Goal: Task Accomplishment & Management: Manage account settings

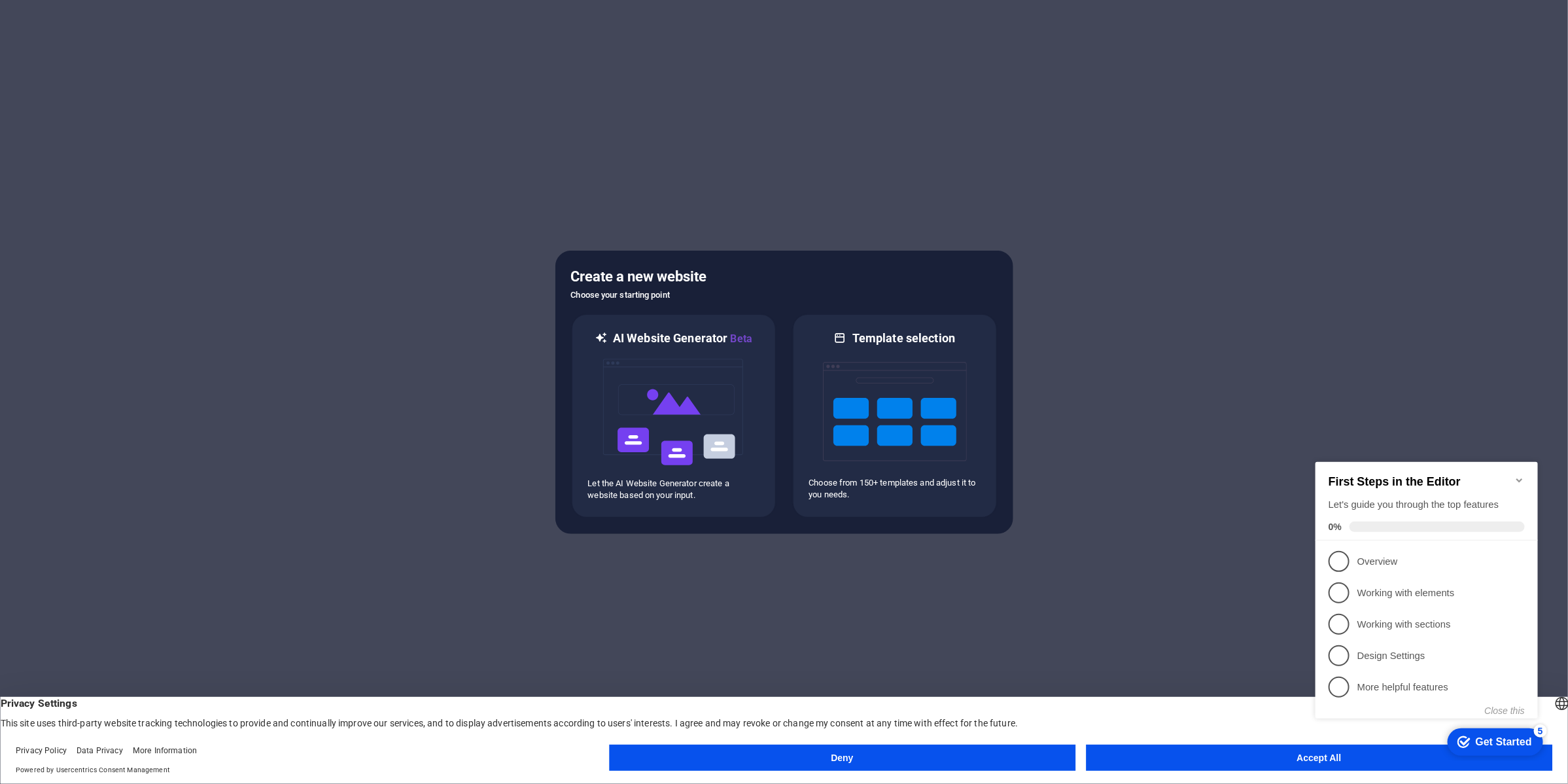
click at [1006, 761] on button "Deny" at bounding box center [842, 758] width 467 height 26
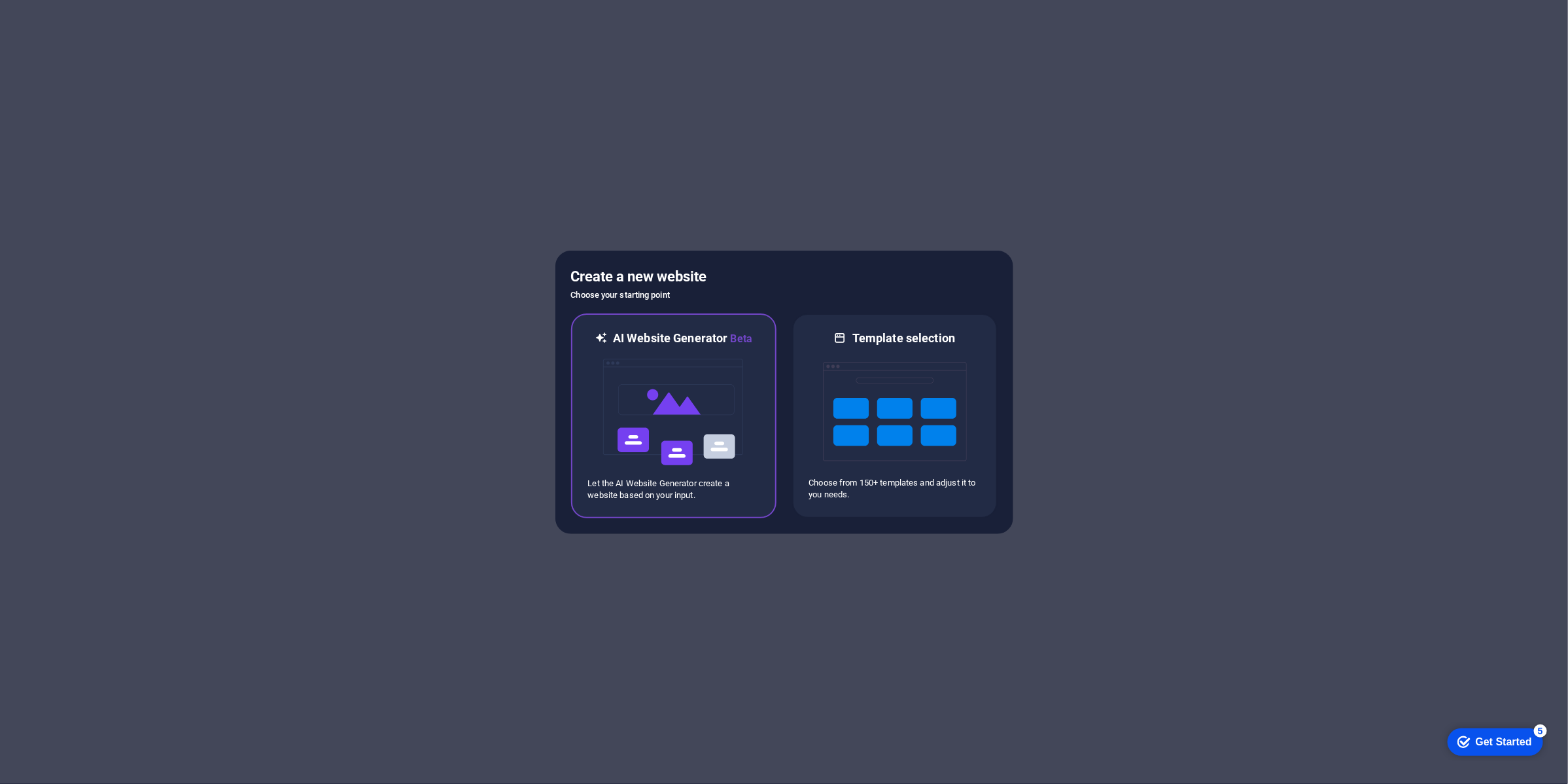
click at [710, 426] on img at bounding box center [673, 412] width 144 height 131
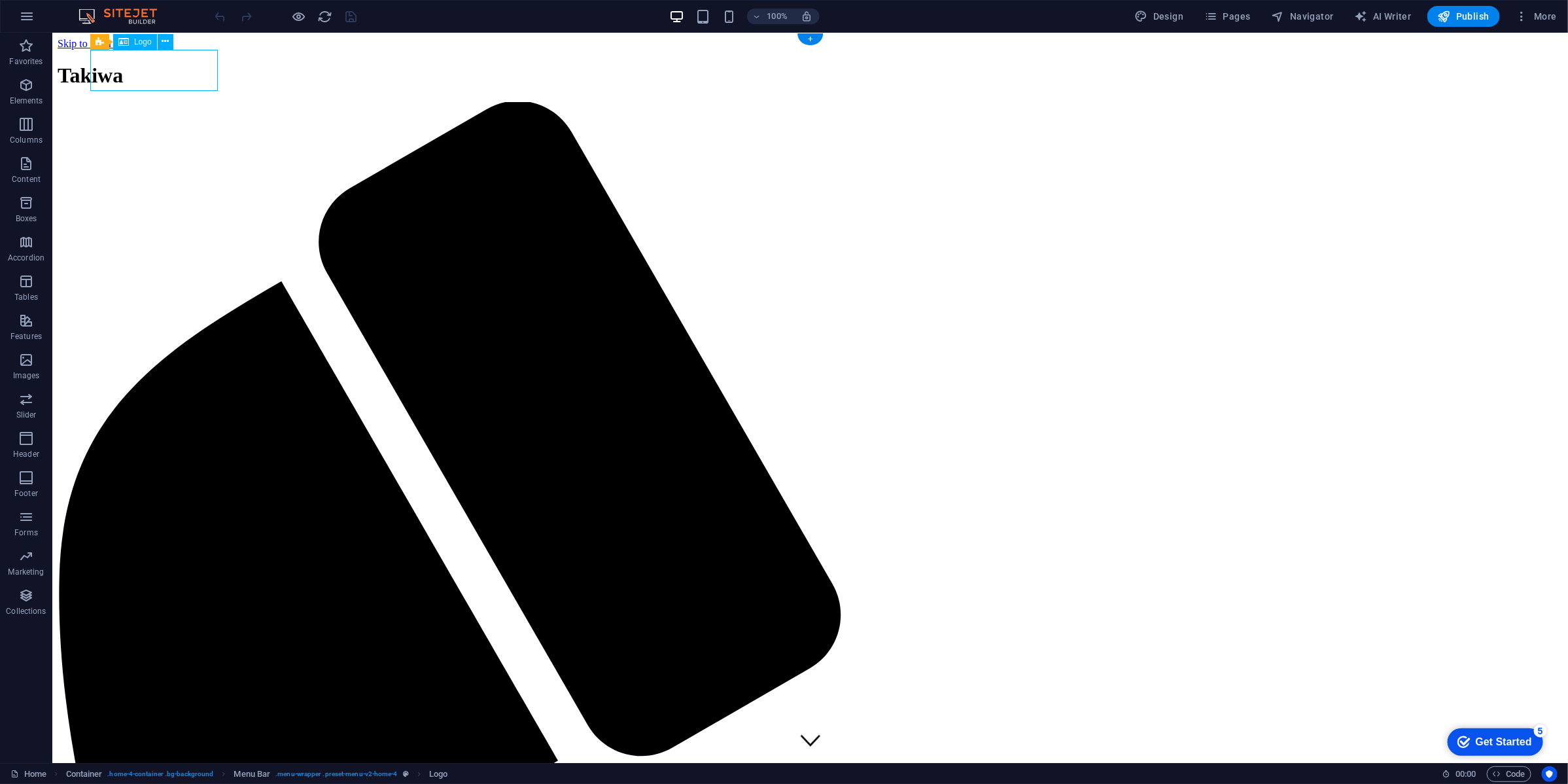
drag, startPoint x: 176, startPoint y: 63, endPoint x: 177, endPoint y: 72, distance: 9.1
click at [177, 72] on div "Takiwa" at bounding box center [810, 74] width 1505 height 24
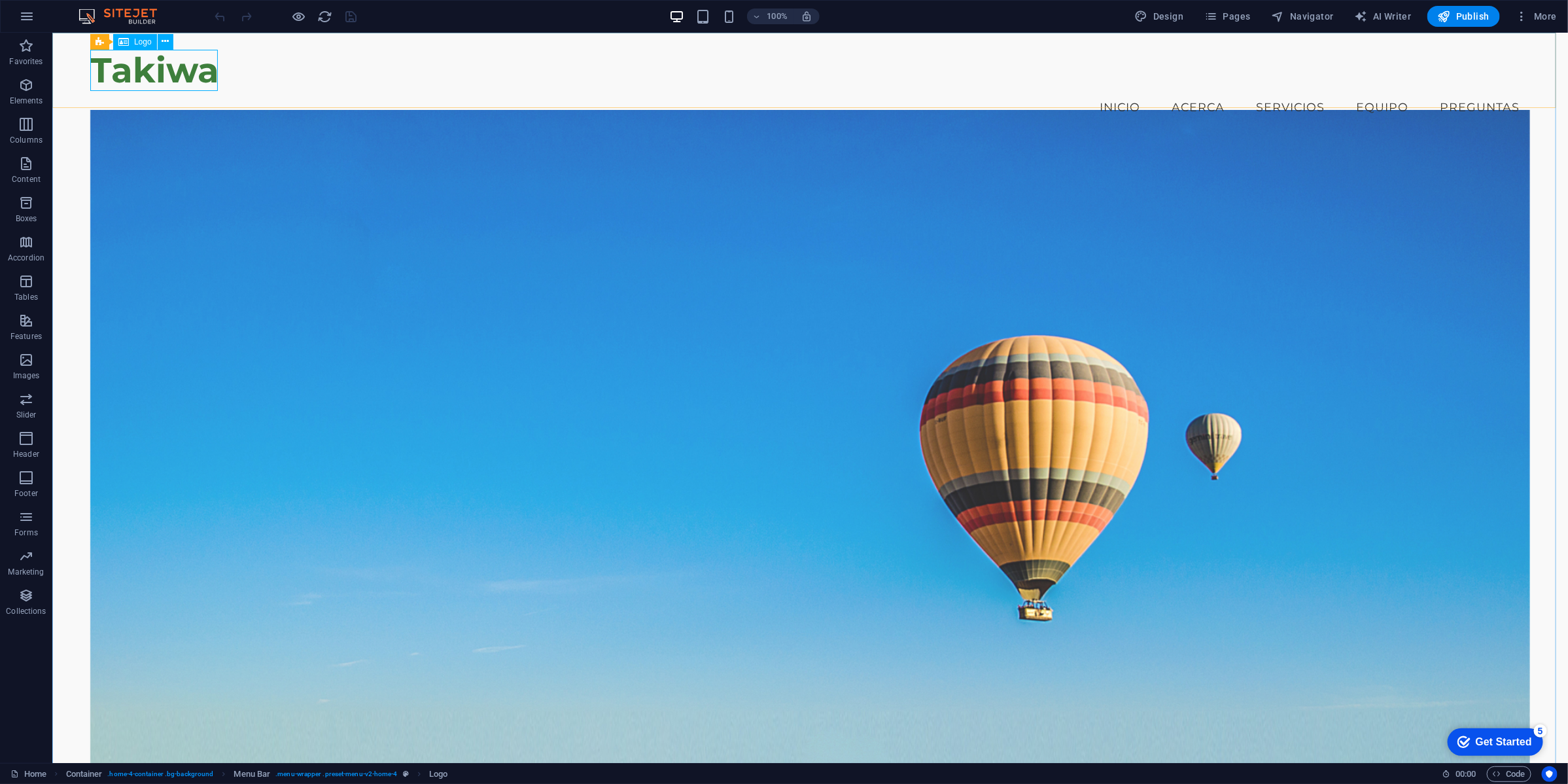
click at [138, 41] on span "Logo" at bounding box center [143, 41] width 18 height 8
click at [169, 37] on icon at bounding box center [165, 41] width 7 height 14
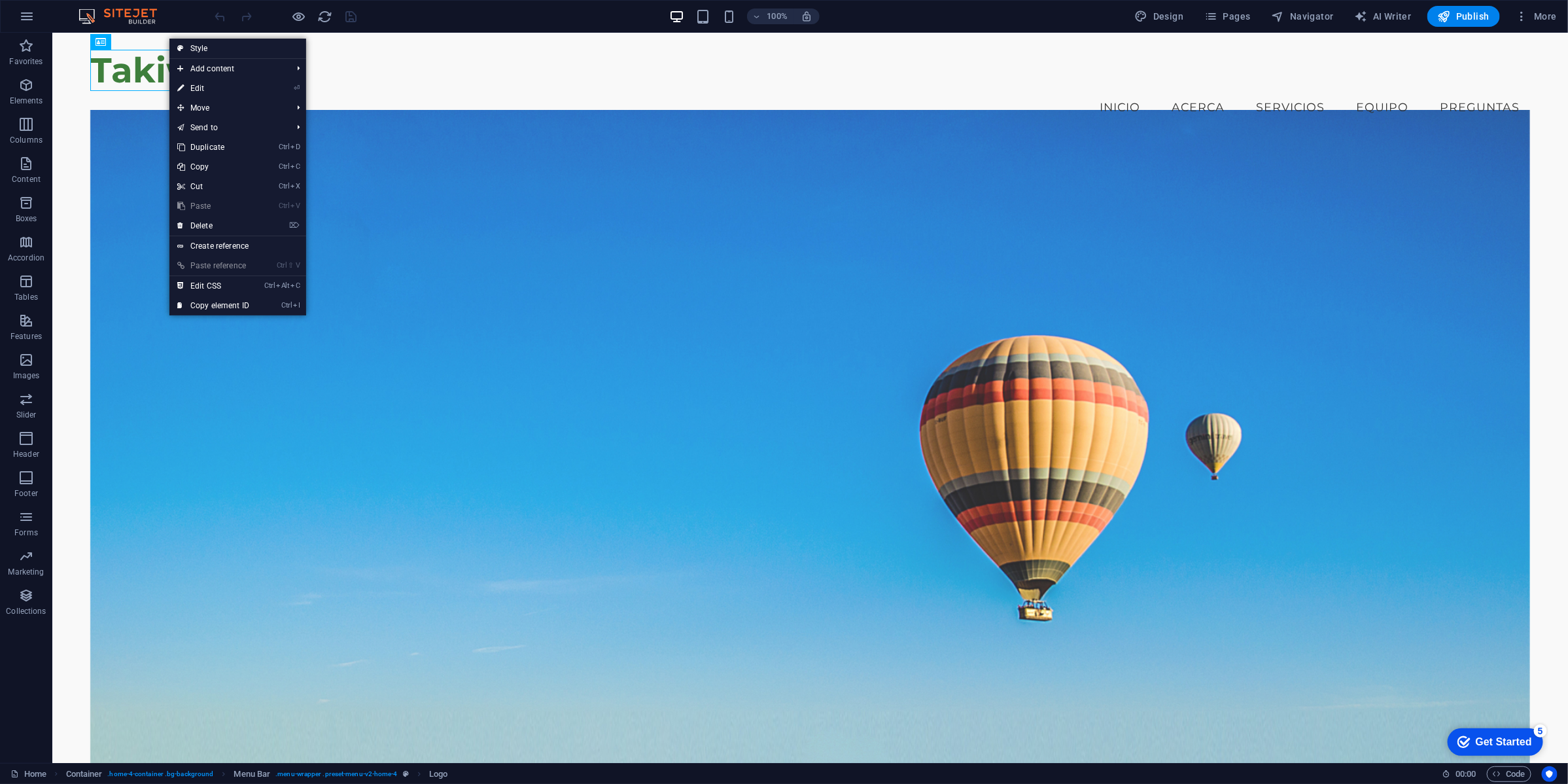
click at [203, 87] on link "⏎ Edit" at bounding box center [213, 88] width 87 height 19
select select "px"
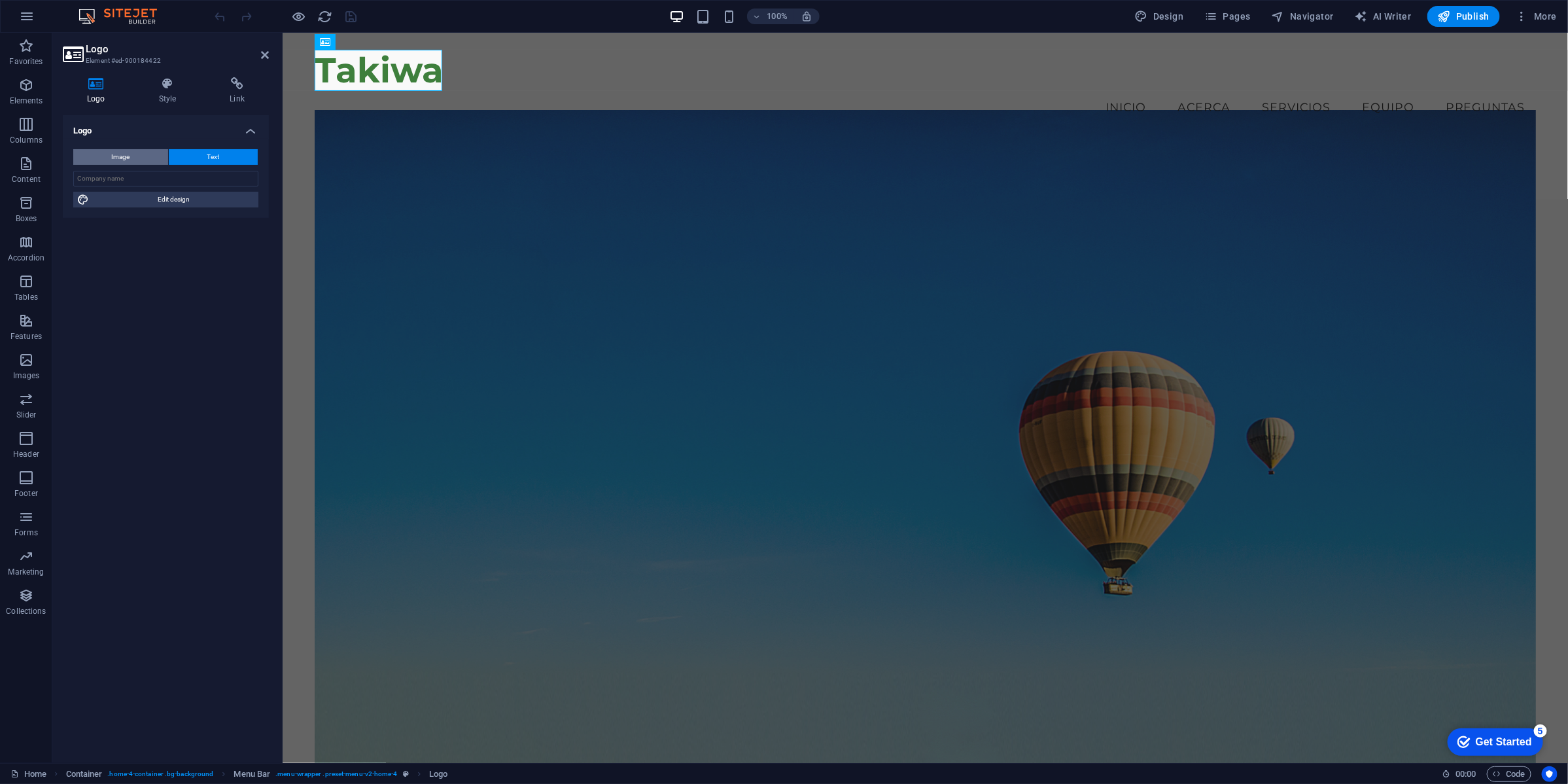
click at [138, 158] on button "Image" at bounding box center [121, 157] width 95 height 16
select select "DISABLED_OPTION_VALUE"
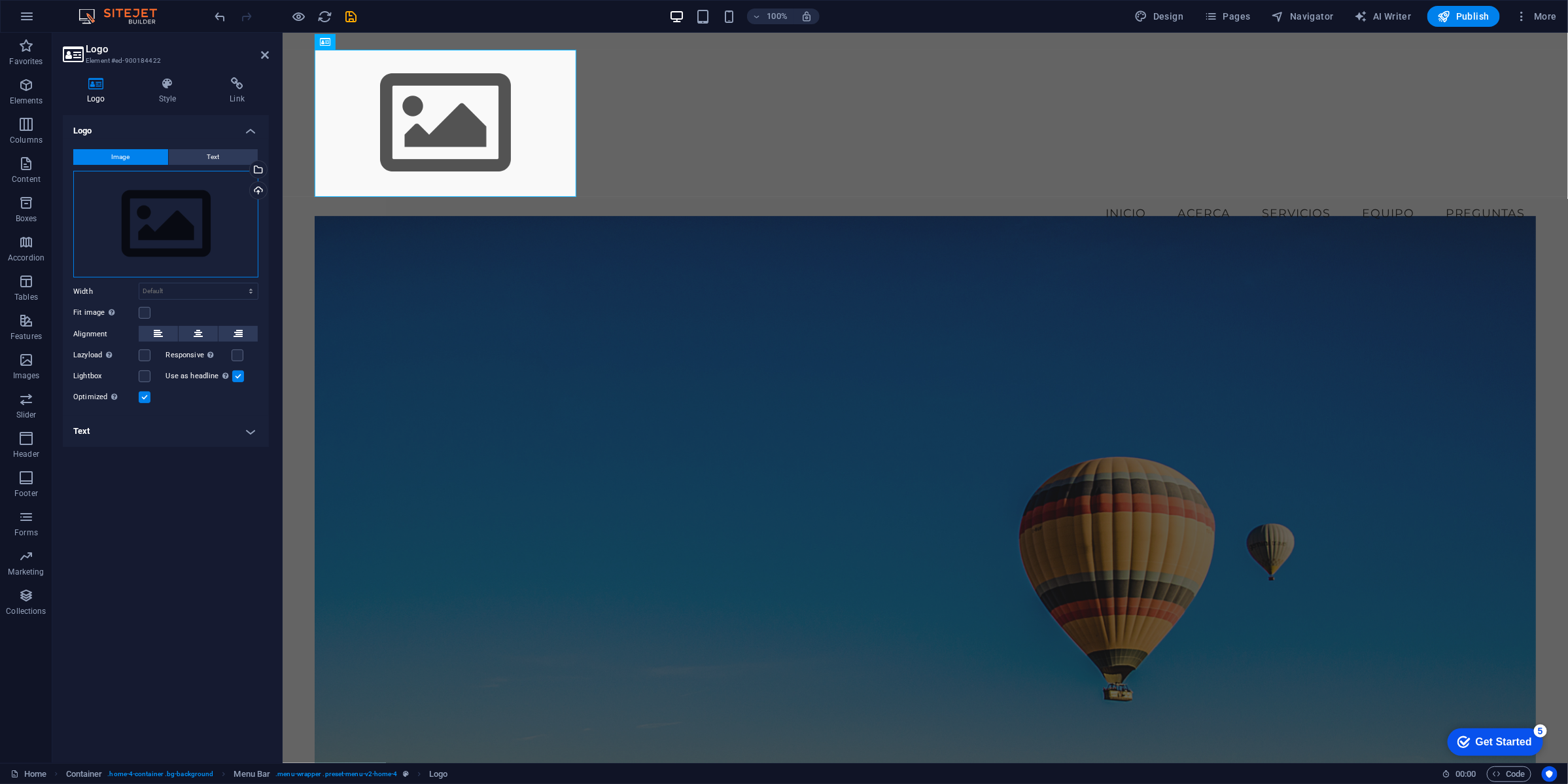
click at [176, 224] on div "Drag files here, click to choose files or select files from Files or our free s…" at bounding box center [166, 225] width 185 height 108
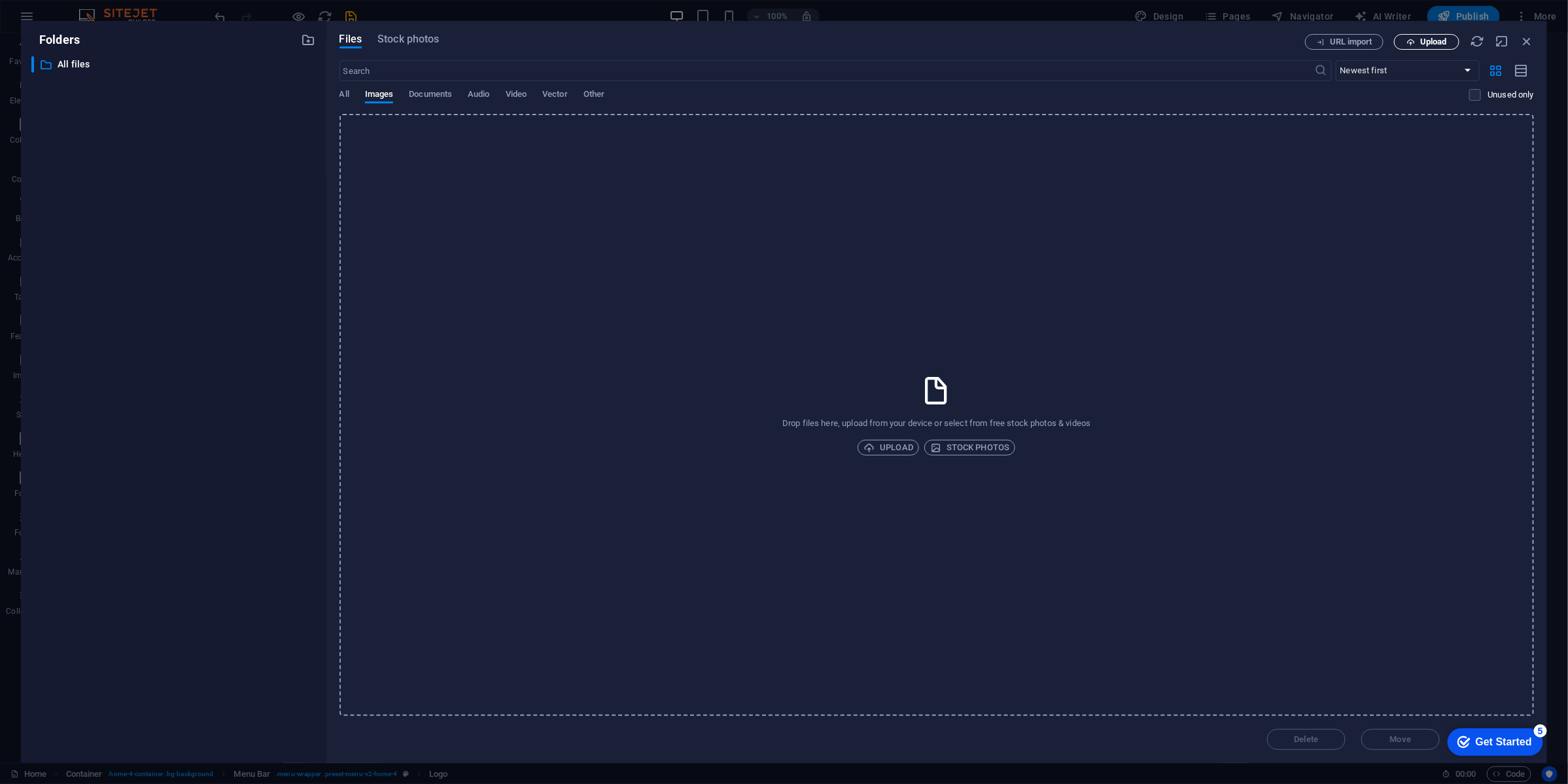
click at [1429, 40] on span "Upload" at bounding box center [1434, 41] width 26 height 8
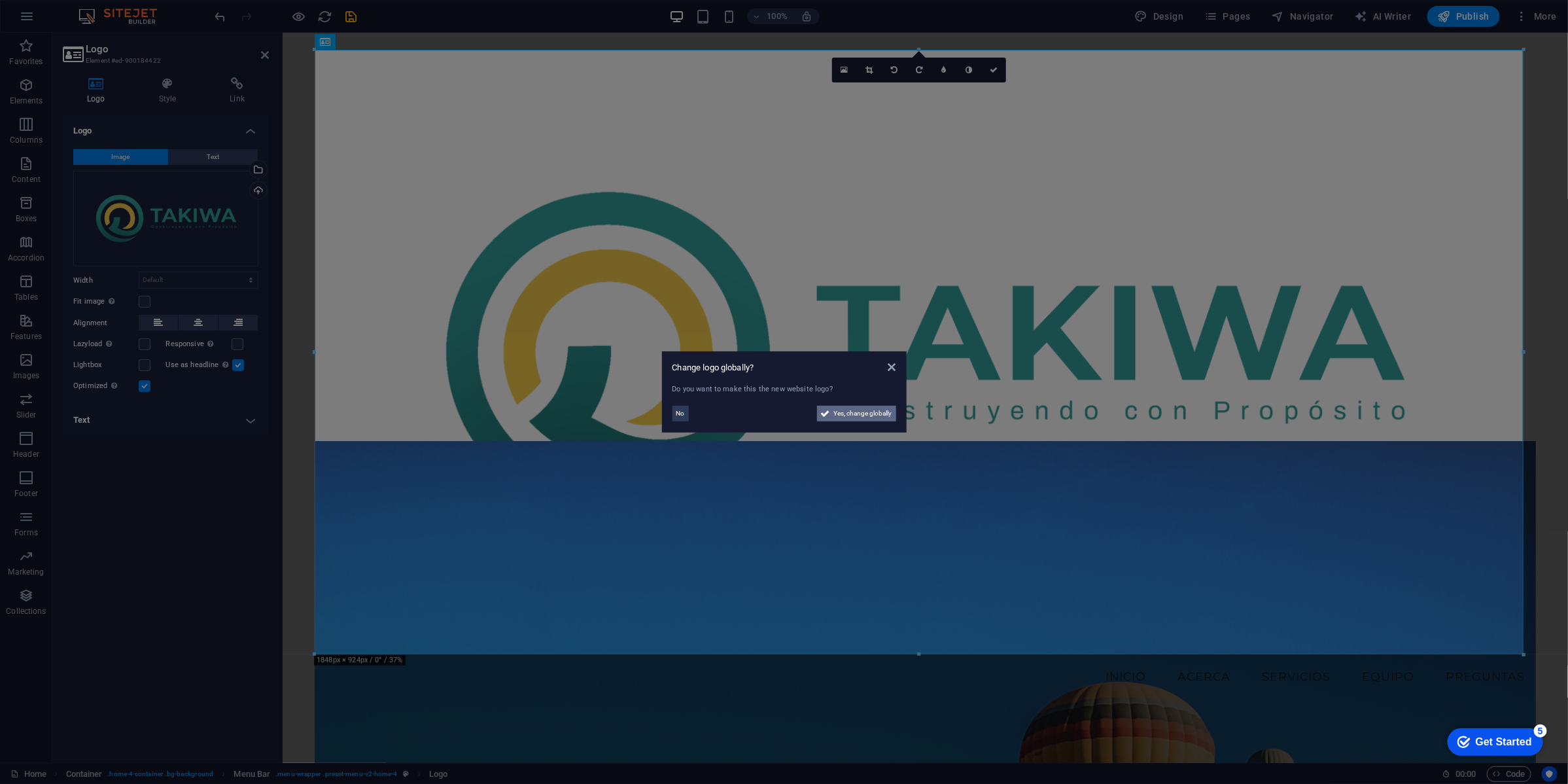
click at [861, 414] on span "Yes, change globally" at bounding box center [863, 414] width 58 height 16
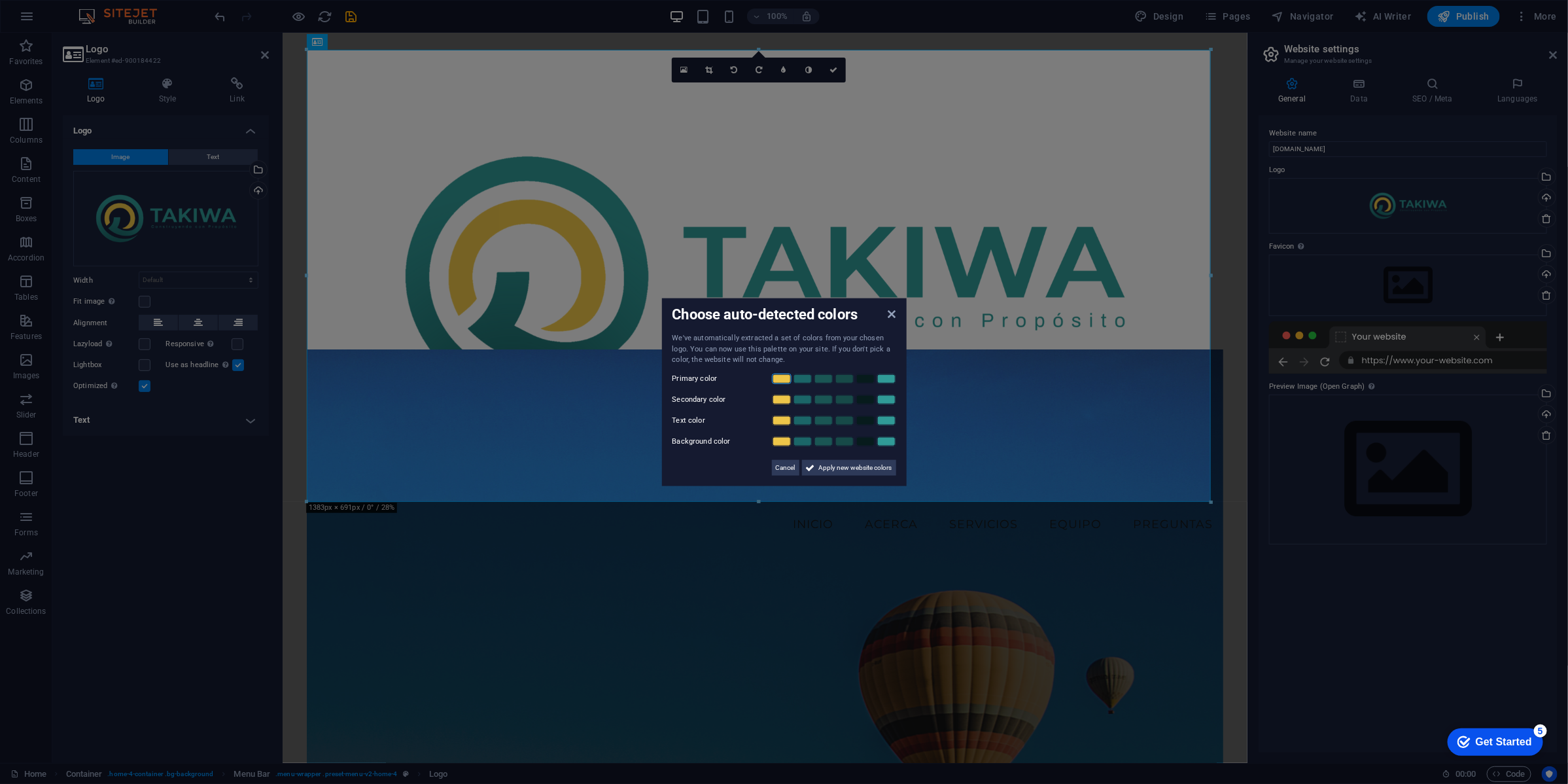
click at [781, 380] on link at bounding box center [782, 379] width 19 height 11
click at [887, 379] on link at bounding box center [887, 379] width 19 height 11
click at [783, 402] on link at bounding box center [782, 399] width 19 height 11
click at [864, 444] on link at bounding box center [866, 441] width 19 height 11
click at [864, 419] on link at bounding box center [866, 420] width 19 height 11
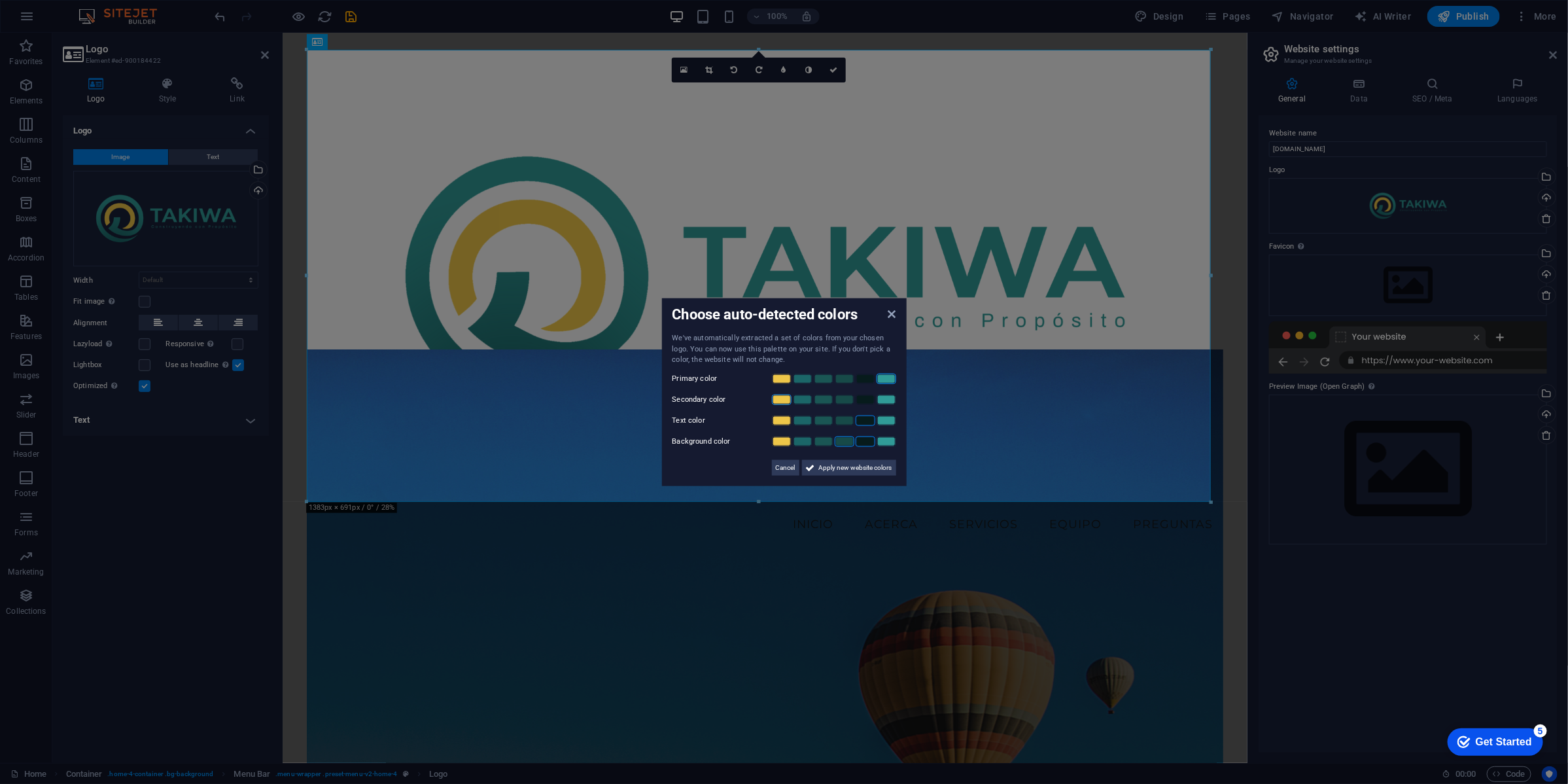
click at [843, 441] on link at bounding box center [844, 441] width 19 height 11
click at [805, 375] on link at bounding box center [803, 379] width 19 height 11
click at [888, 399] on link at bounding box center [887, 399] width 19 height 11
click at [887, 441] on link at bounding box center [887, 441] width 19 height 11
click at [786, 399] on link at bounding box center [782, 399] width 19 height 11
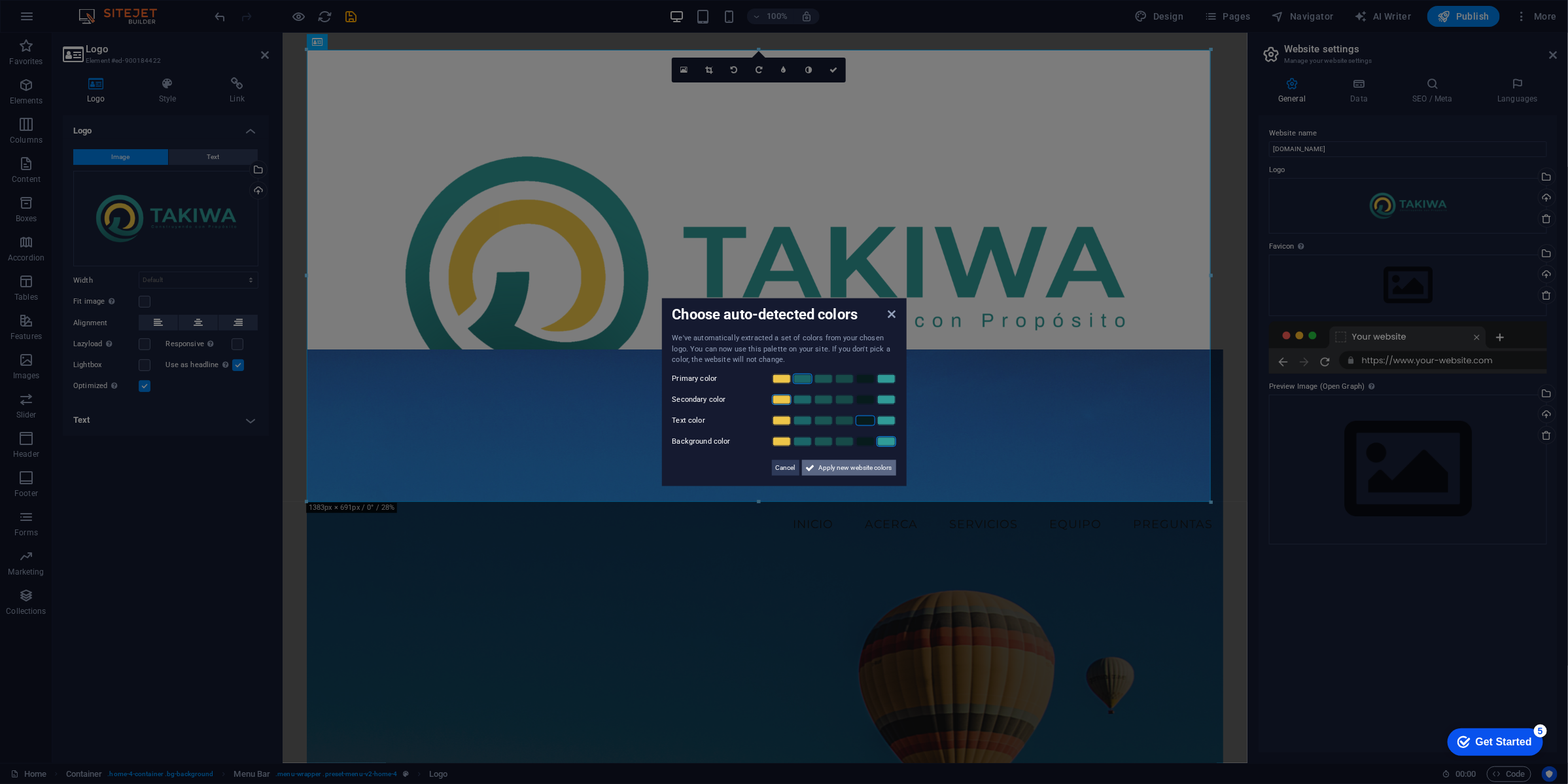
click at [849, 472] on span "Apply new website colors" at bounding box center [855, 467] width 73 height 16
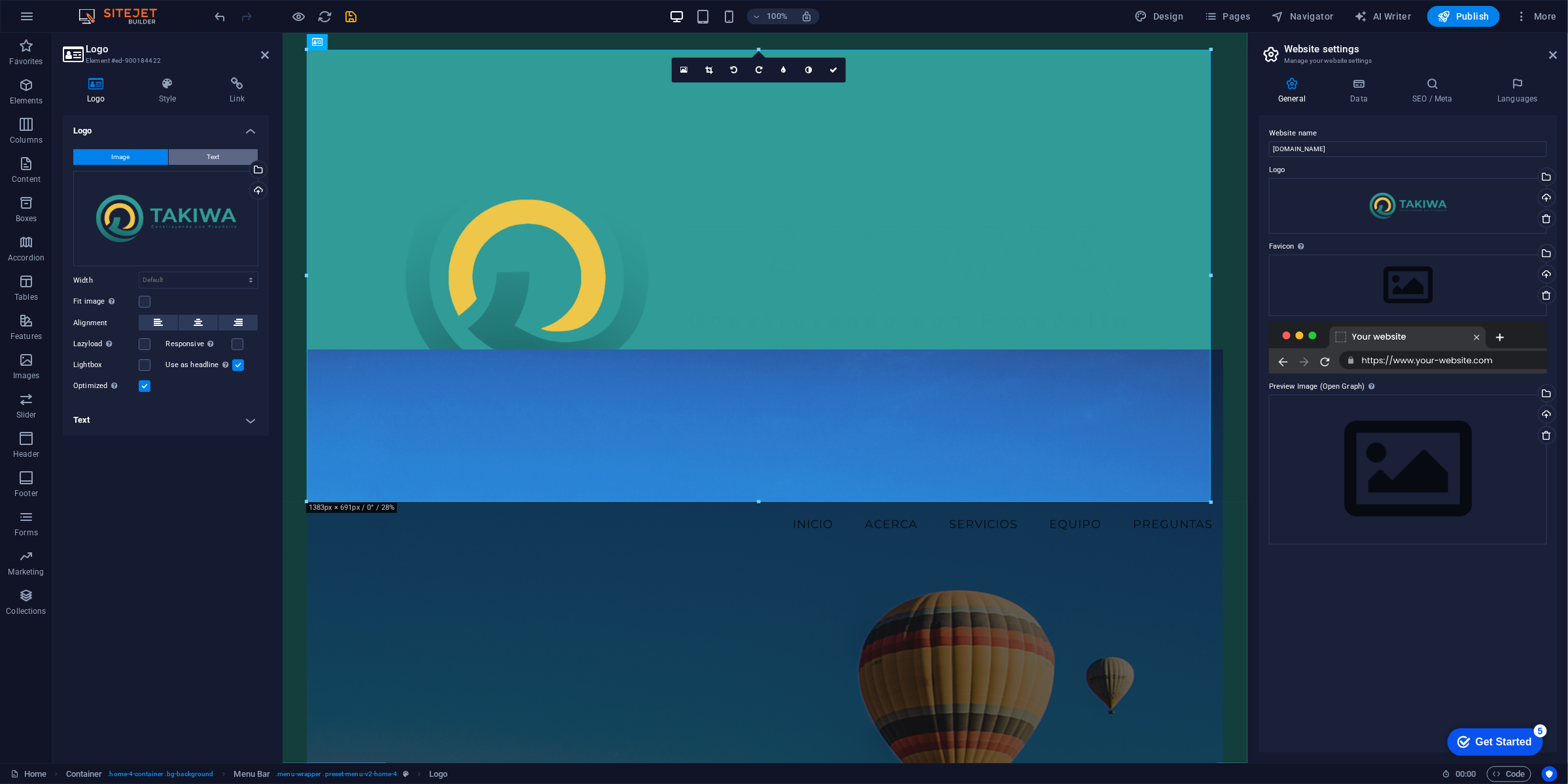
drag, startPoint x: 211, startPoint y: 151, endPoint x: 203, endPoint y: 155, distance: 8.9
click at [210, 151] on span "Text" at bounding box center [214, 157] width 12 height 16
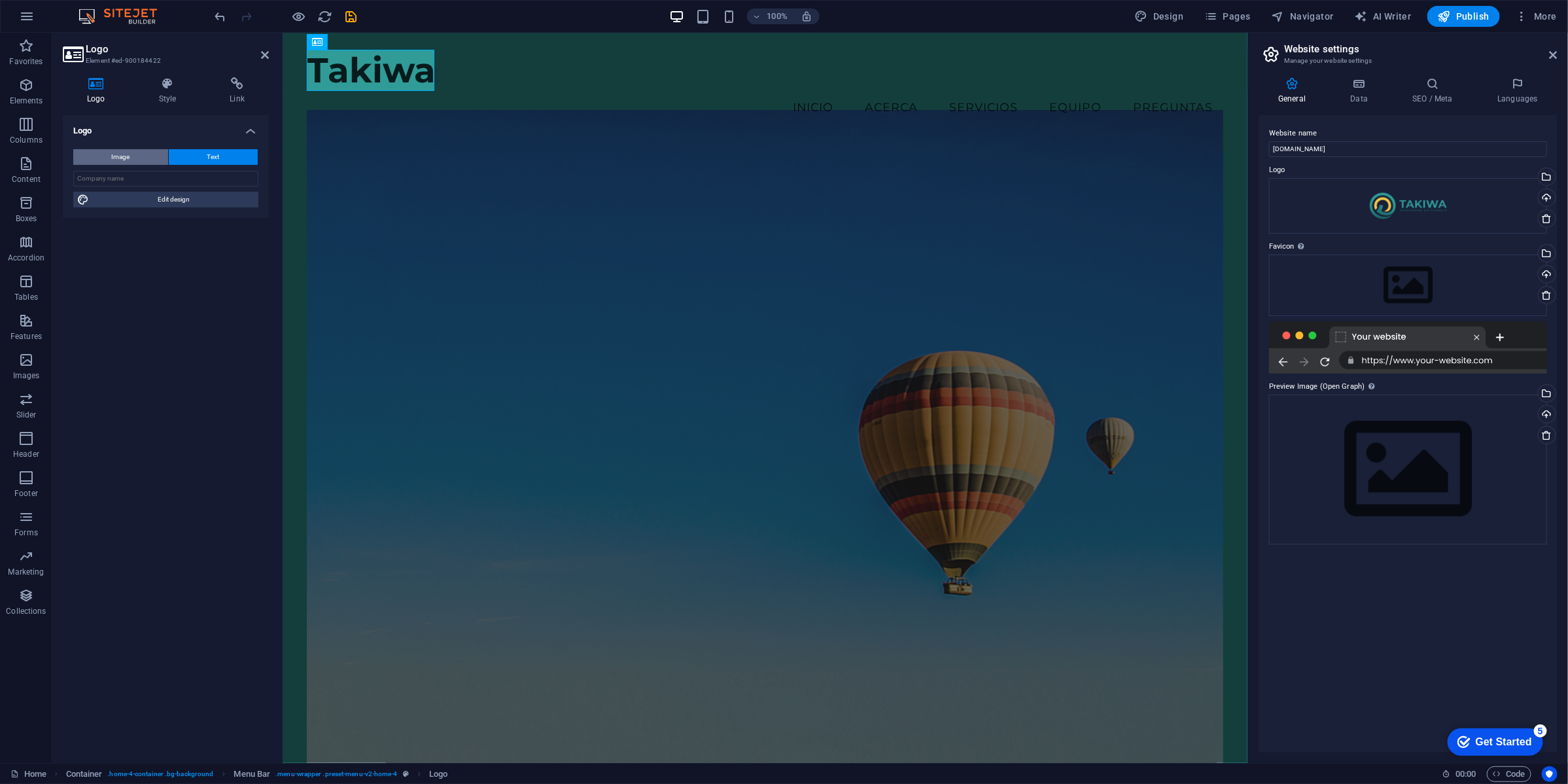
click at [136, 149] on button "Image" at bounding box center [121, 157] width 95 height 16
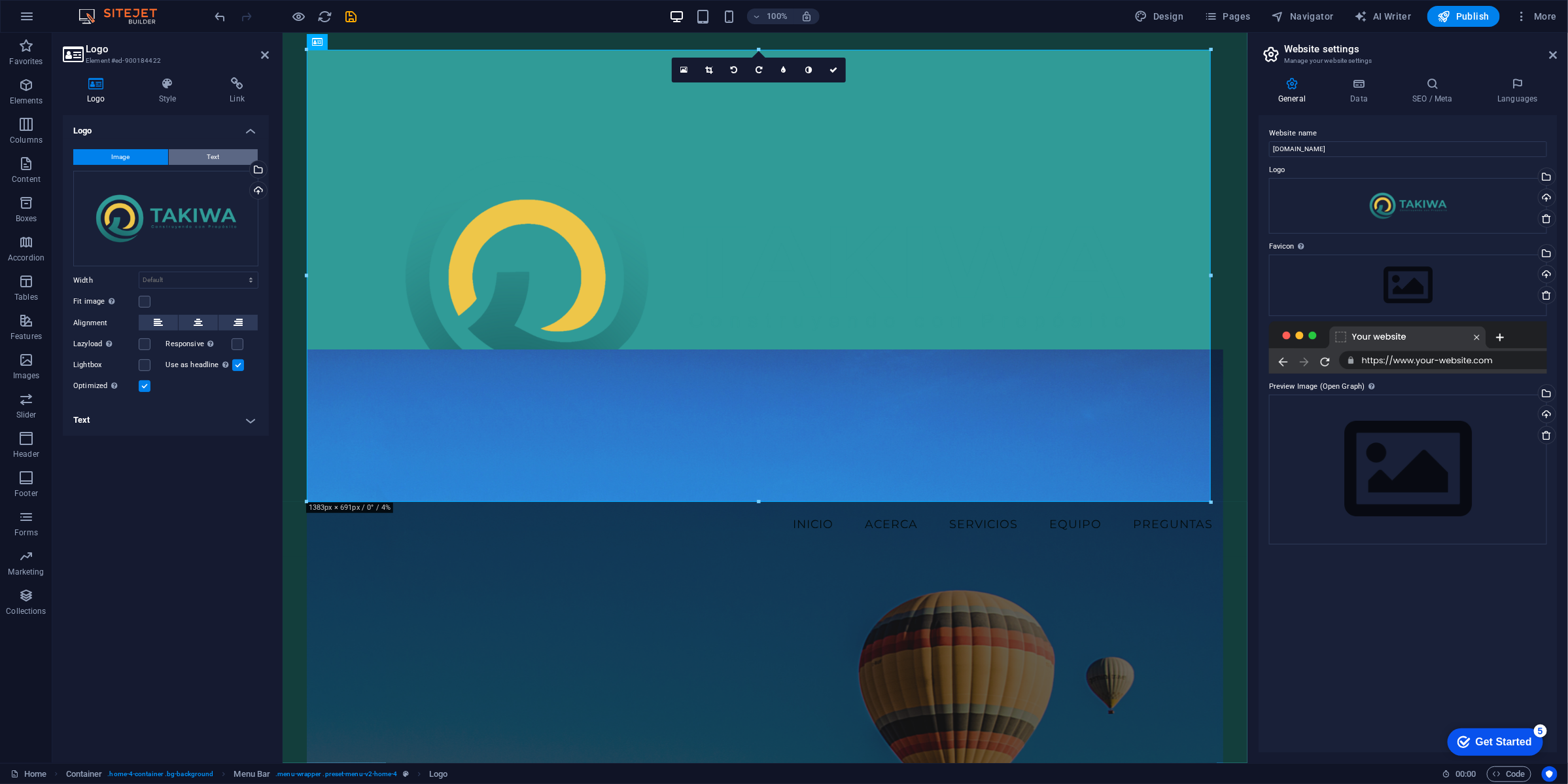
click at [193, 157] on button "Text" at bounding box center [213, 157] width 89 height 16
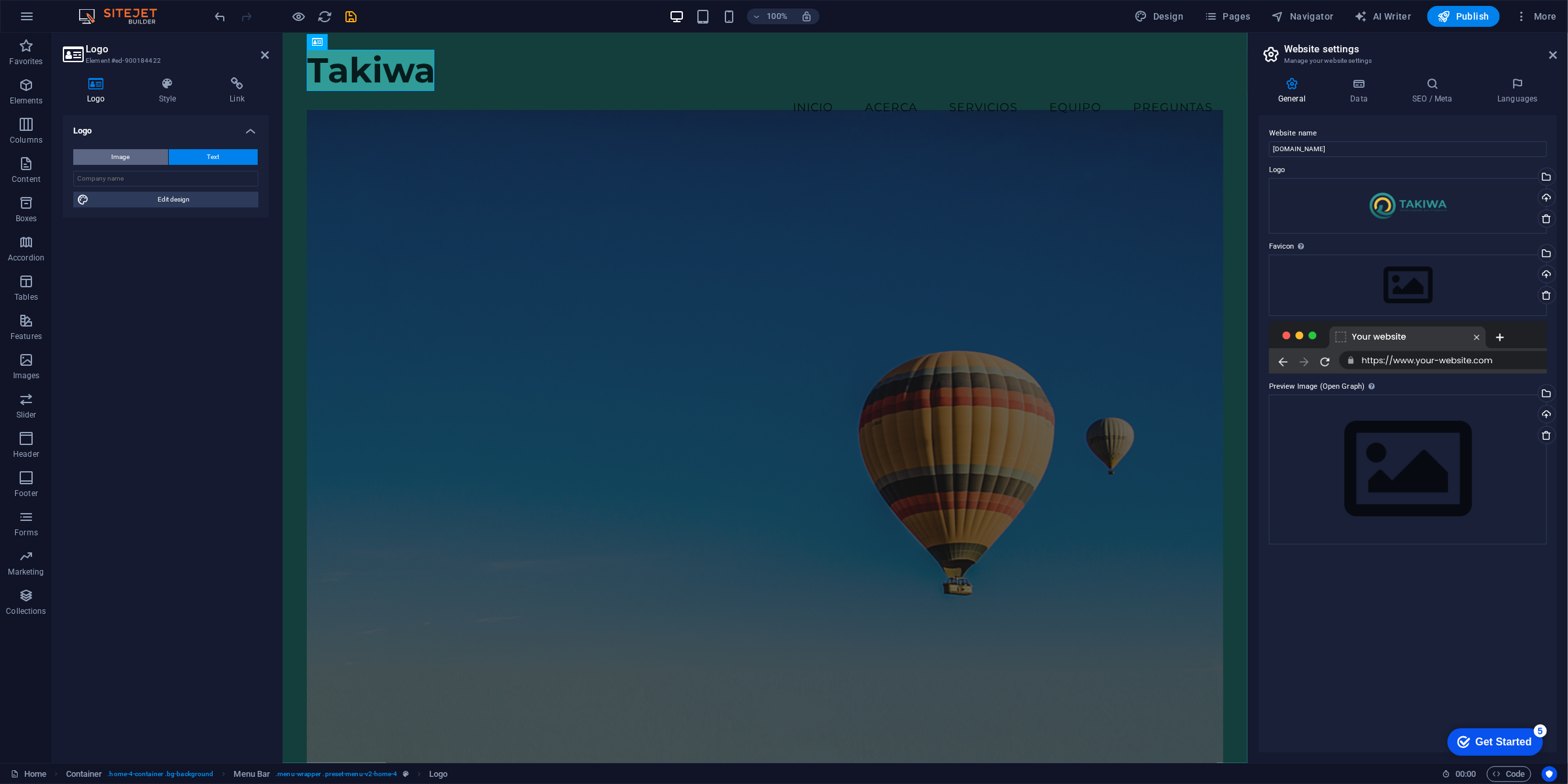
click at [131, 154] on button "Image" at bounding box center [121, 157] width 95 height 16
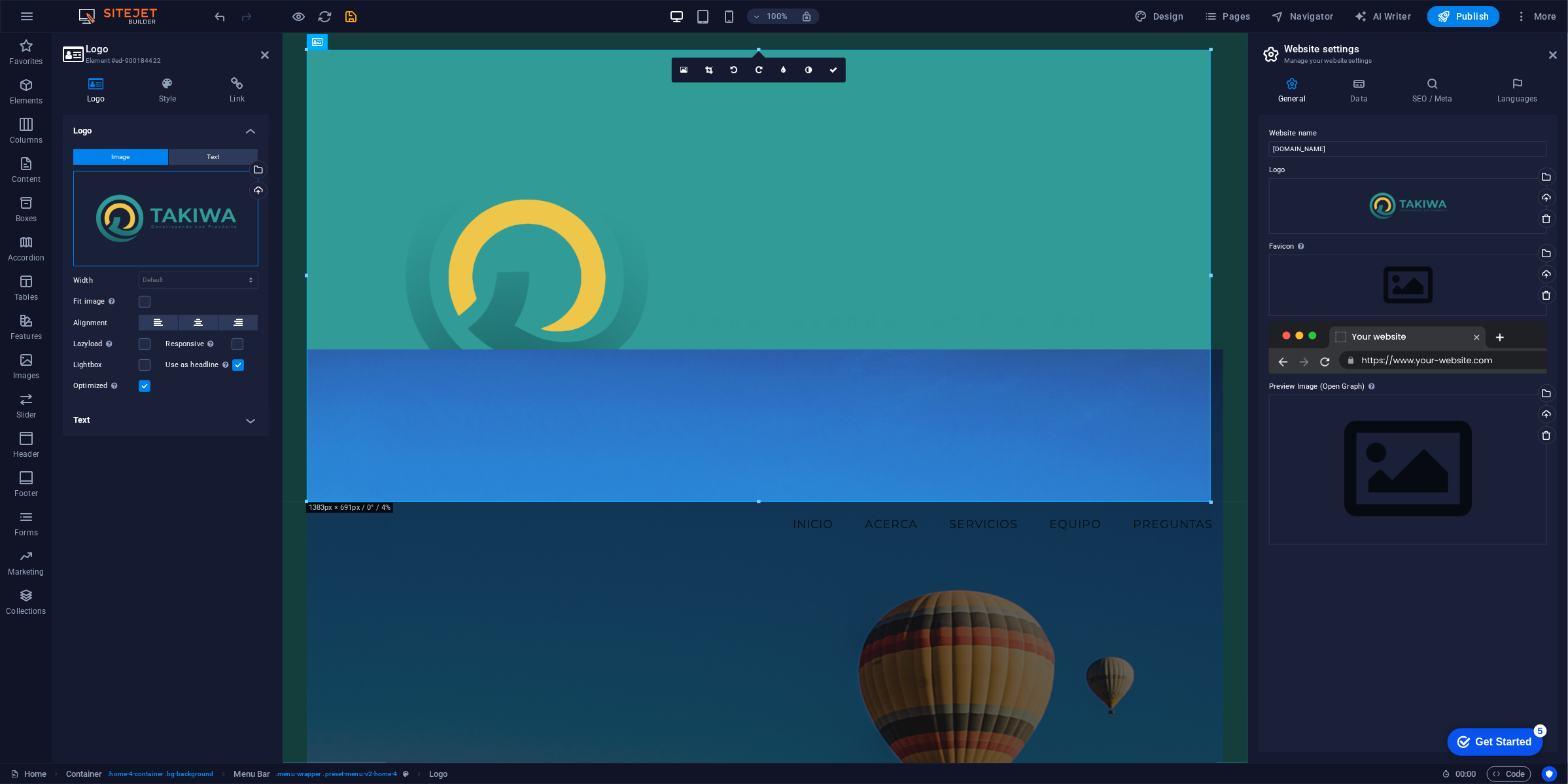
click at [178, 222] on div "Drag files here, click to choose files or select files from Files or our free s…" at bounding box center [166, 219] width 185 height 96
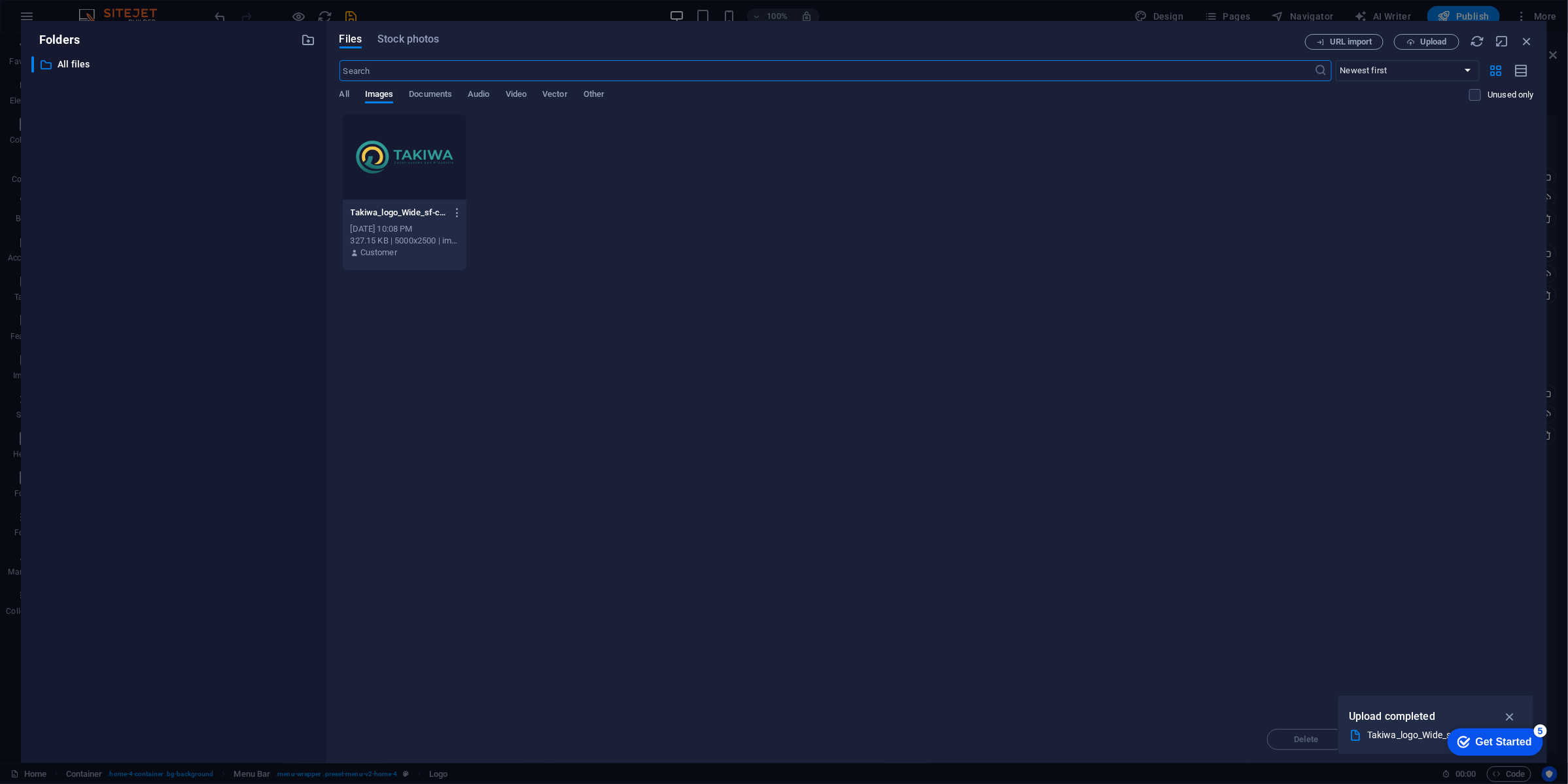
click at [411, 153] on div at bounding box center [405, 157] width 124 height 85
click at [403, 159] on div "1" at bounding box center [405, 157] width 124 height 85
click at [404, 158] on div at bounding box center [405, 157] width 124 height 85
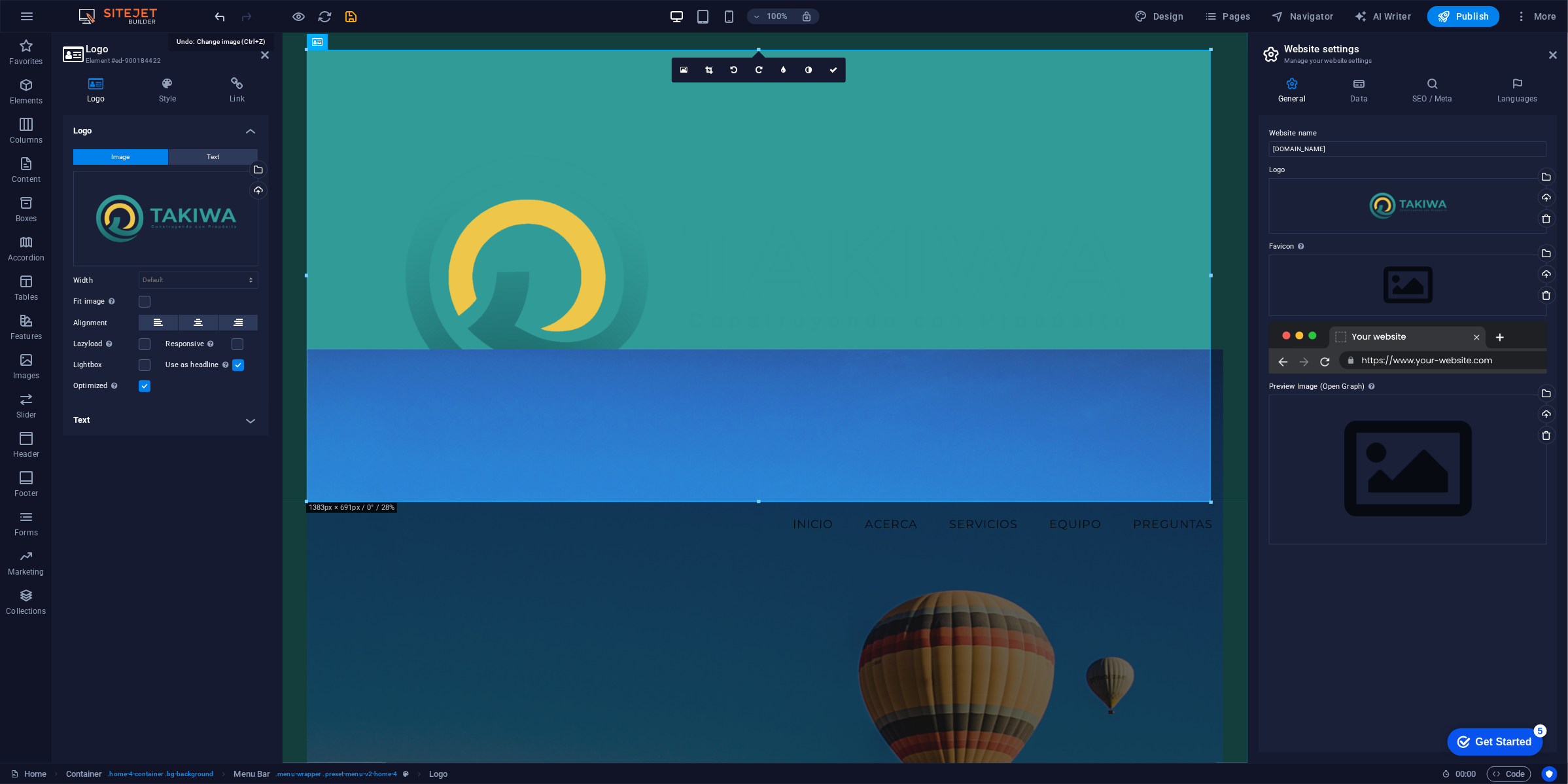
click at [222, 15] on icon "undo" at bounding box center [221, 16] width 15 height 15
click at [220, 17] on icon "undo" at bounding box center [221, 16] width 15 height 15
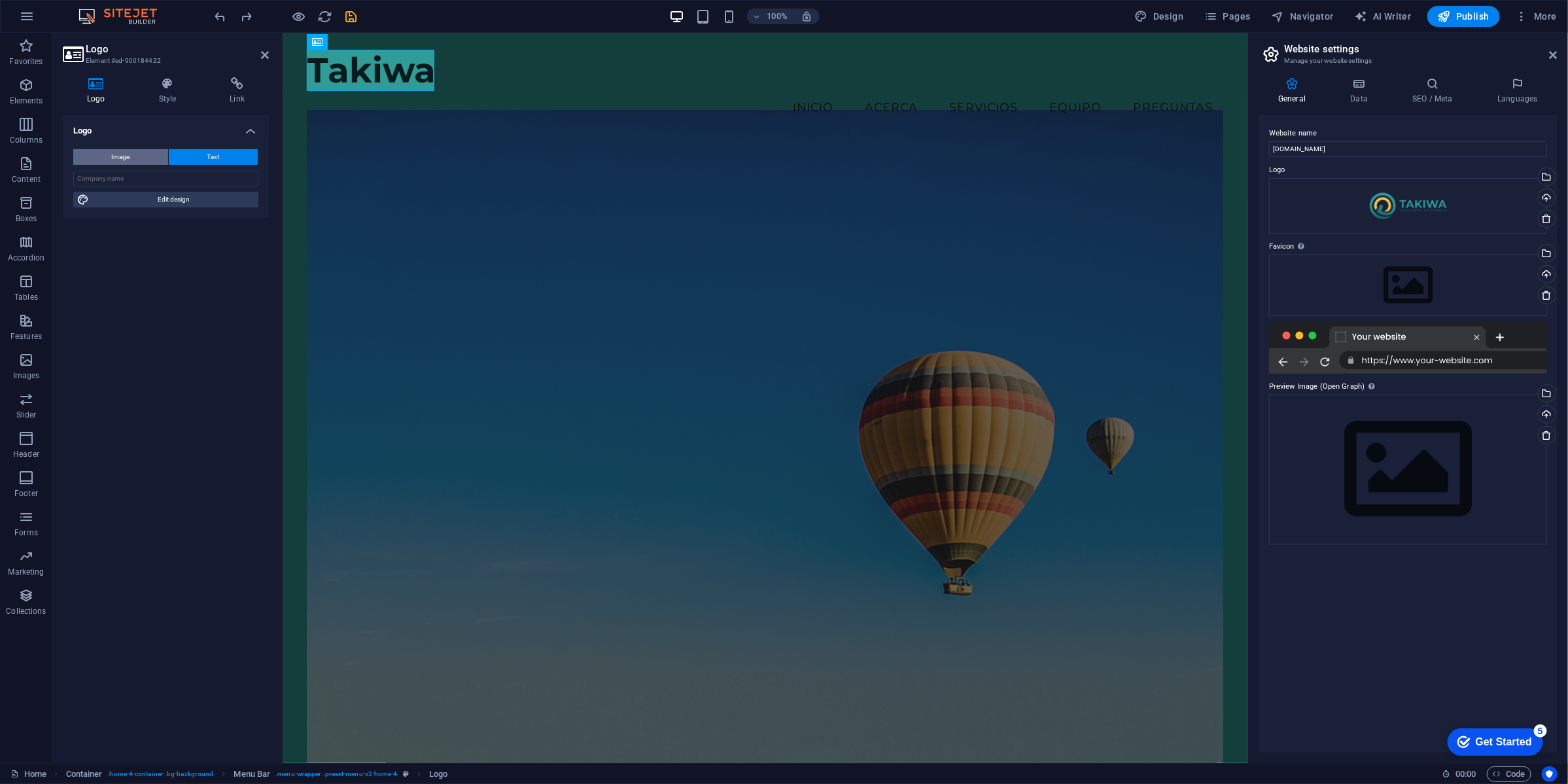
click at [130, 155] on button "Image" at bounding box center [121, 157] width 95 height 16
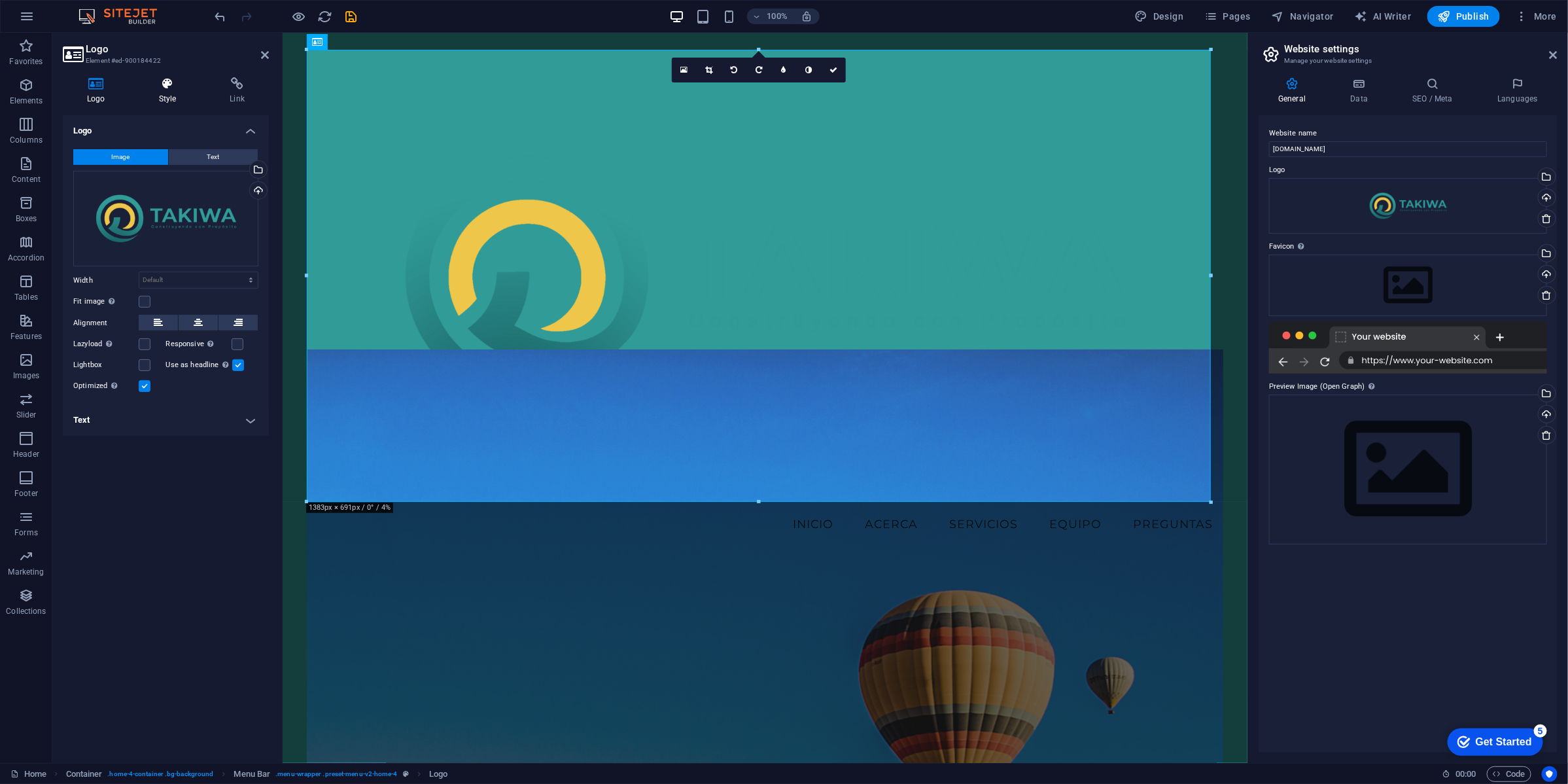
click at [159, 89] on icon at bounding box center [168, 83] width 66 height 13
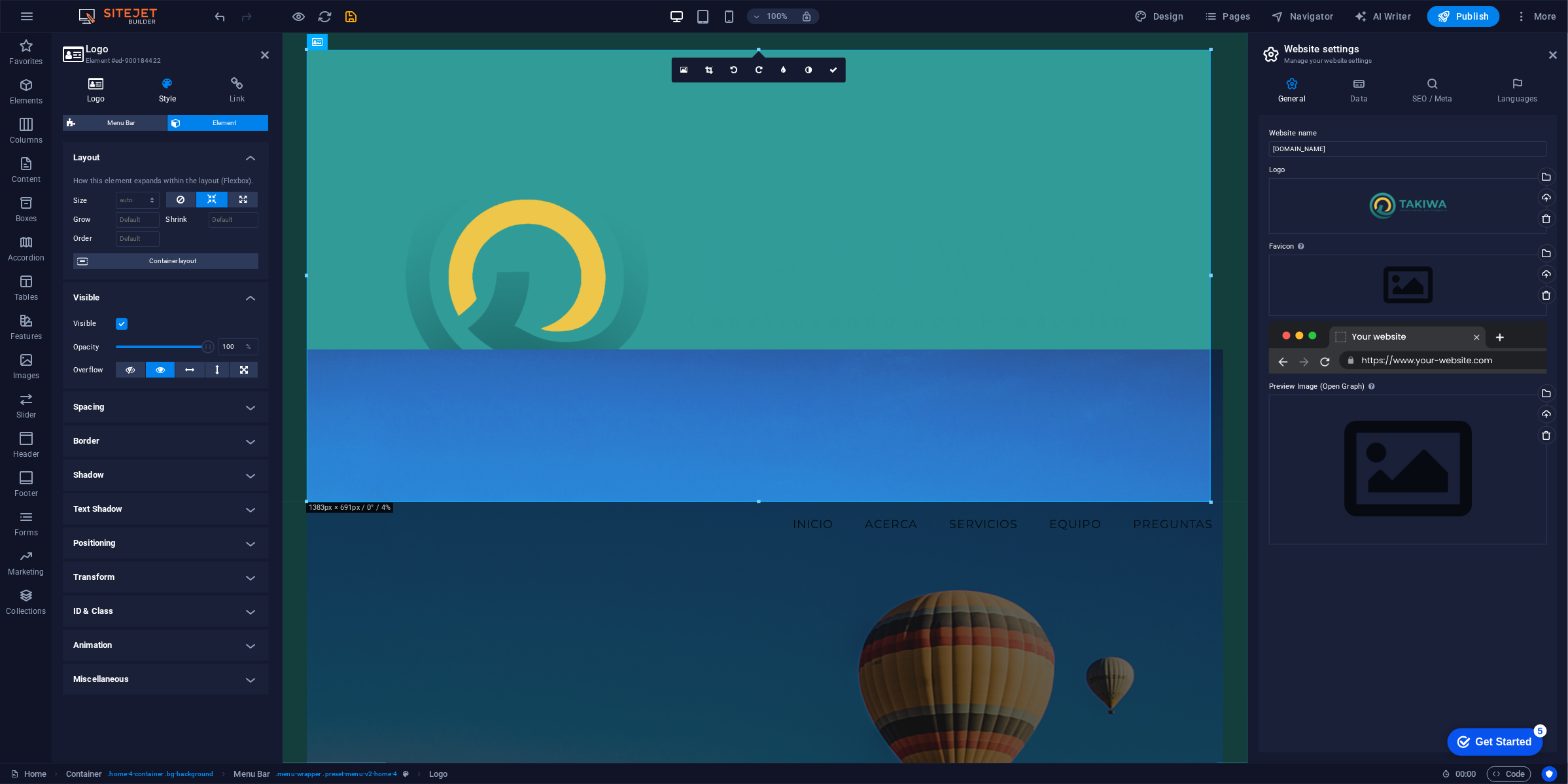
click at [99, 93] on h4 "Logo" at bounding box center [99, 90] width 72 height 27
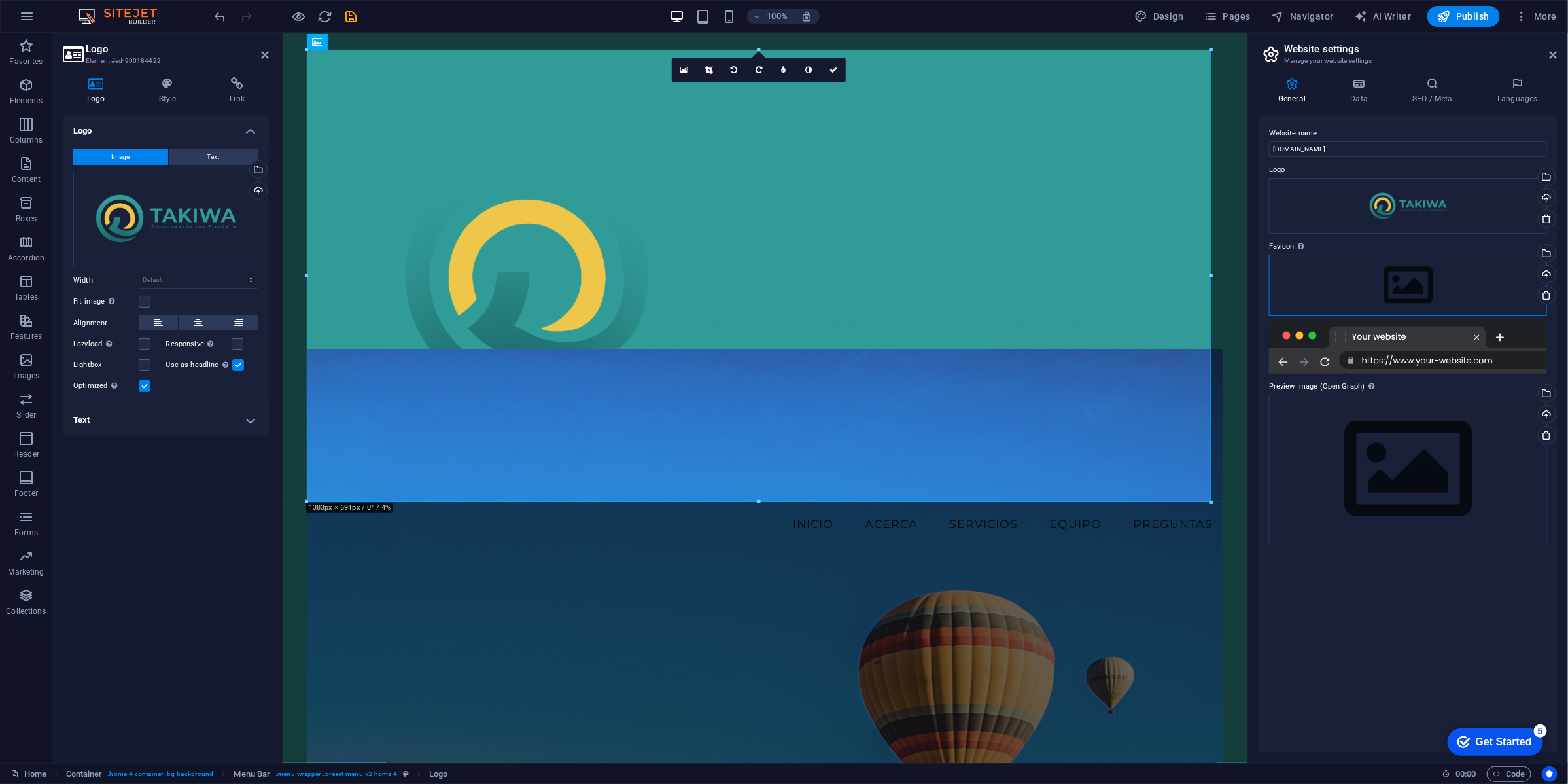
click at [1403, 288] on div "Drag files here, click to choose files or select files from Files or our free s…" at bounding box center [1407, 285] width 278 height 62
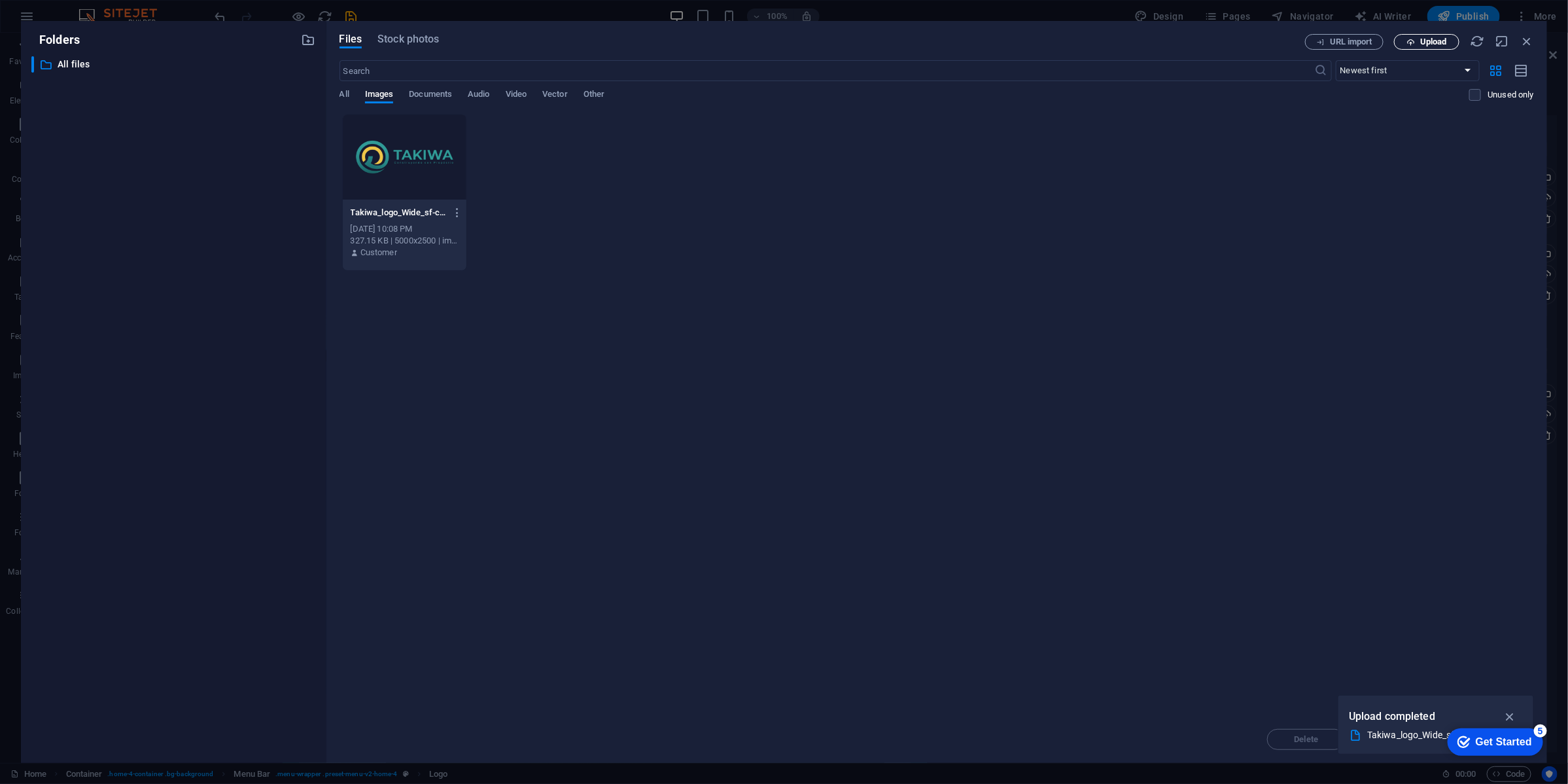
click at [1425, 39] on span "Upload" at bounding box center [1434, 41] width 26 height 8
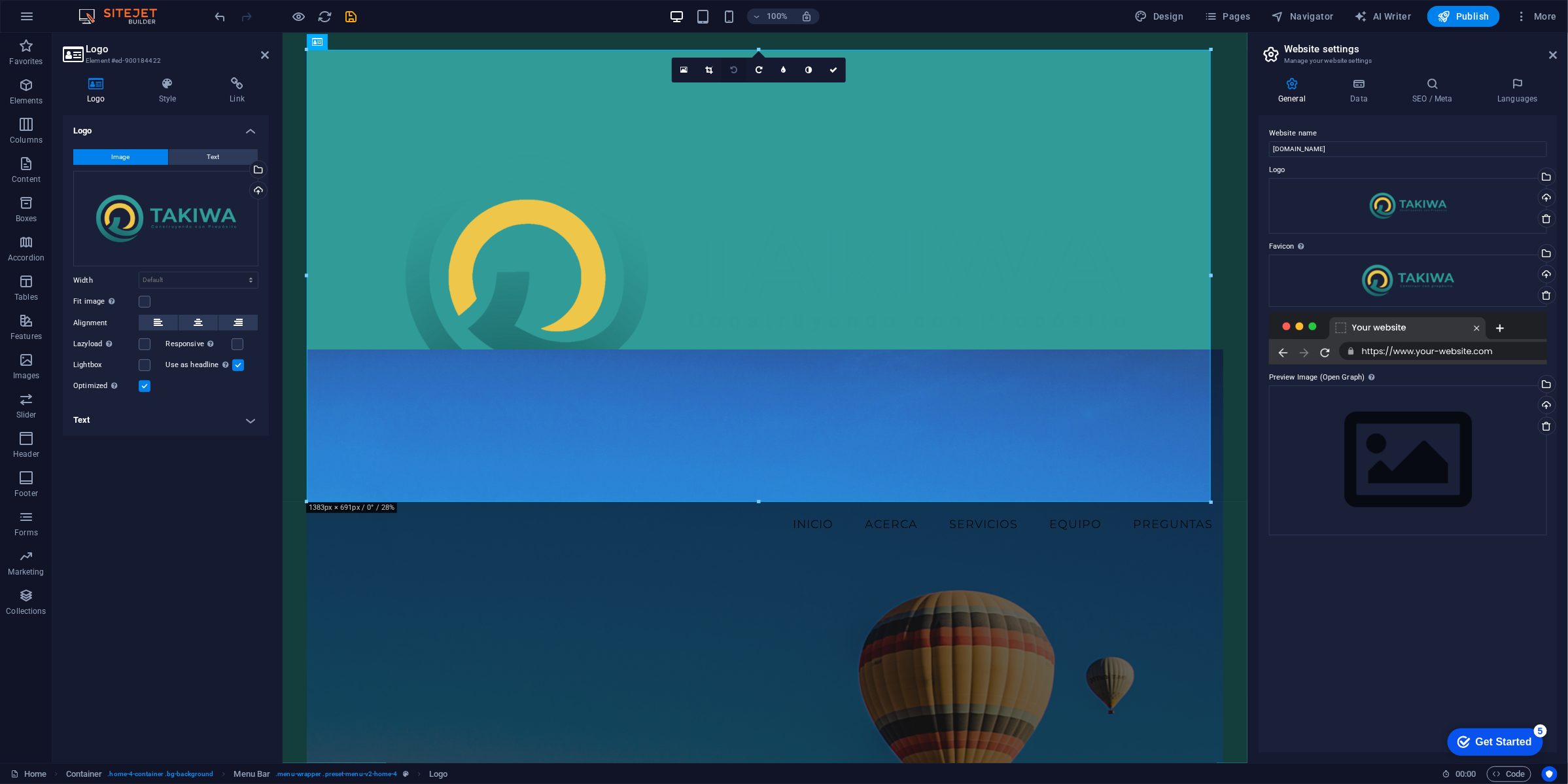
click at [731, 70] on icon at bounding box center [733, 70] width 6 height 8
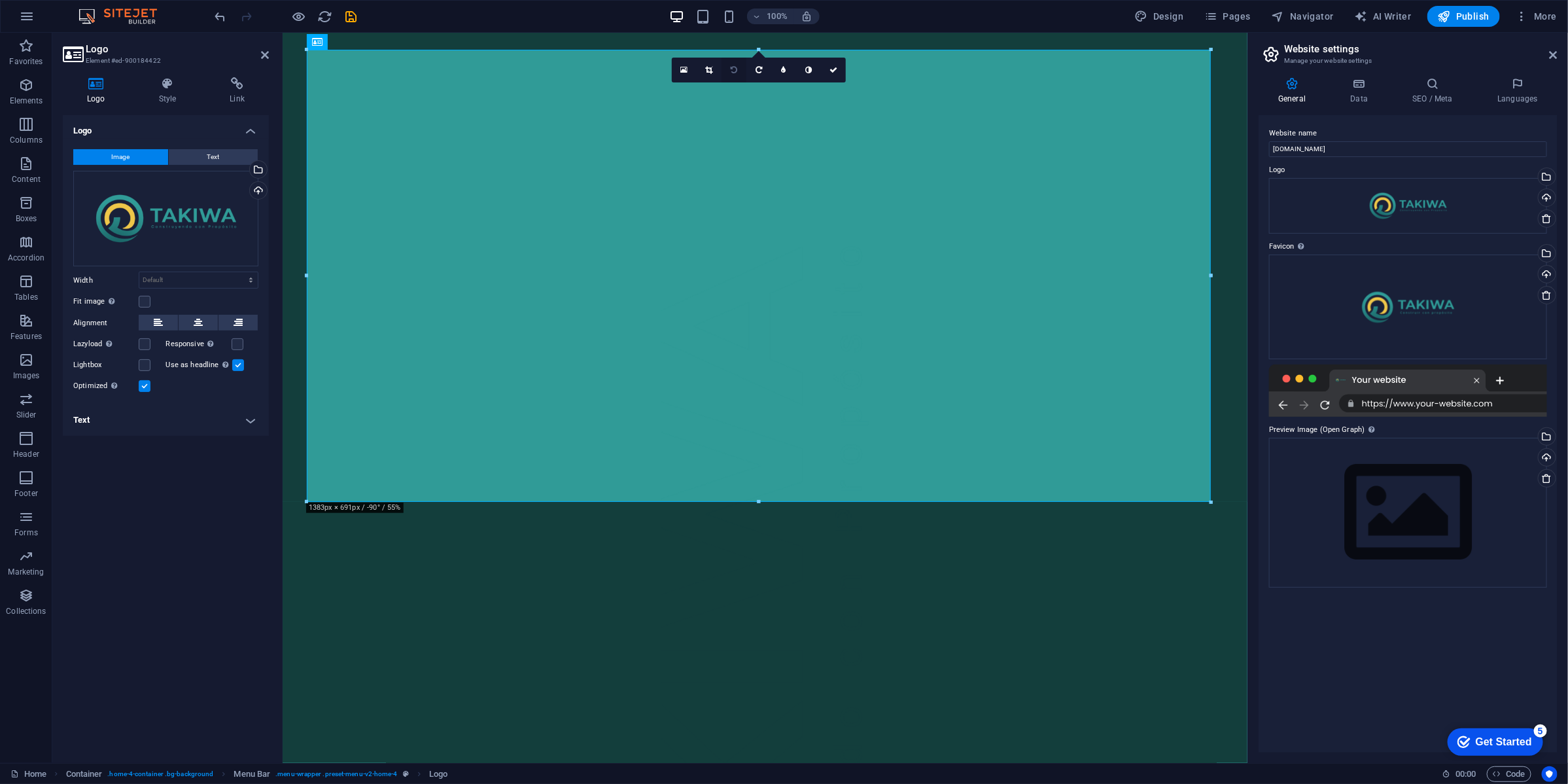
click at [733, 71] on icon at bounding box center [733, 70] width 6 height 8
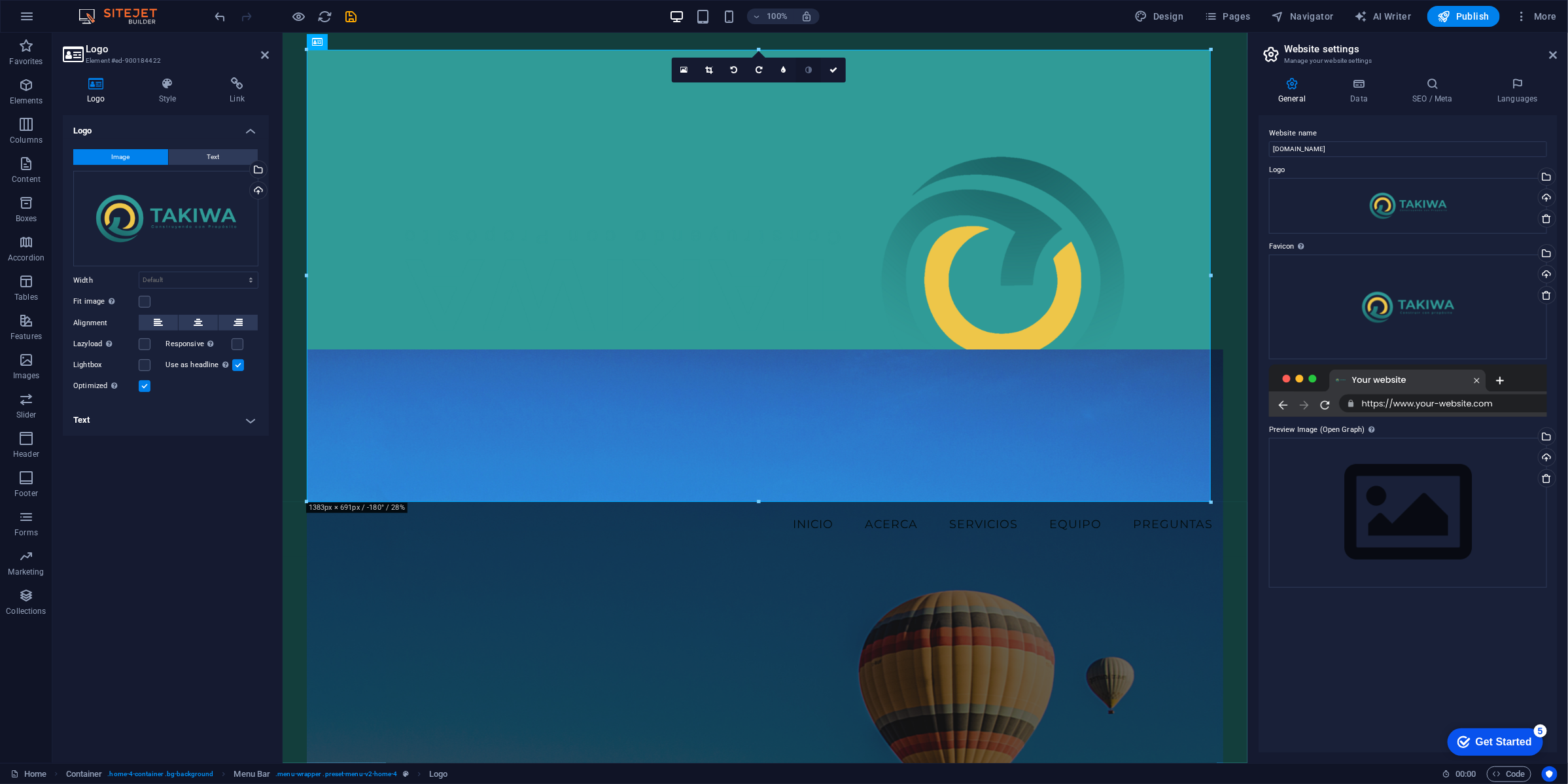
click at [811, 70] on icon at bounding box center [808, 70] width 6 height 8
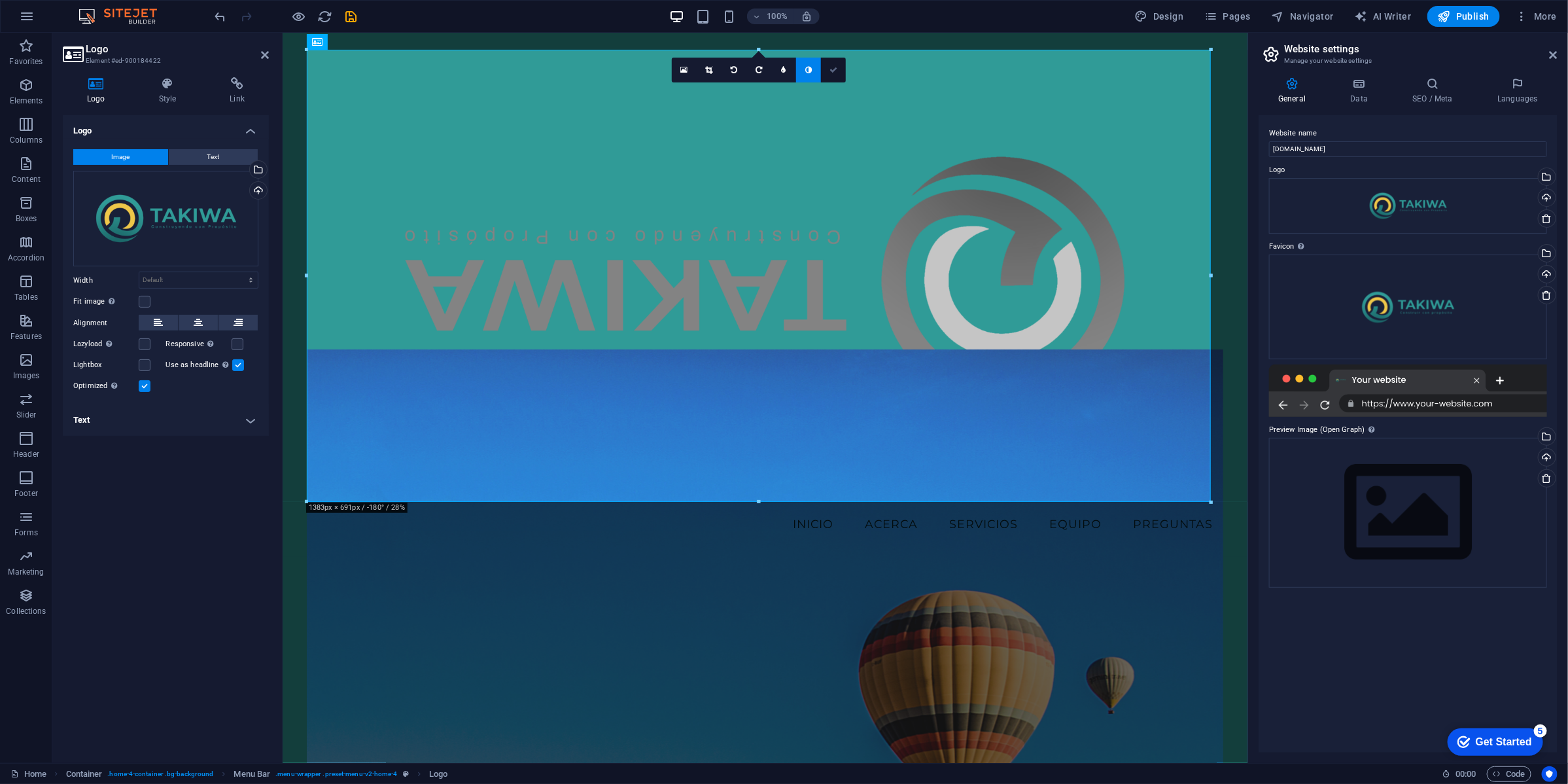
click at [685, 70] on icon at bounding box center [685, 70] width 7 height 9
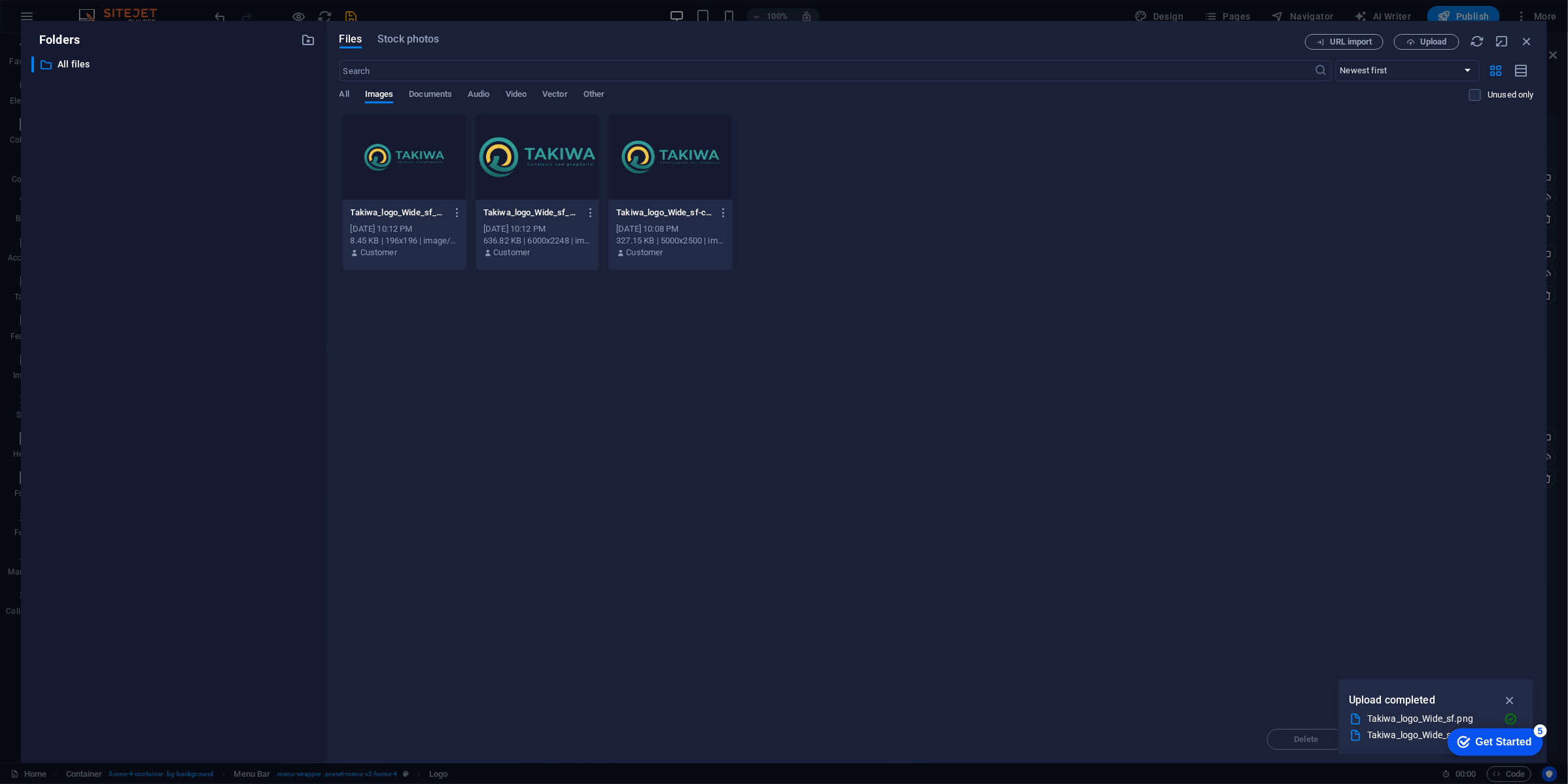
click at [750, 329] on div "Drop files here to upload them instantly Takiwa_logo_Wide_sf_02-PNe-XPp5tseO-Qh…" at bounding box center [937, 415] width 1195 height 602
click at [409, 158] on div at bounding box center [405, 157] width 124 height 85
click at [426, 163] on div "1" at bounding box center [405, 157] width 124 height 85
click at [426, 165] on div at bounding box center [405, 157] width 124 height 85
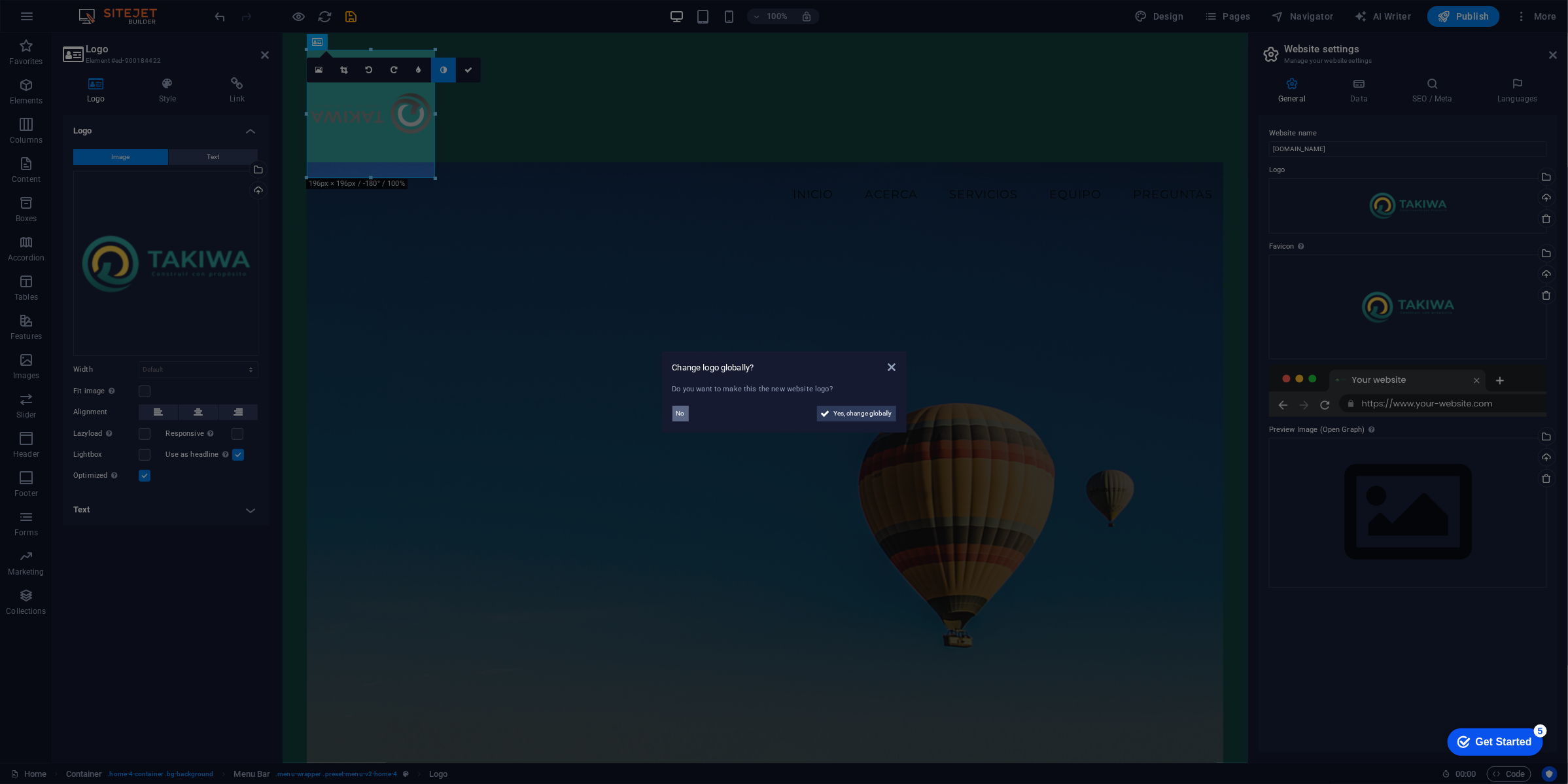
click at [682, 417] on span "No" at bounding box center [681, 414] width 9 height 16
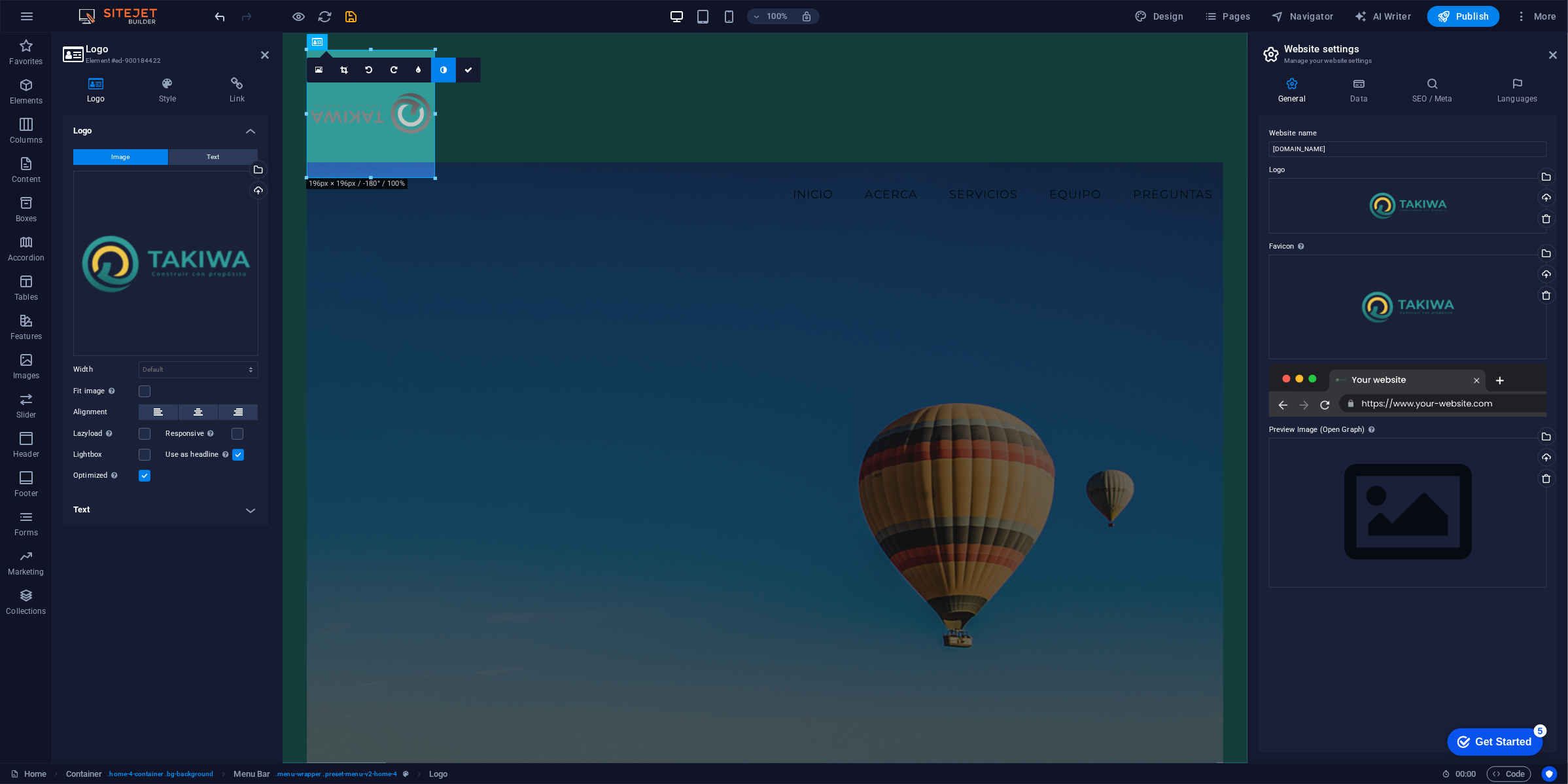
click at [216, 21] on icon "undo" at bounding box center [221, 16] width 15 height 15
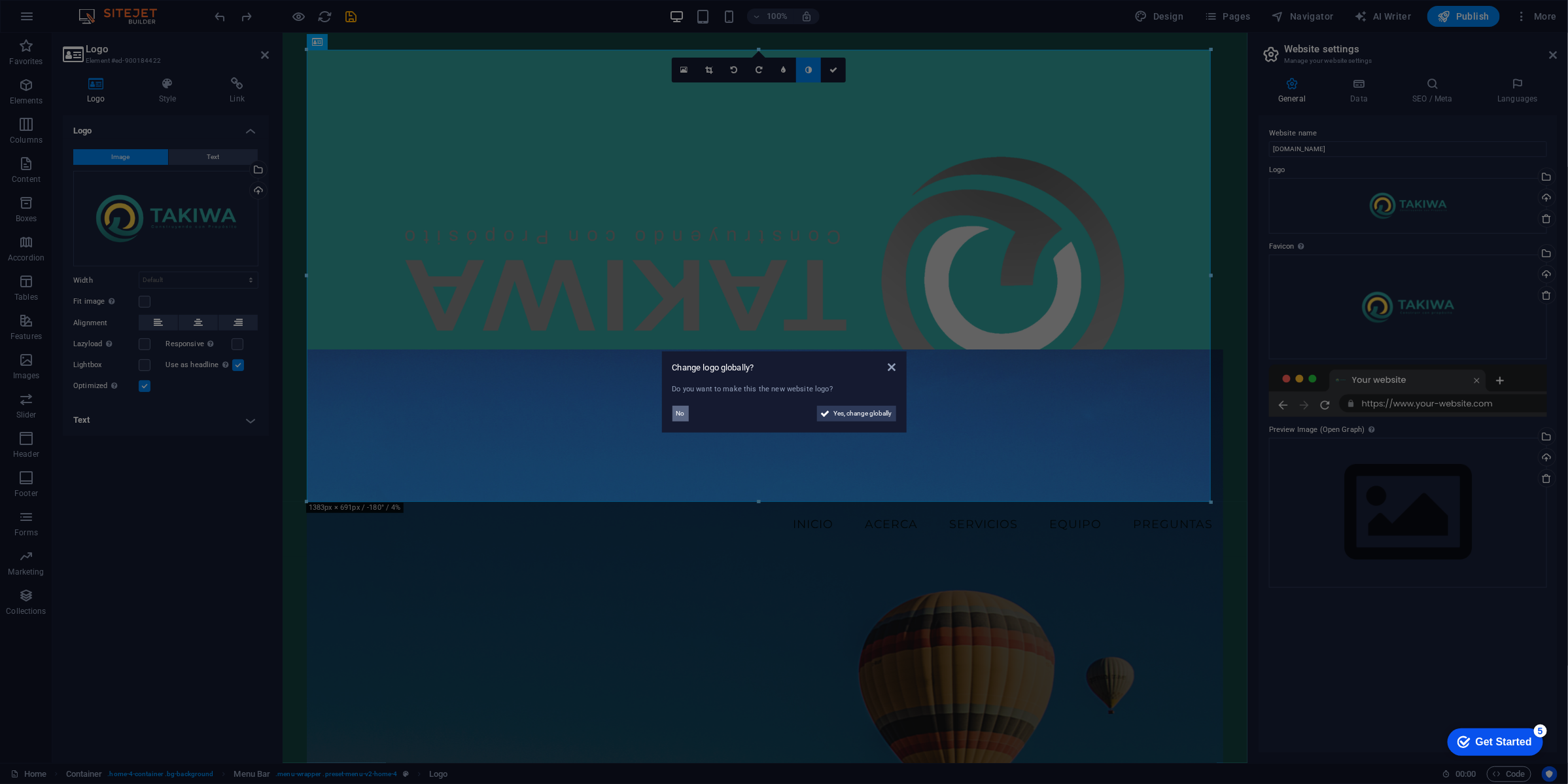
click at [679, 411] on span "No" at bounding box center [681, 414] width 9 height 16
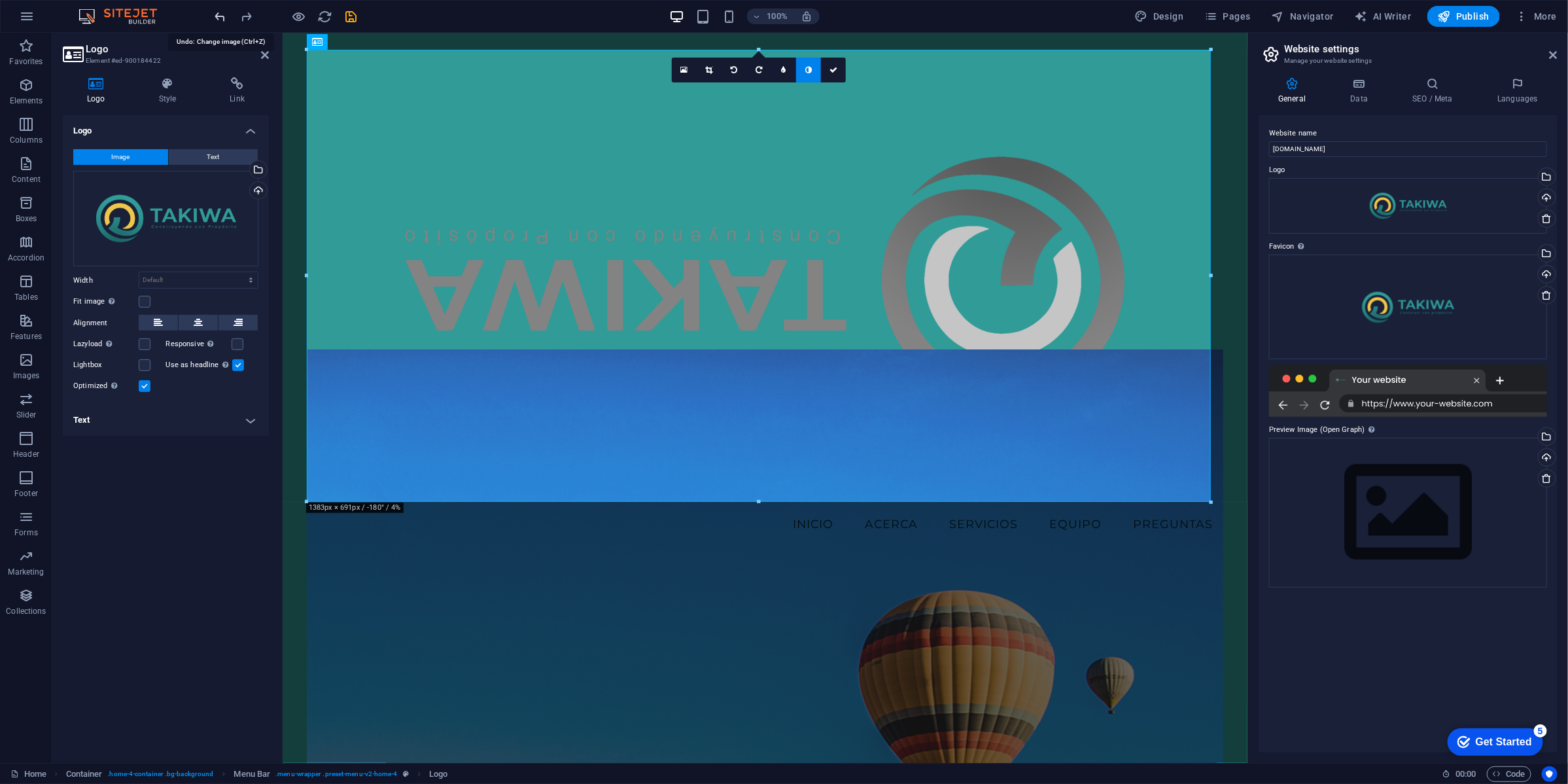
click at [219, 20] on icon "undo" at bounding box center [221, 16] width 15 height 15
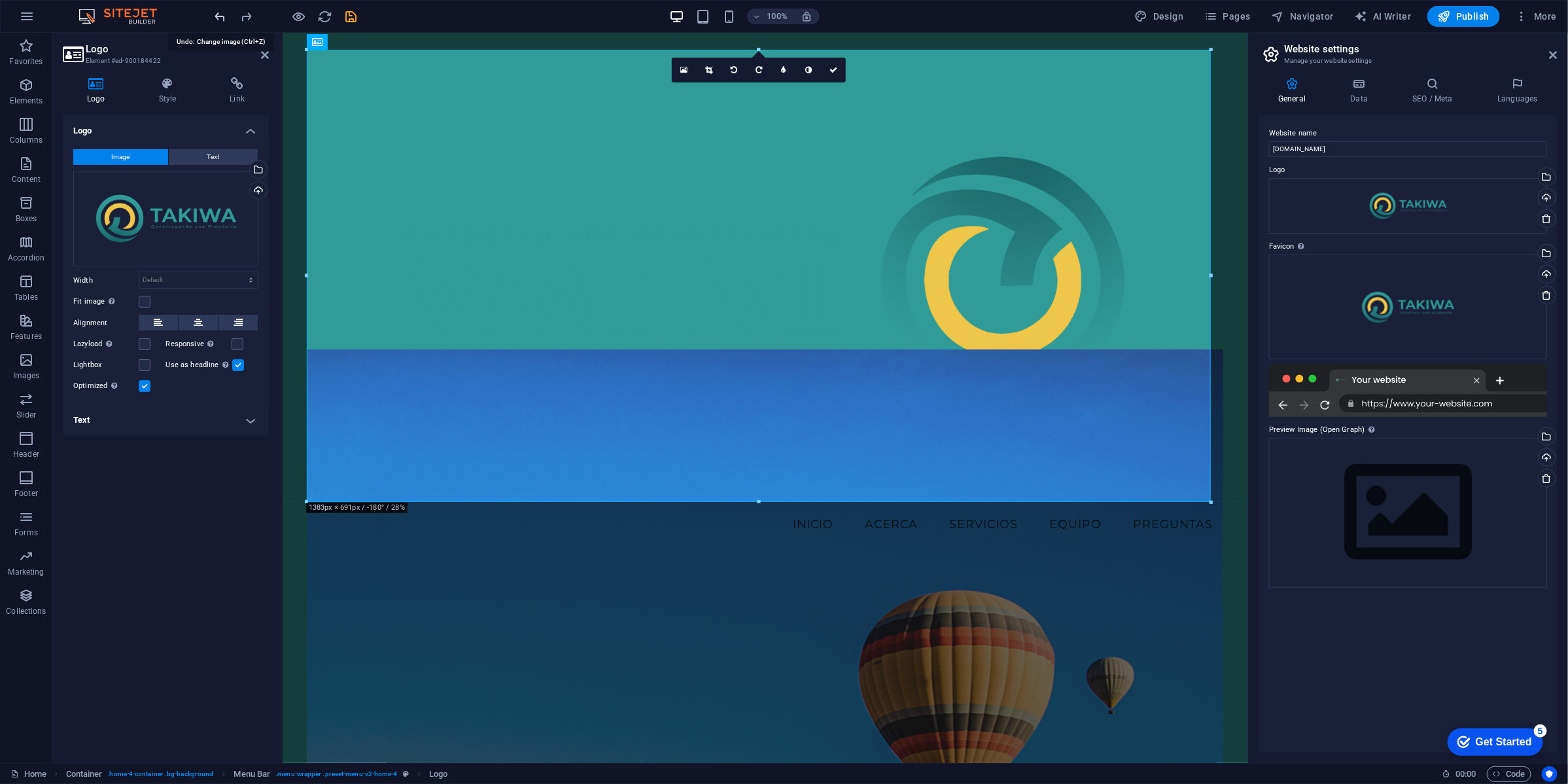
click at [222, 15] on icon "undo" at bounding box center [221, 16] width 15 height 15
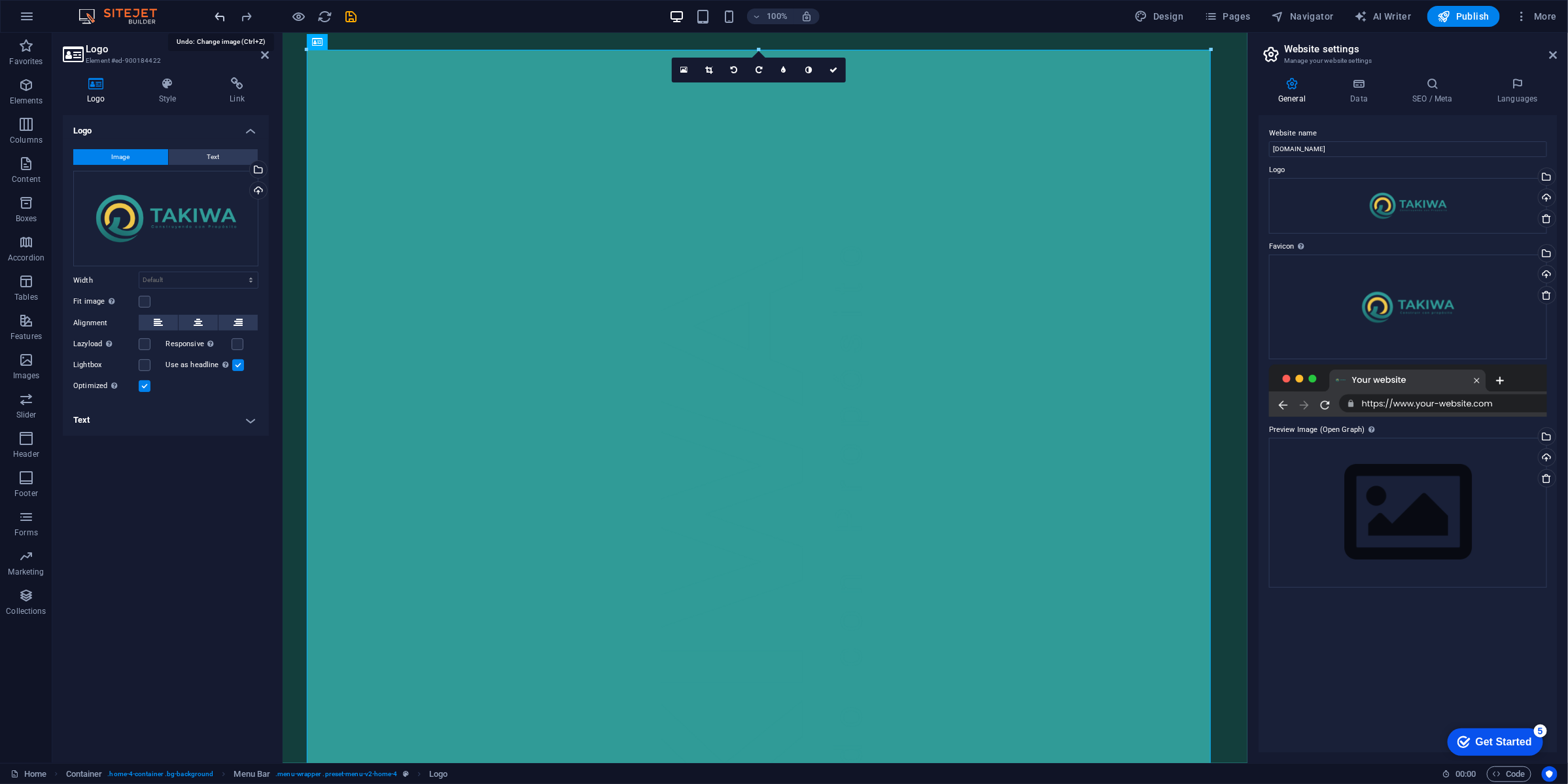
click at [222, 15] on icon "undo" at bounding box center [221, 16] width 15 height 15
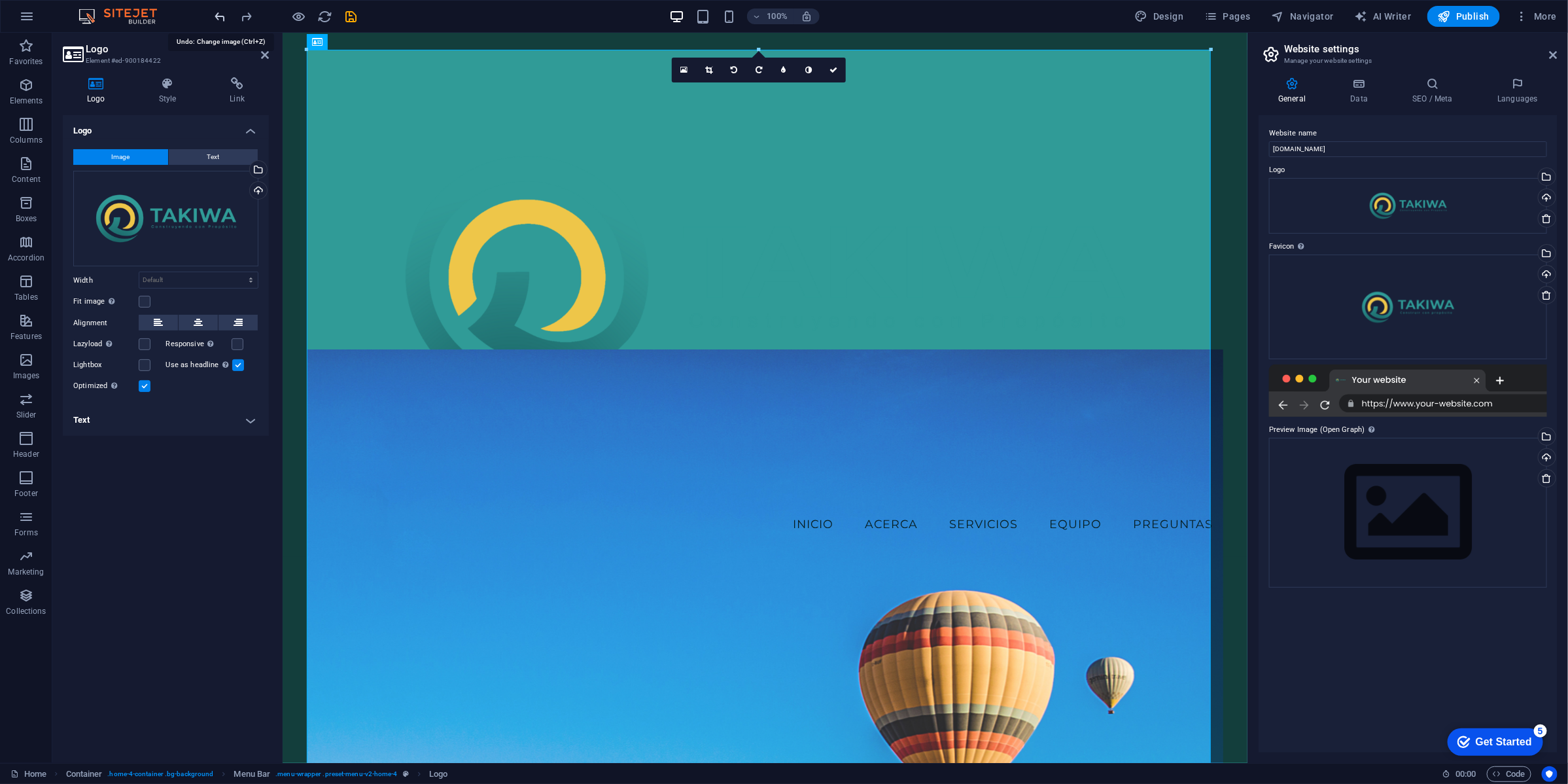
click at [222, 17] on icon "undo" at bounding box center [221, 16] width 15 height 15
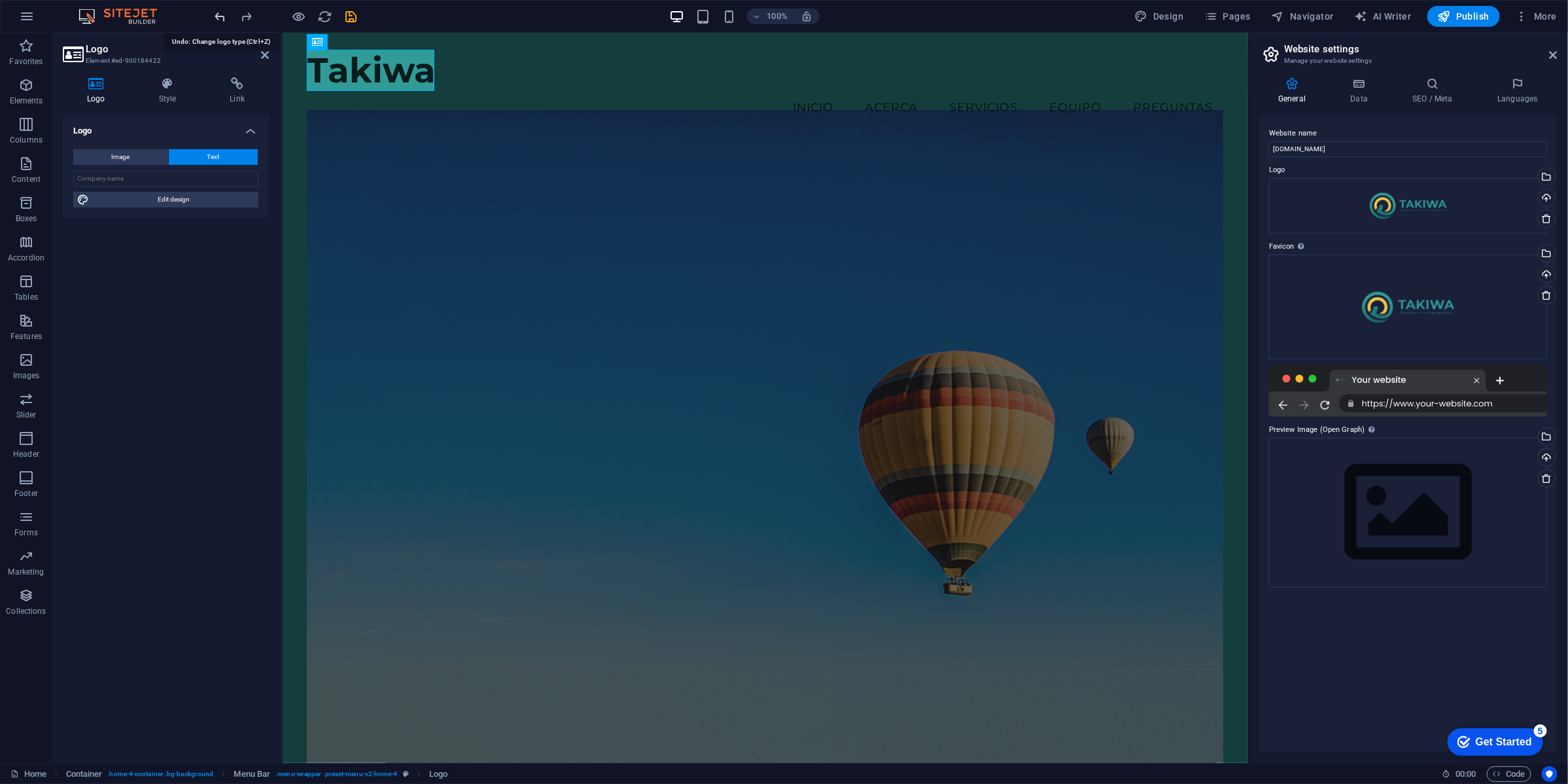
click at [219, 17] on icon "undo" at bounding box center [221, 16] width 15 height 15
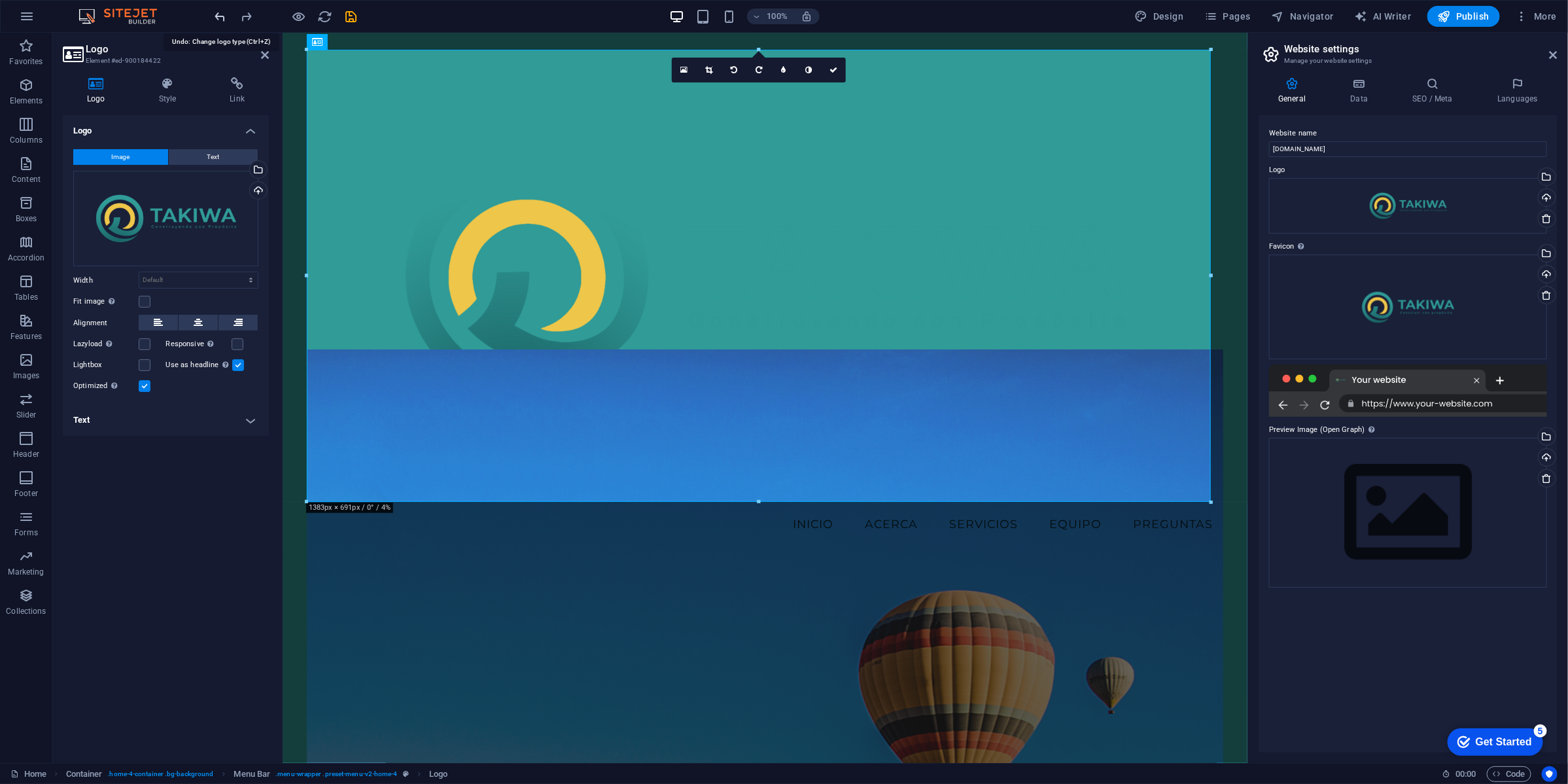
click at [216, 17] on icon "undo" at bounding box center [221, 16] width 15 height 15
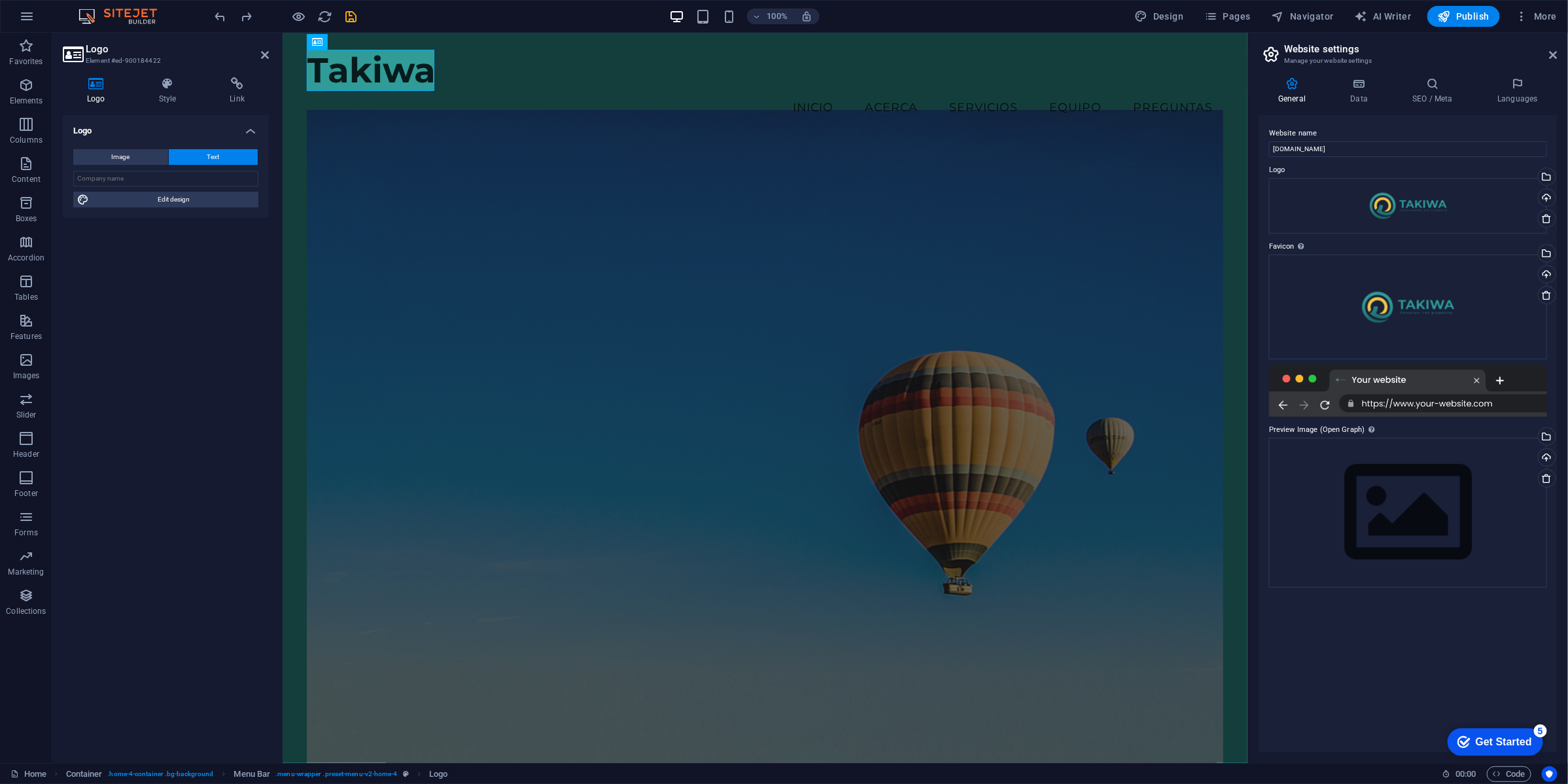
click at [176, 320] on div "Logo Image Text Drag files here, click to choose files or select files from Fil…" at bounding box center [166, 433] width 206 height 637
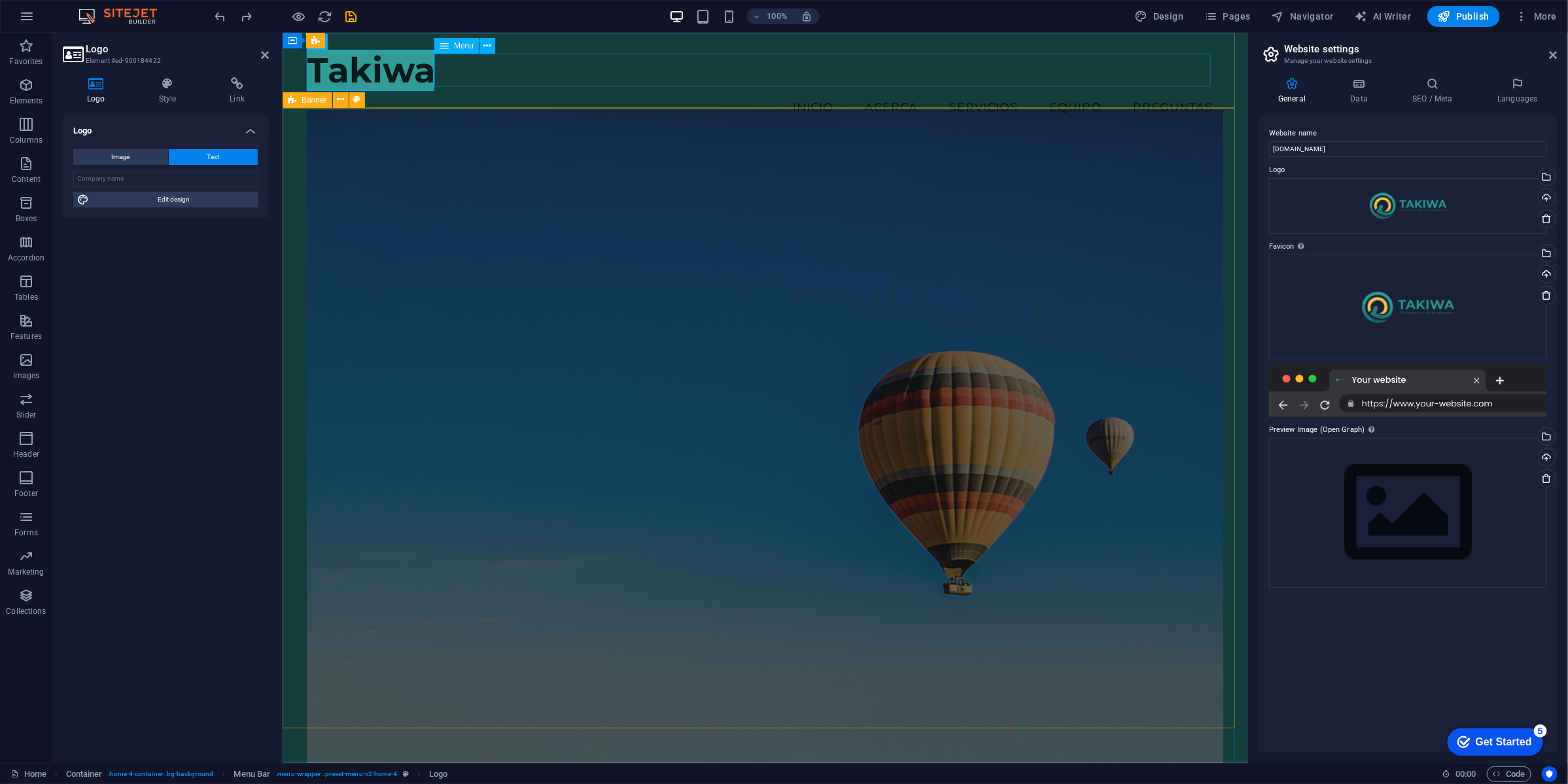
click at [520, 90] on nav "Inicio Acerca Servicios Equipo Preguntas" at bounding box center [764, 106] width 917 height 33
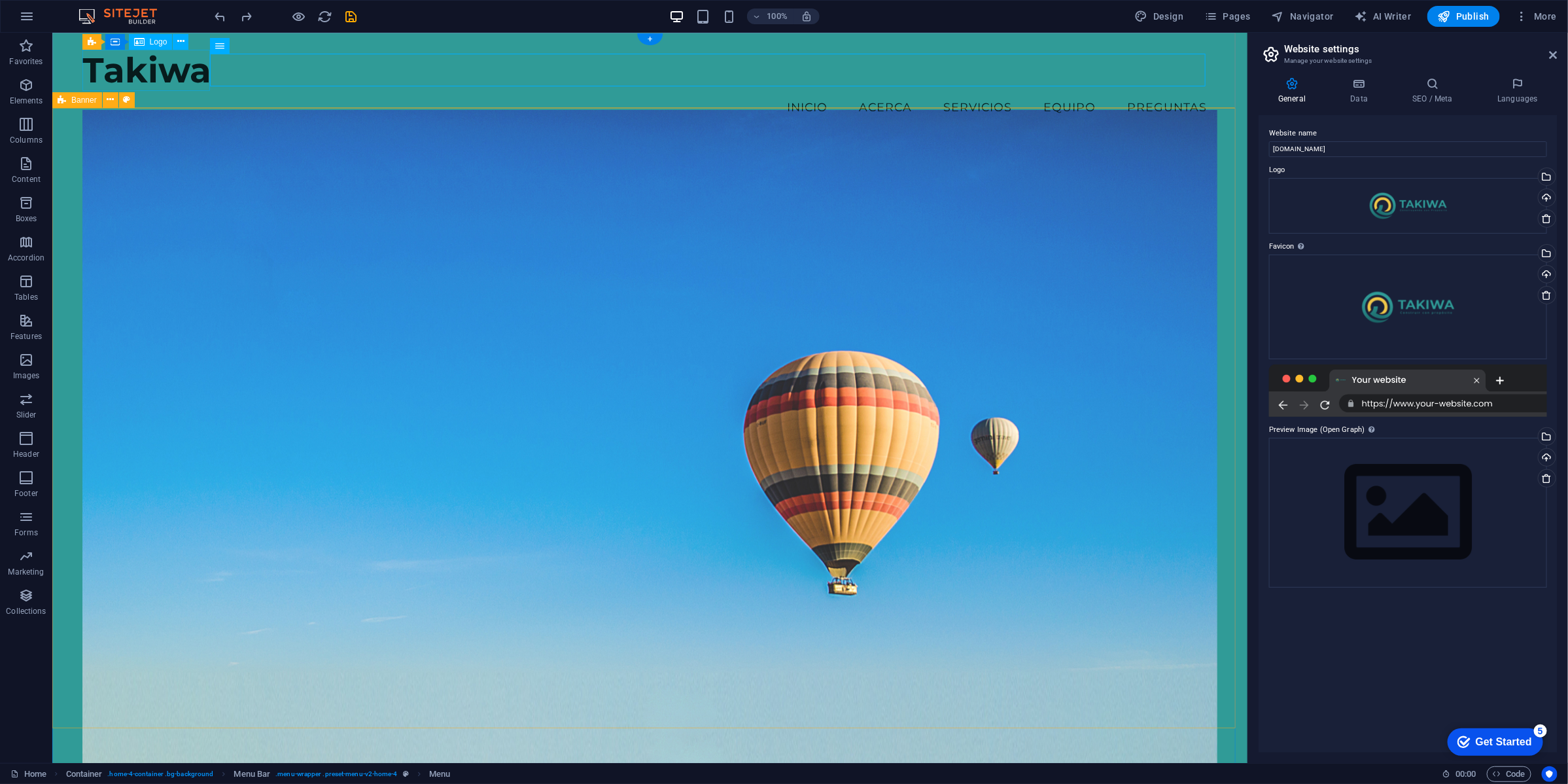
click at [169, 69] on div "Takiwa" at bounding box center [649, 70] width 1136 height 41
click at [158, 43] on span "Logo" at bounding box center [159, 41] width 18 height 8
click at [158, 72] on div "Takiwa" at bounding box center [649, 70] width 1136 height 41
click at [181, 40] on icon at bounding box center [181, 41] width 7 height 14
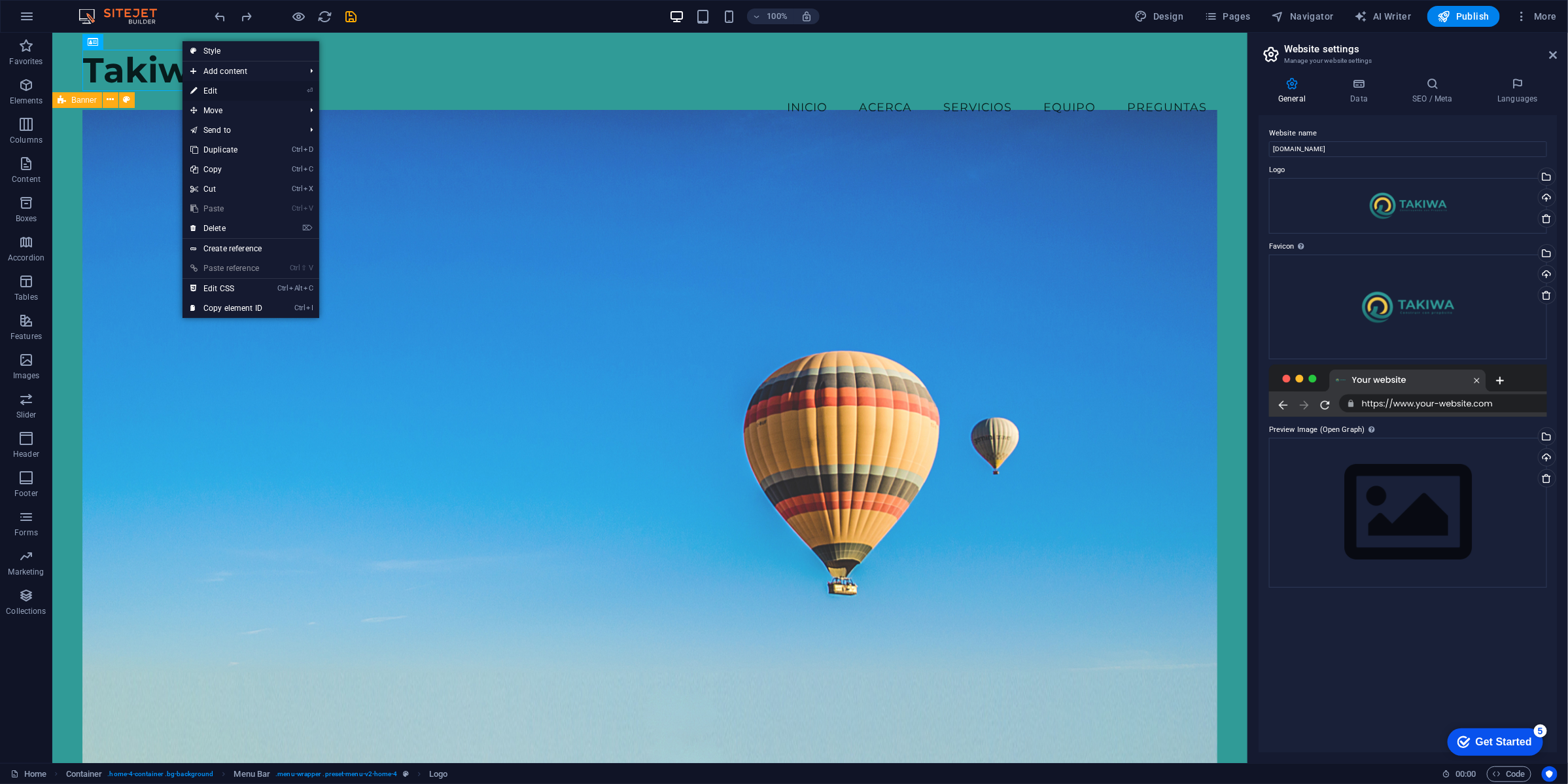
click at [218, 87] on link "⏎ Edit" at bounding box center [226, 91] width 87 height 19
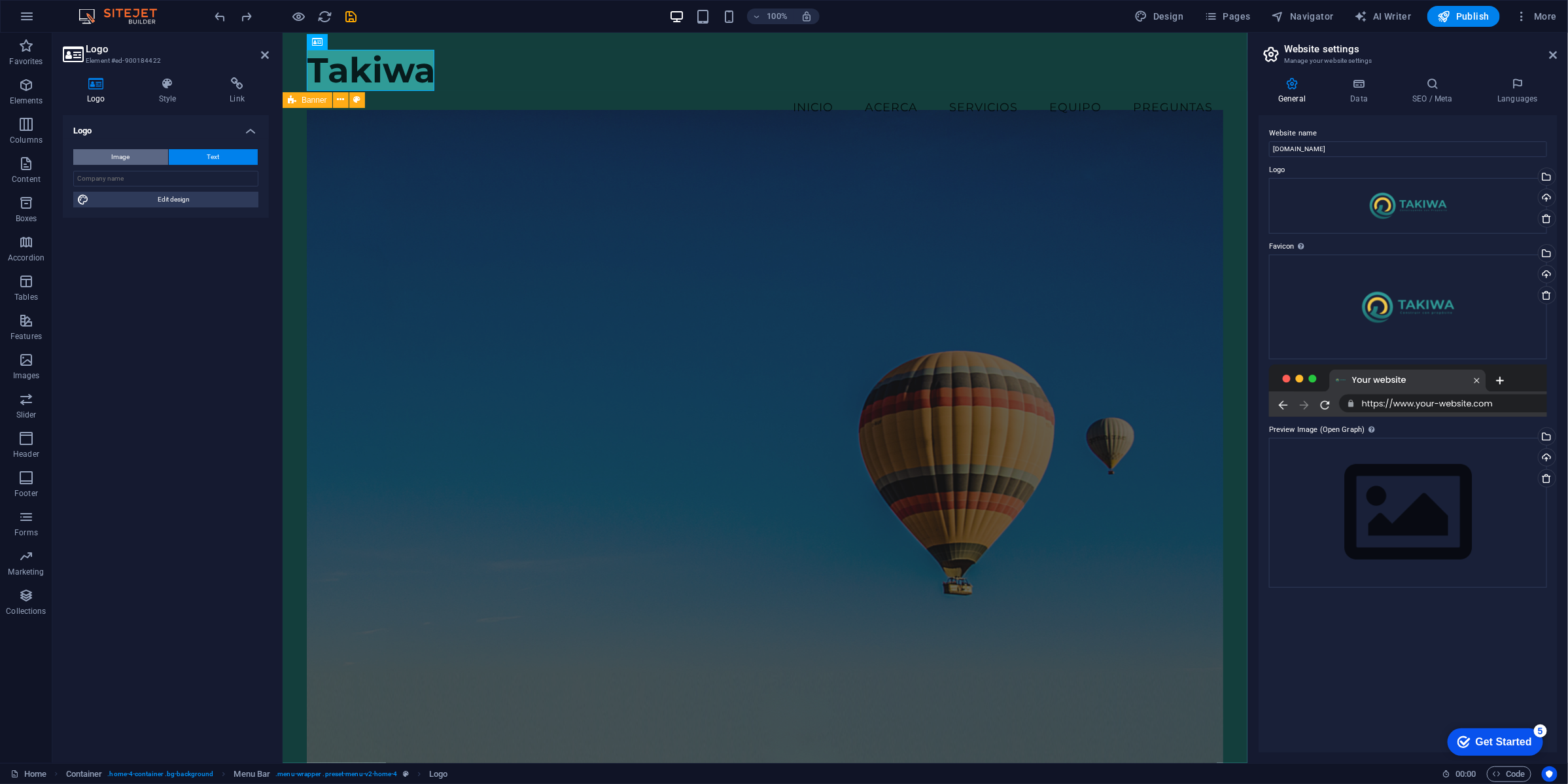
click at [128, 155] on span "Image" at bounding box center [121, 157] width 19 height 16
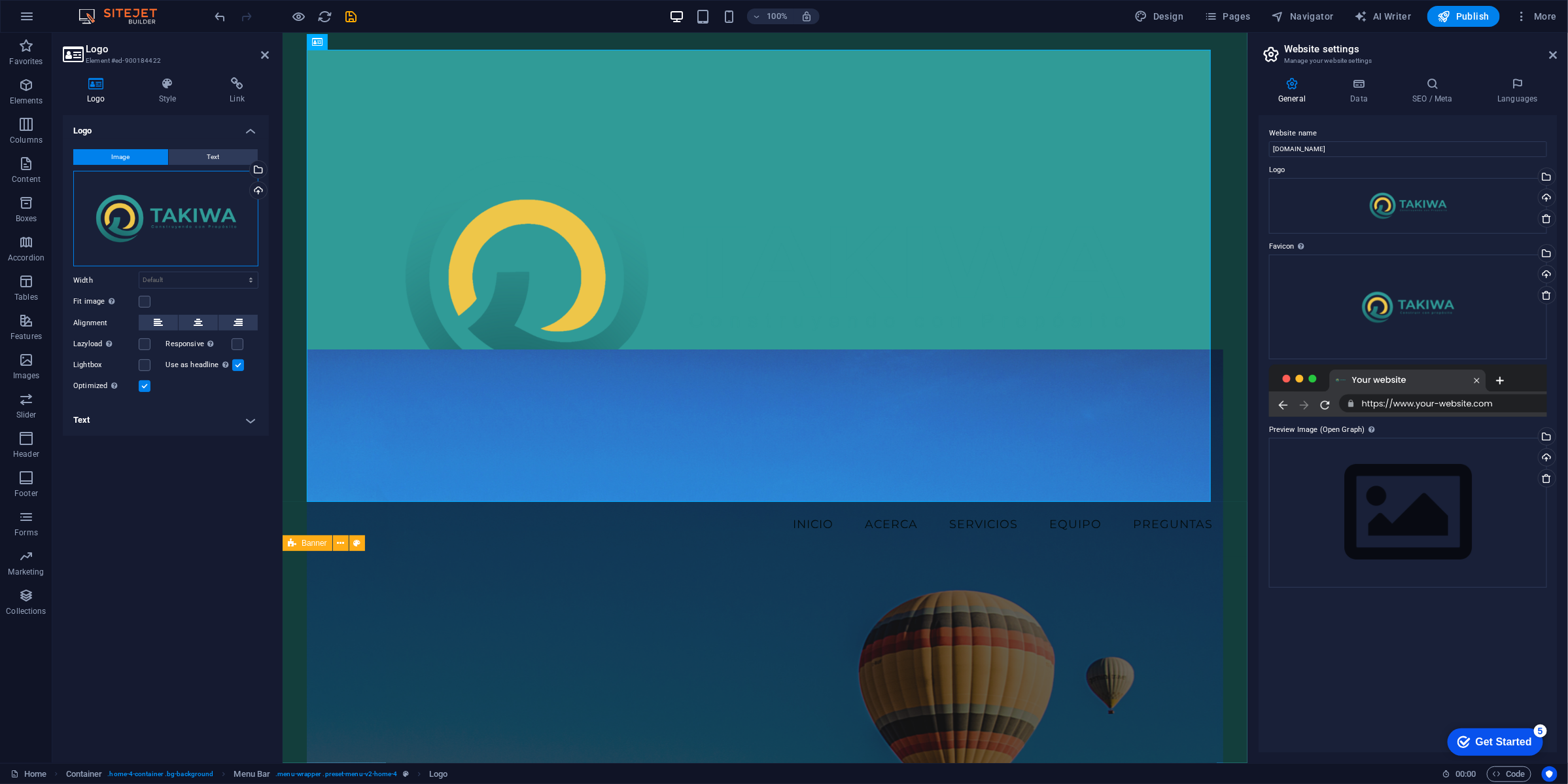
click at [200, 223] on div "Drag files here, click to choose files or select files from Files or our free s…" at bounding box center [166, 219] width 185 height 96
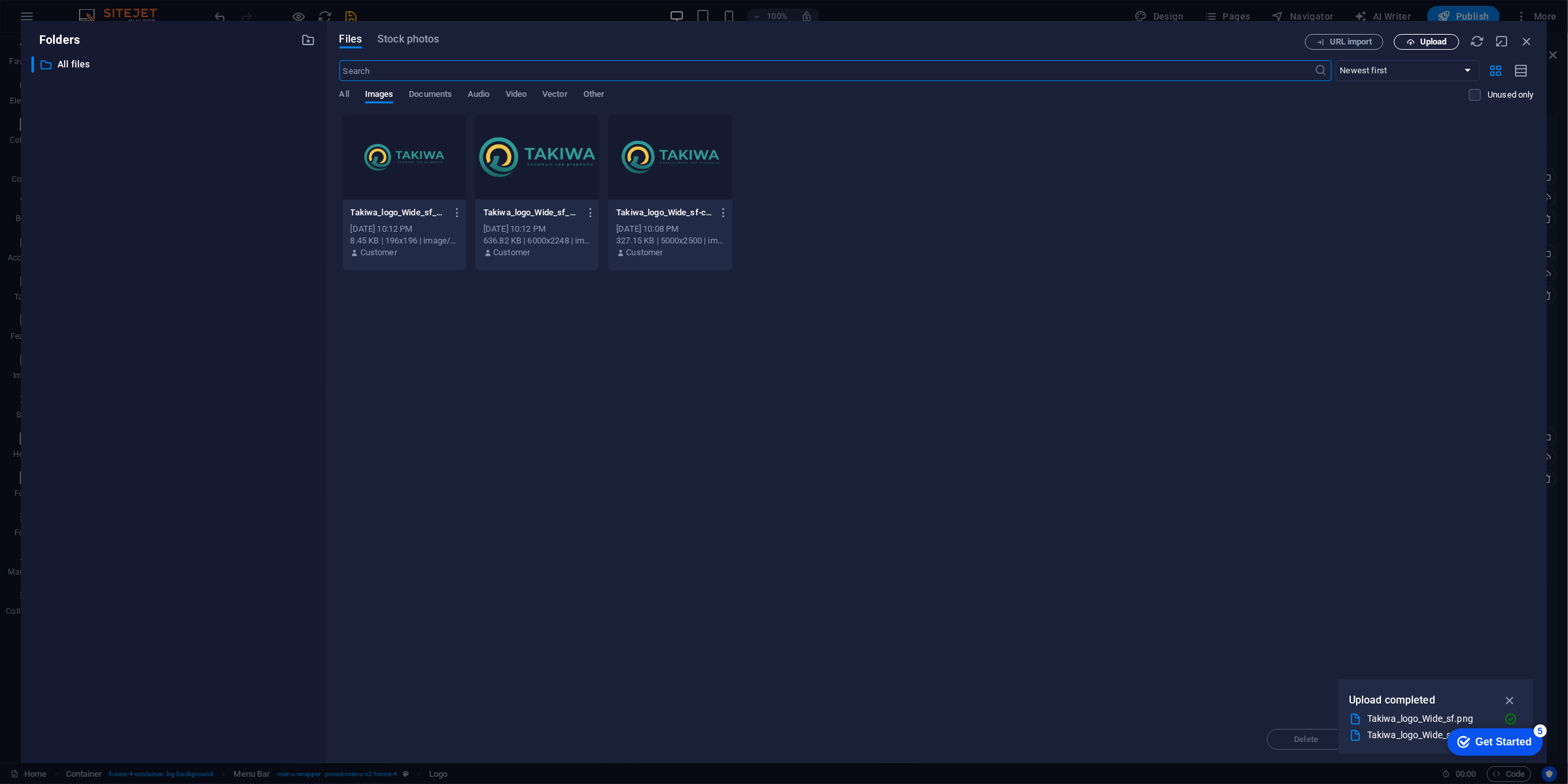
click at [1424, 38] on span "Upload" at bounding box center [1434, 41] width 26 height 8
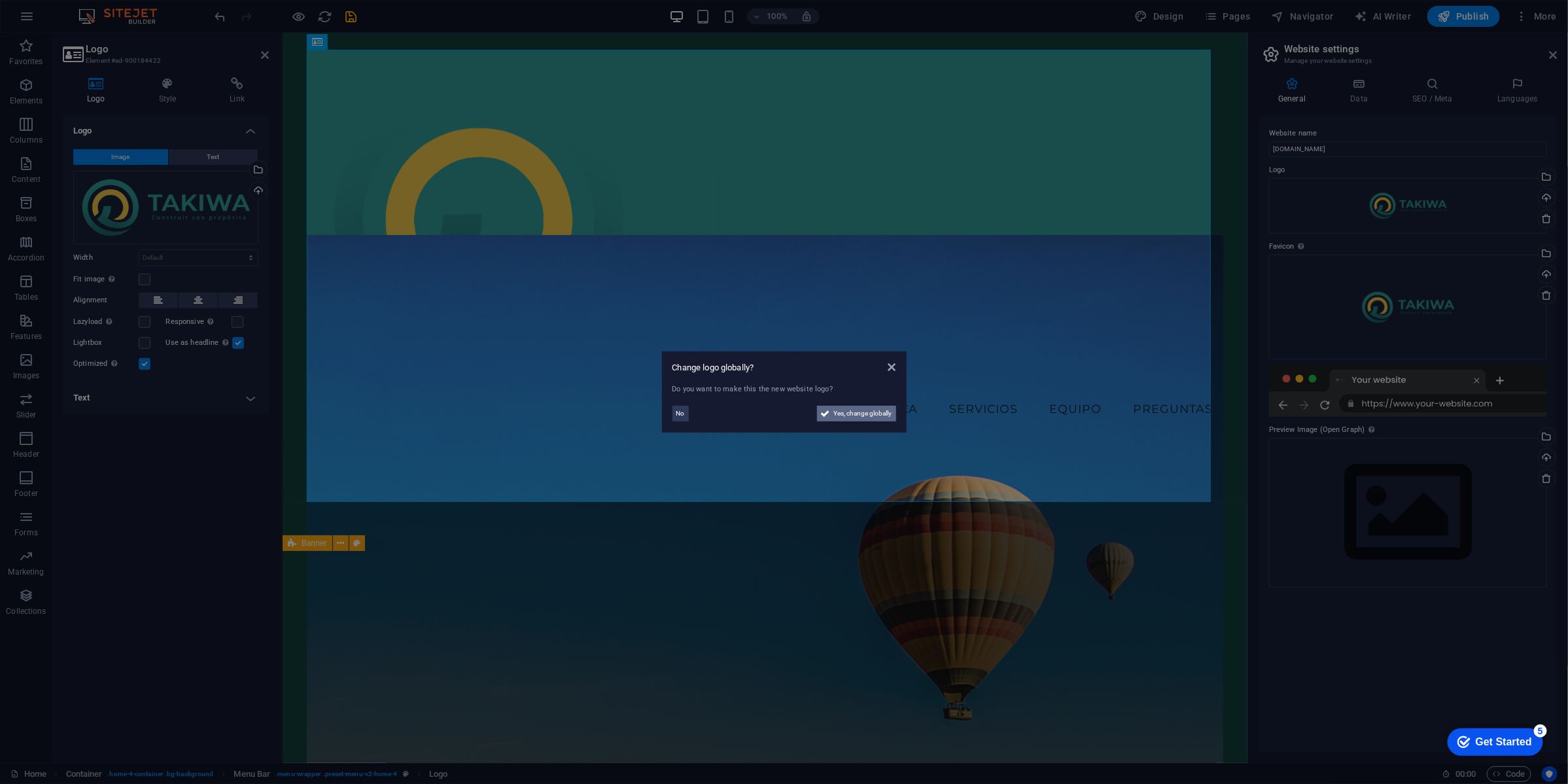
click at [841, 416] on span "Yes, change globally" at bounding box center [863, 414] width 58 height 16
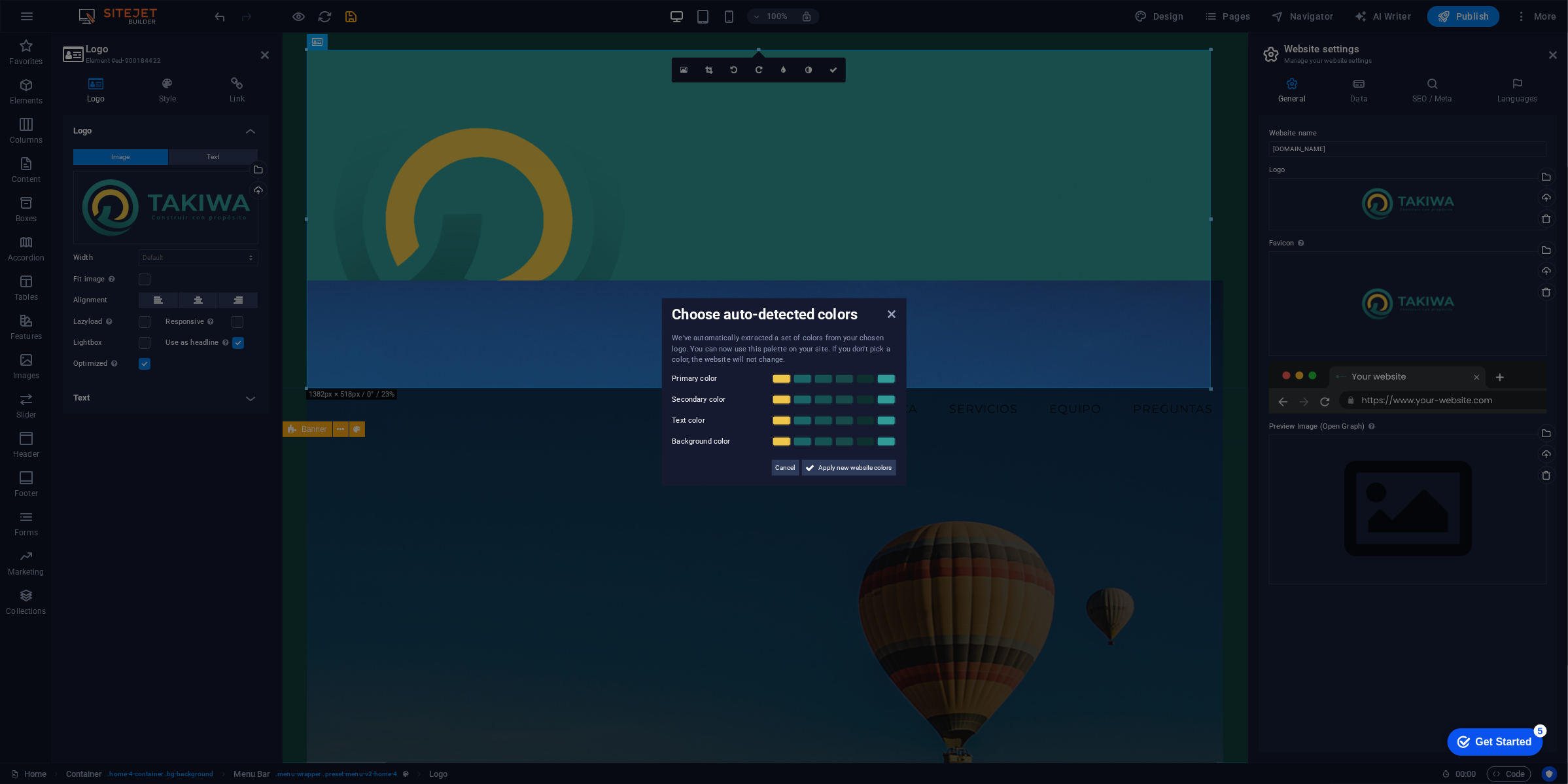
click at [1212, 390] on aside "Choose auto-detected colors We've automatically extracted a set of colors from …" at bounding box center [784, 392] width 1568 height 784
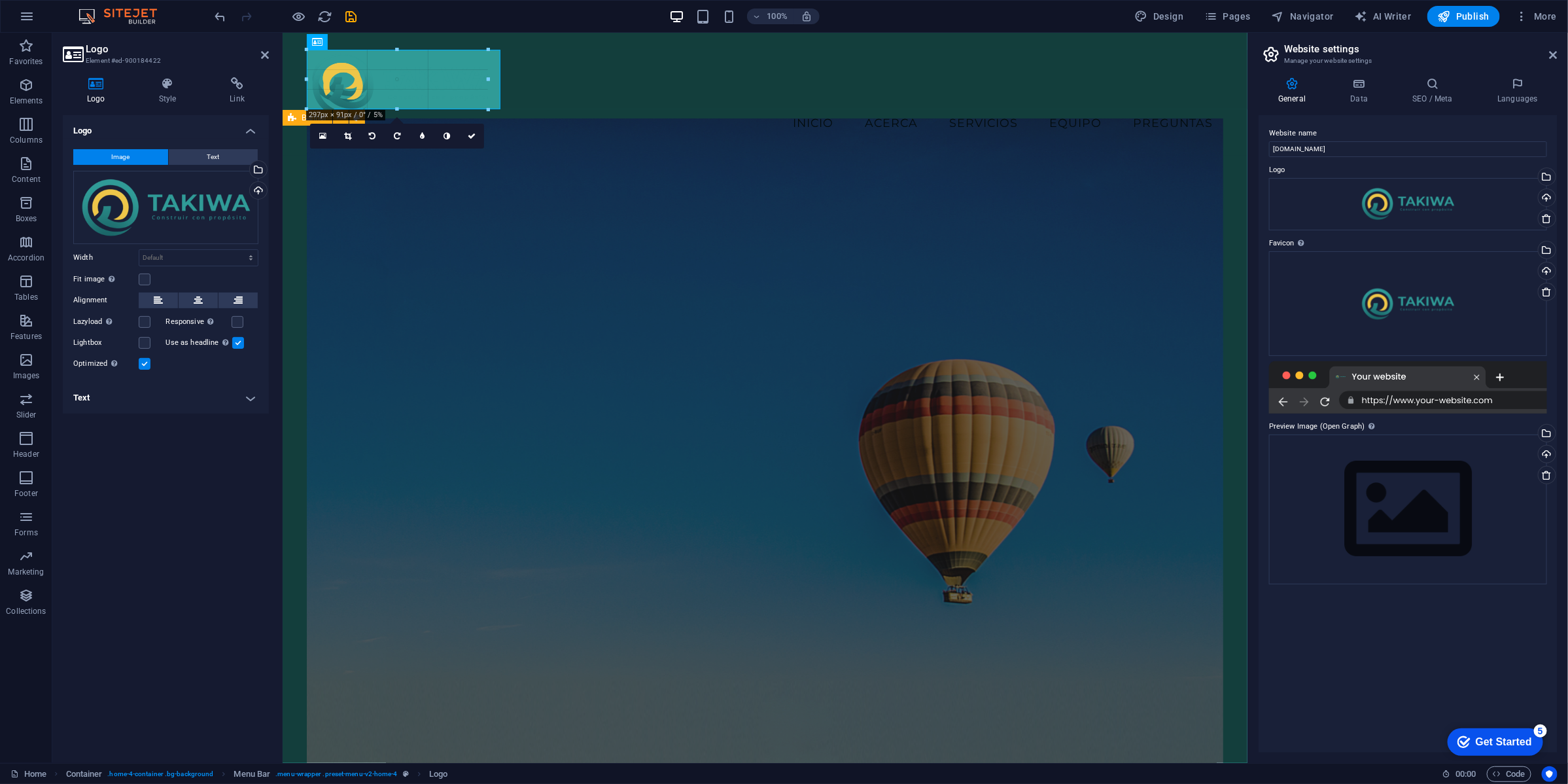
drag, startPoint x: 1211, startPoint y: 387, endPoint x: 365, endPoint y: 105, distance: 891.8
type input "294"
select select "px"
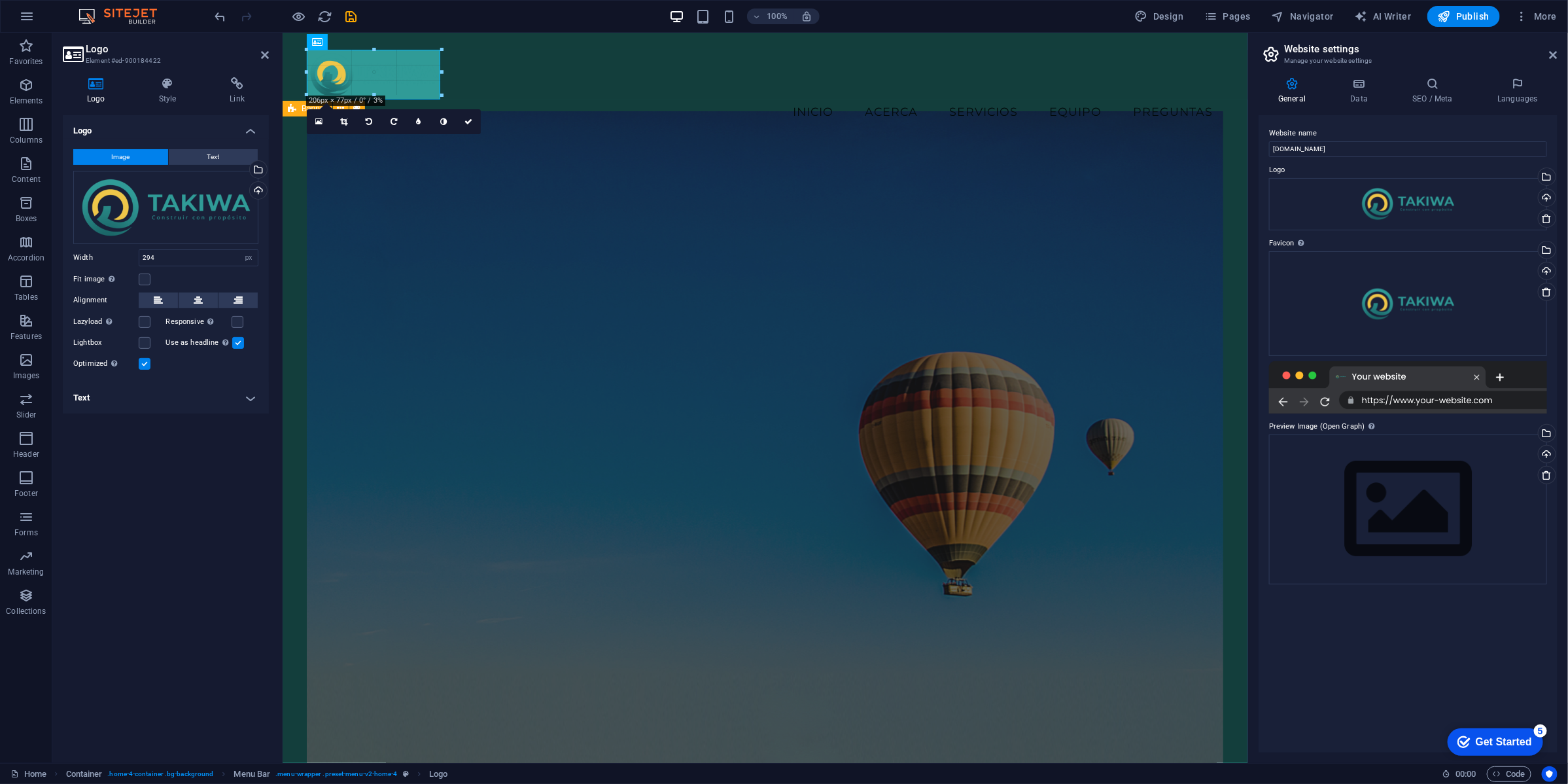
drag, startPoint x: 500, startPoint y: 124, endPoint x: 429, endPoint y: 89, distance: 79.2
type input "184"
click at [318, 123] on icon at bounding box center [319, 122] width 7 height 9
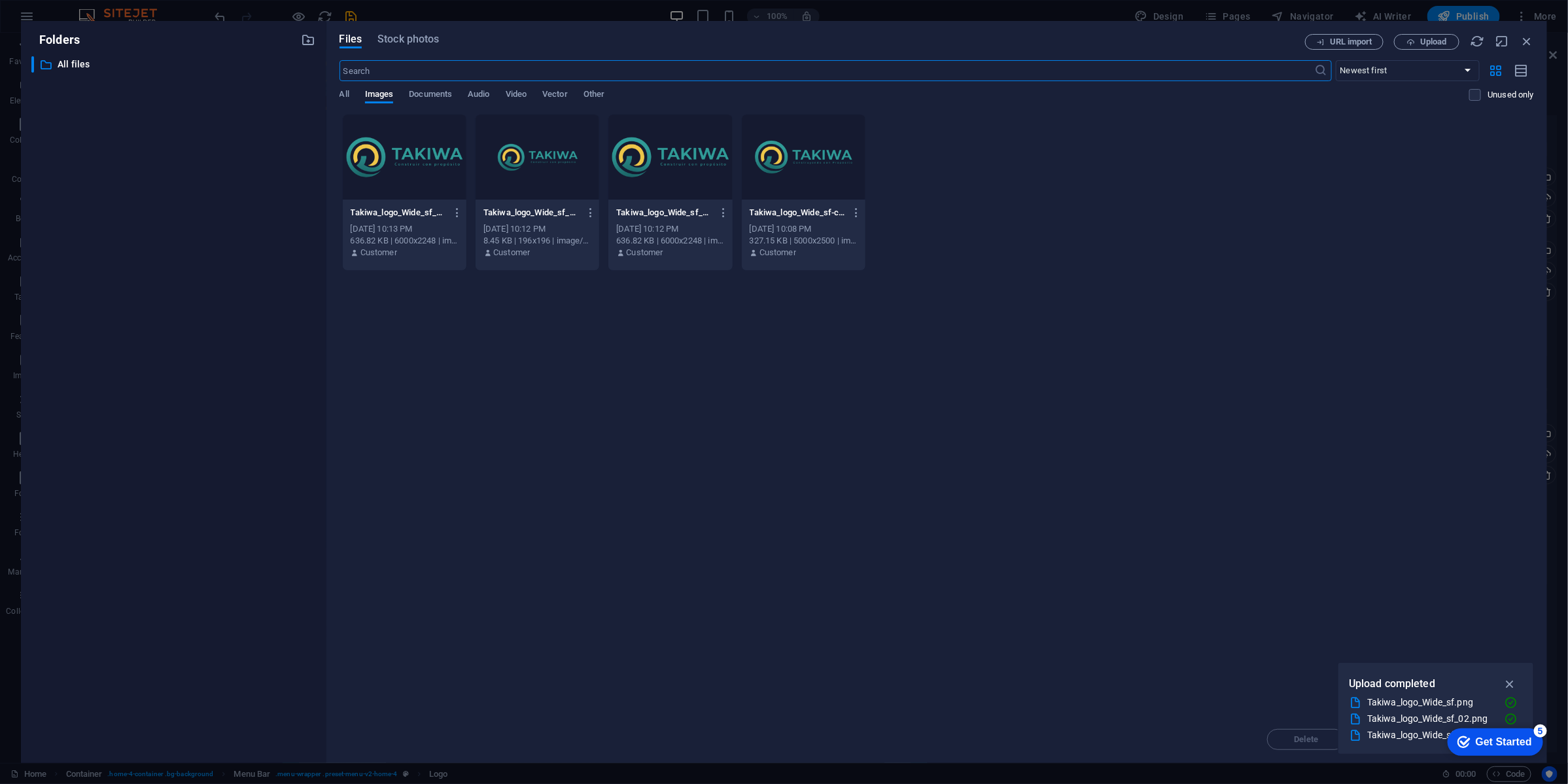
click at [538, 162] on div at bounding box center [537, 157] width 124 height 85
click at [535, 167] on div "1" at bounding box center [537, 157] width 124 height 85
click at [537, 164] on div "1" at bounding box center [537, 157] width 124 height 85
drag, startPoint x: 1510, startPoint y: 682, endPoint x: 1512, endPoint y: 694, distance: 12.2
click at [1510, 686] on icon "button" at bounding box center [1510, 684] width 15 height 14
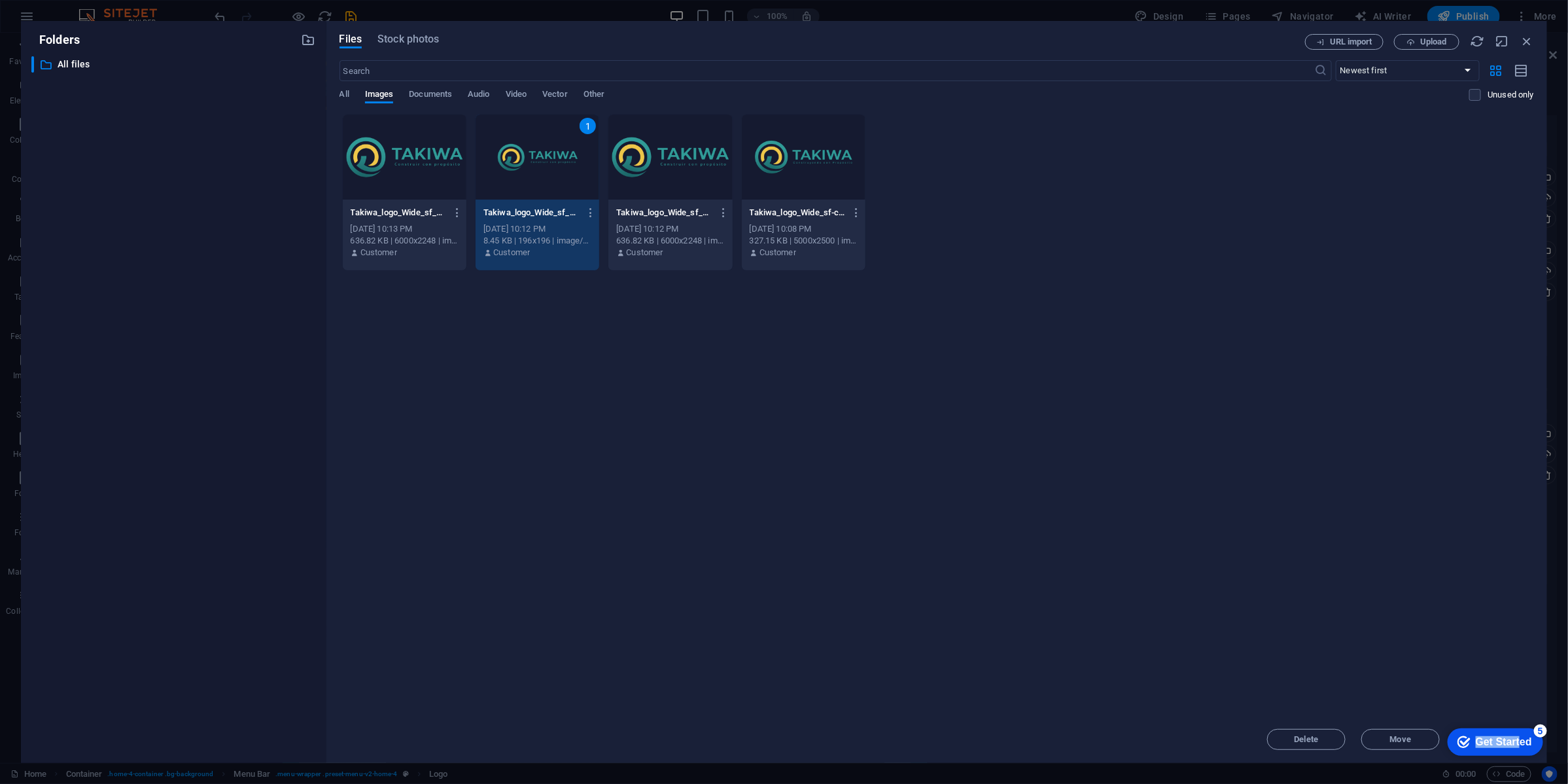
drag, startPoint x: 1519, startPoint y: 738, endPoint x: 1493, endPoint y: 662, distance: 80.3
click html "checkmark Get Started 5 First Steps in the Editor Let's guide you through the t…"
click at [1492, 740] on div "Get Started" at bounding box center [1504, 741] width 56 height 11
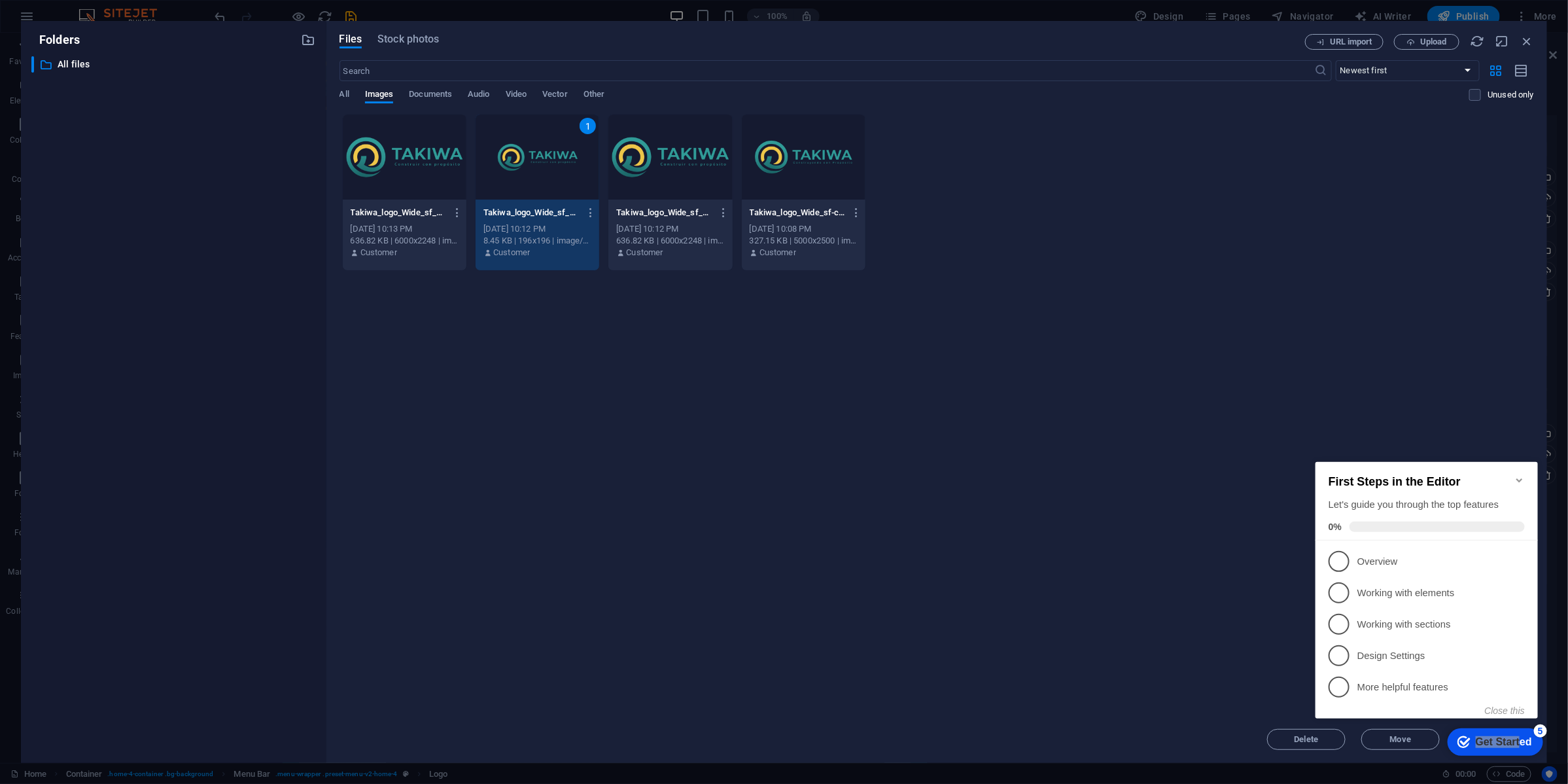
click at [1219, 652] on div "Drop files here to upload them instantly Takiwa_logo_Wide_sf_02-vmiUhSQpHJzJY8i…" at bounding box center [937, 415] width 1195 height 602
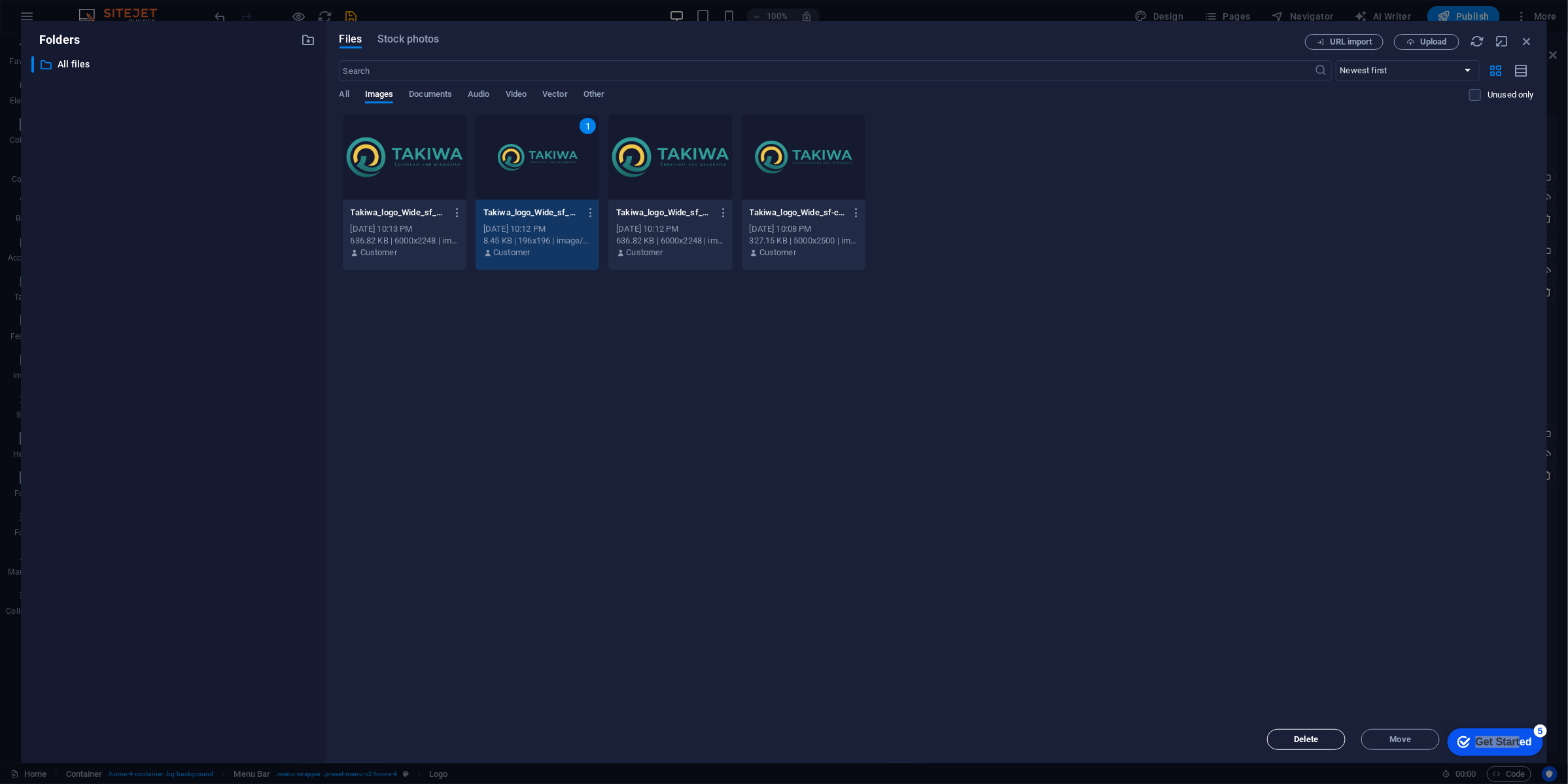
click at [1314, 735] on span "Delete" at bounding box center [1306, 739] width 24 height 8
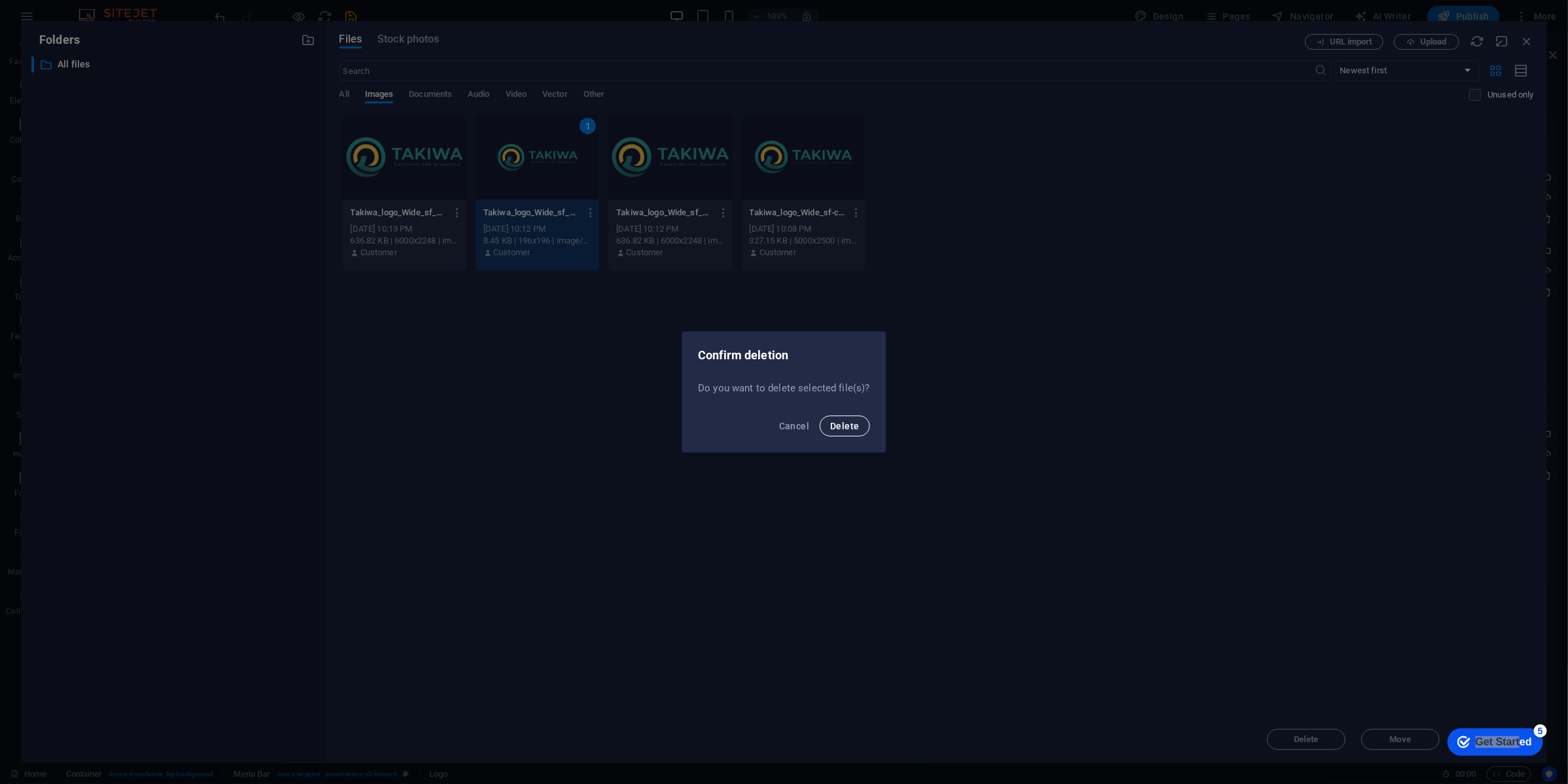
click at [841, 424] on span "Delete" at bounding box center [844, 426] width 29 height 11
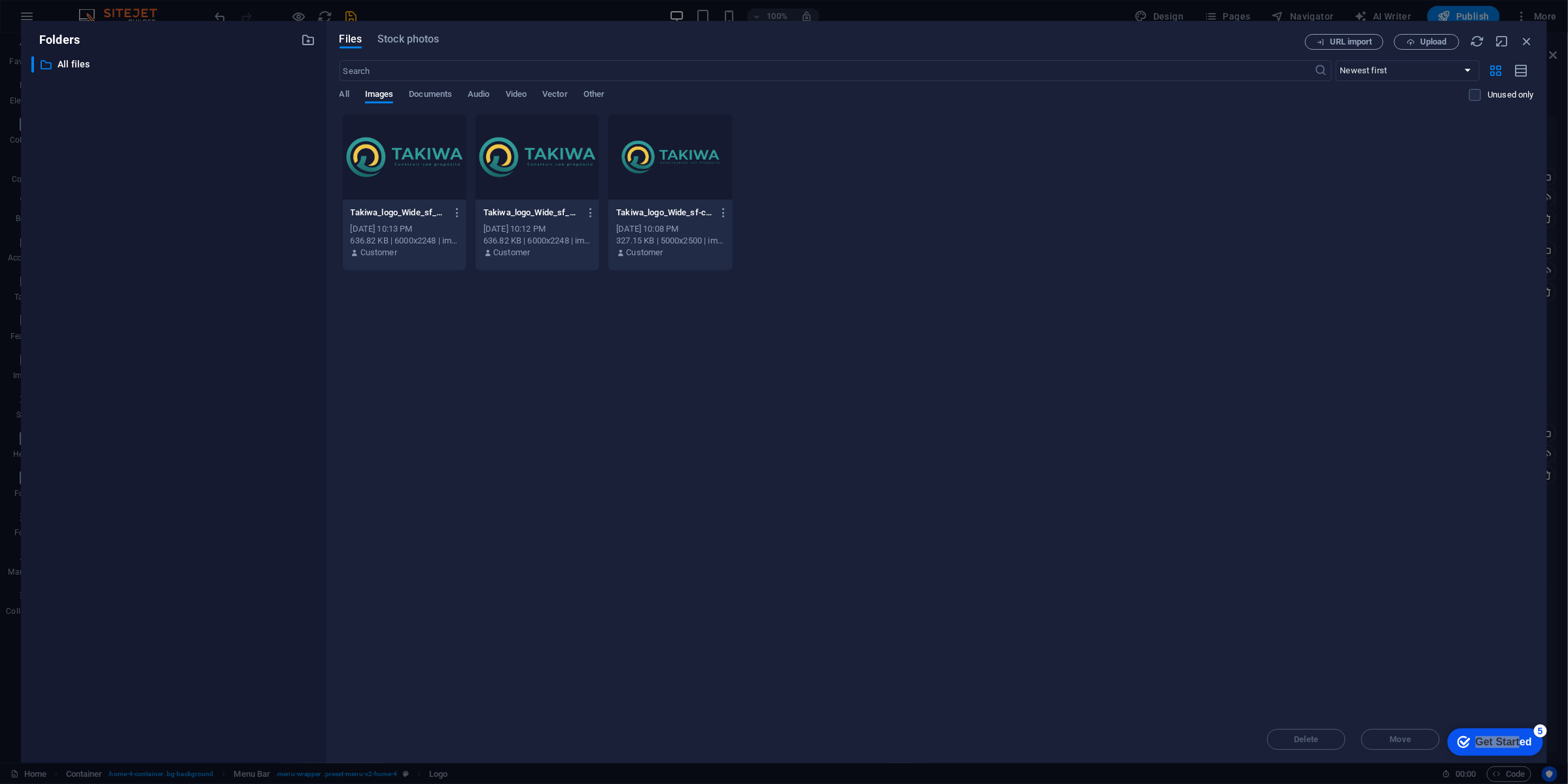
click at [425, 177] on div at bounding box center [405, 157] width 124 height 85
click at [727, 186] on div at bounding box center [671, 157] width 124 height 85
click at [546, 185] on div at bounding box center [537, 157] width 124 height 85
click at [412, 176] on div at bounding box center [405, 157] width 124 height 85
click at [1317, 741] on span "Delete" at bounding box center [1306, 739] width 24 height 8
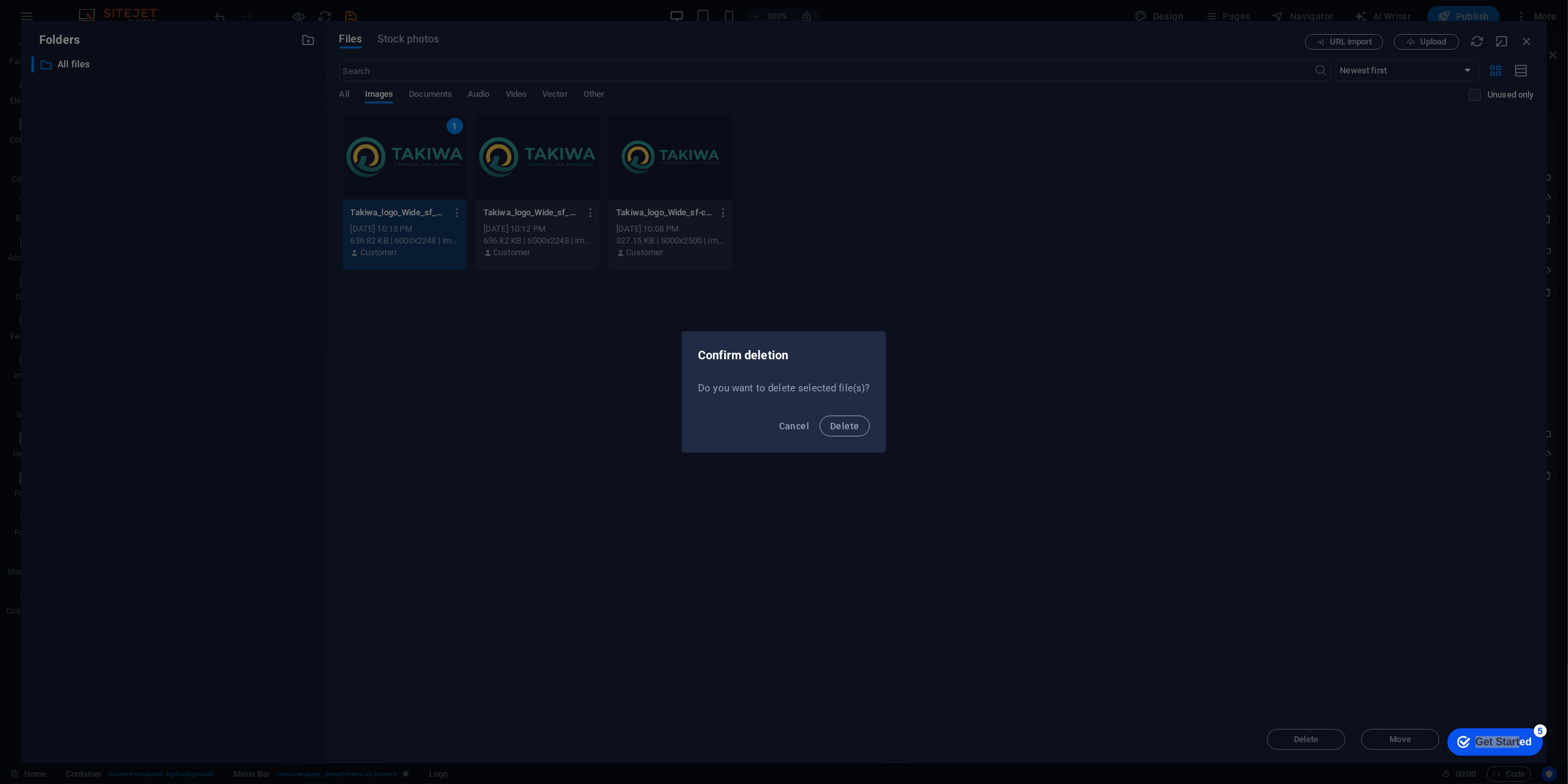
click at [836, 424] on span "Delete" at bounding box center [844, 426] width 29 height 11
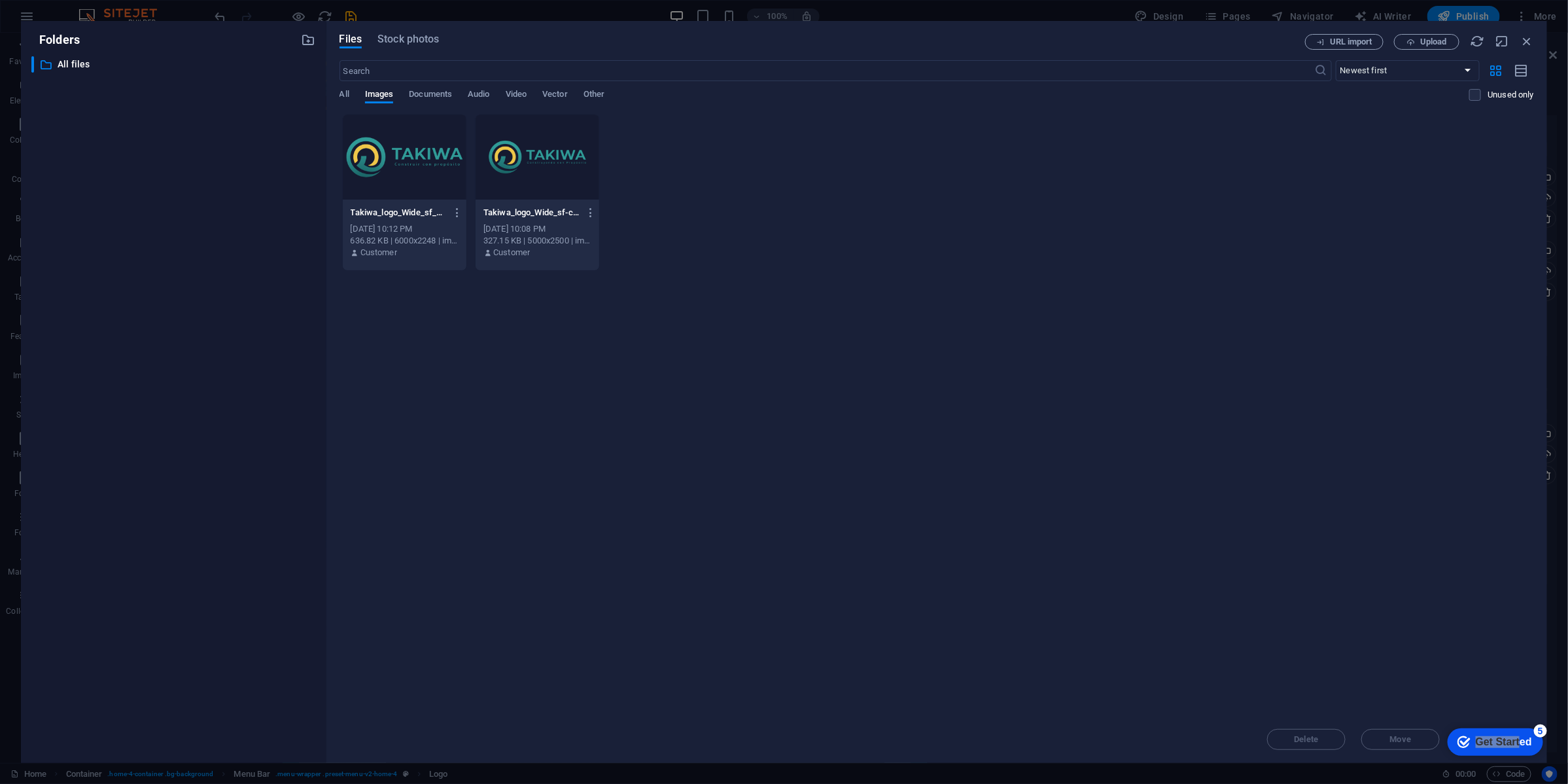
click at [416, 155] on div at bounding box center [405, 157] width 124 height 85
click at [1302, 745] on button "Delete" at bounding box center [1306, 740] width 79 height 21
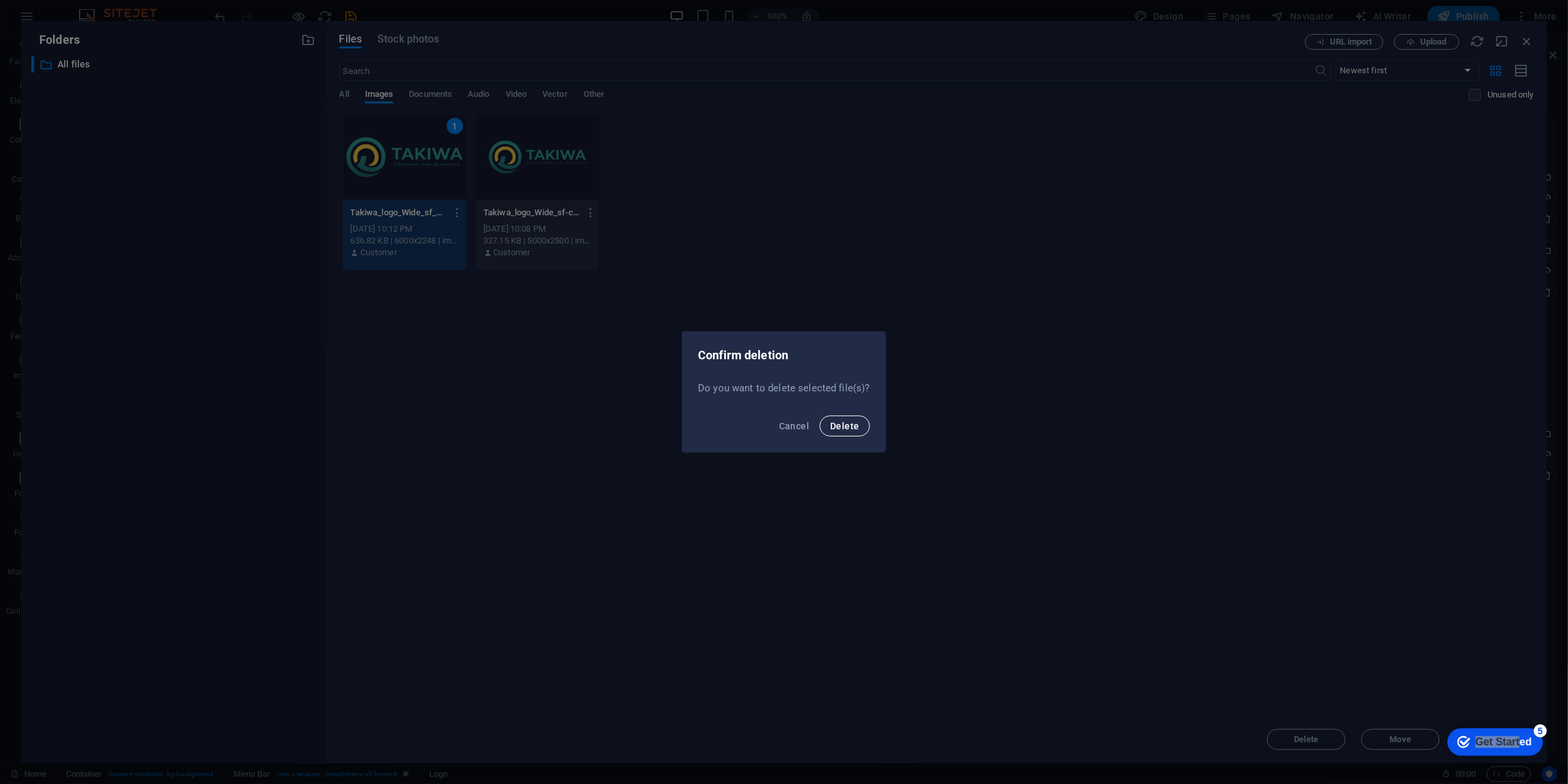
click at [858, 430] on button "Delete" at bounding box center [844, 426] width 49 height 21
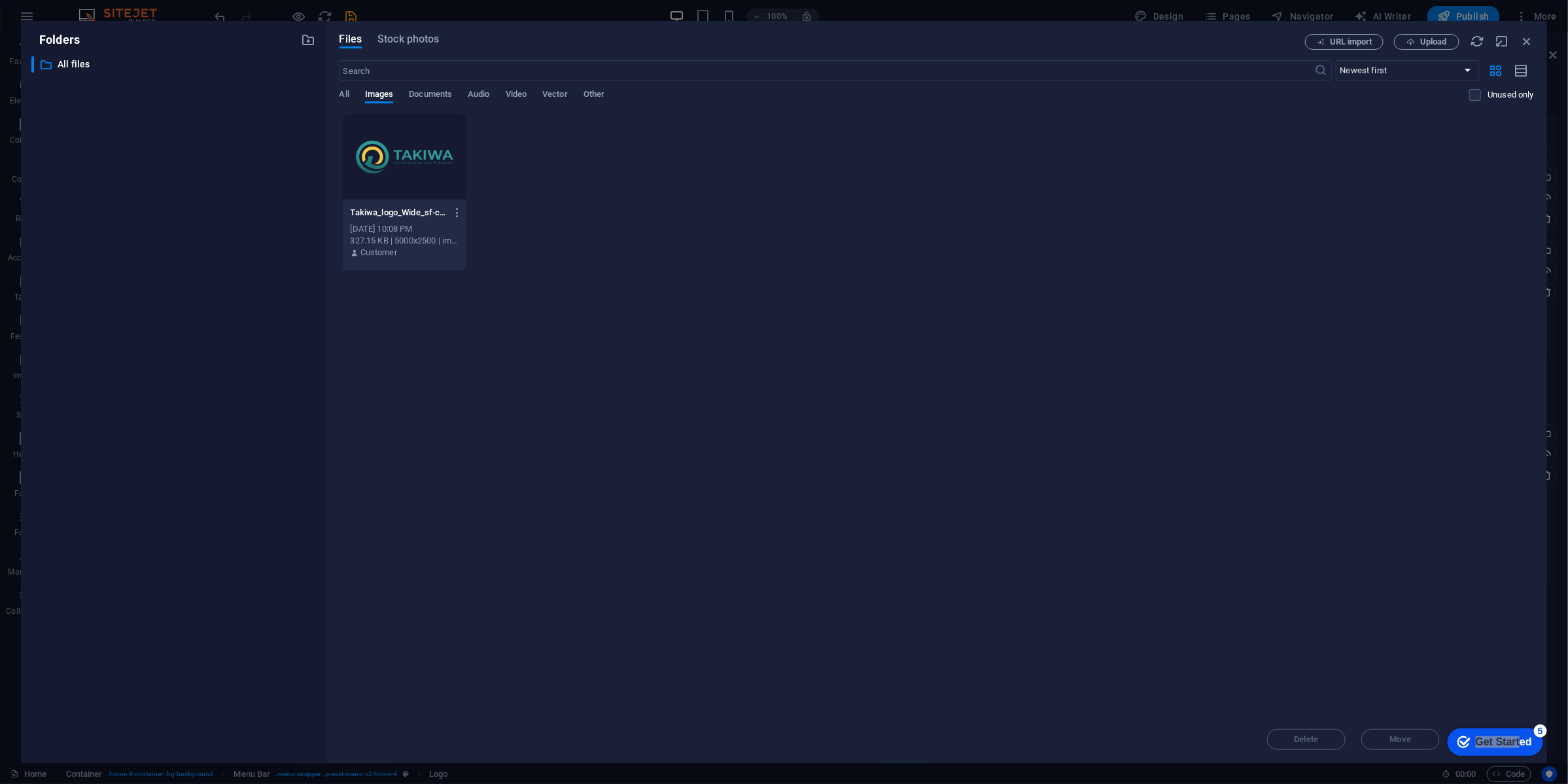
click at [439, 164] on div at bounding box center [405, 157] width 124 height 85
click at [1305, 750] on button "Delete" at bounding box center [1306, 740] width 79 height 21
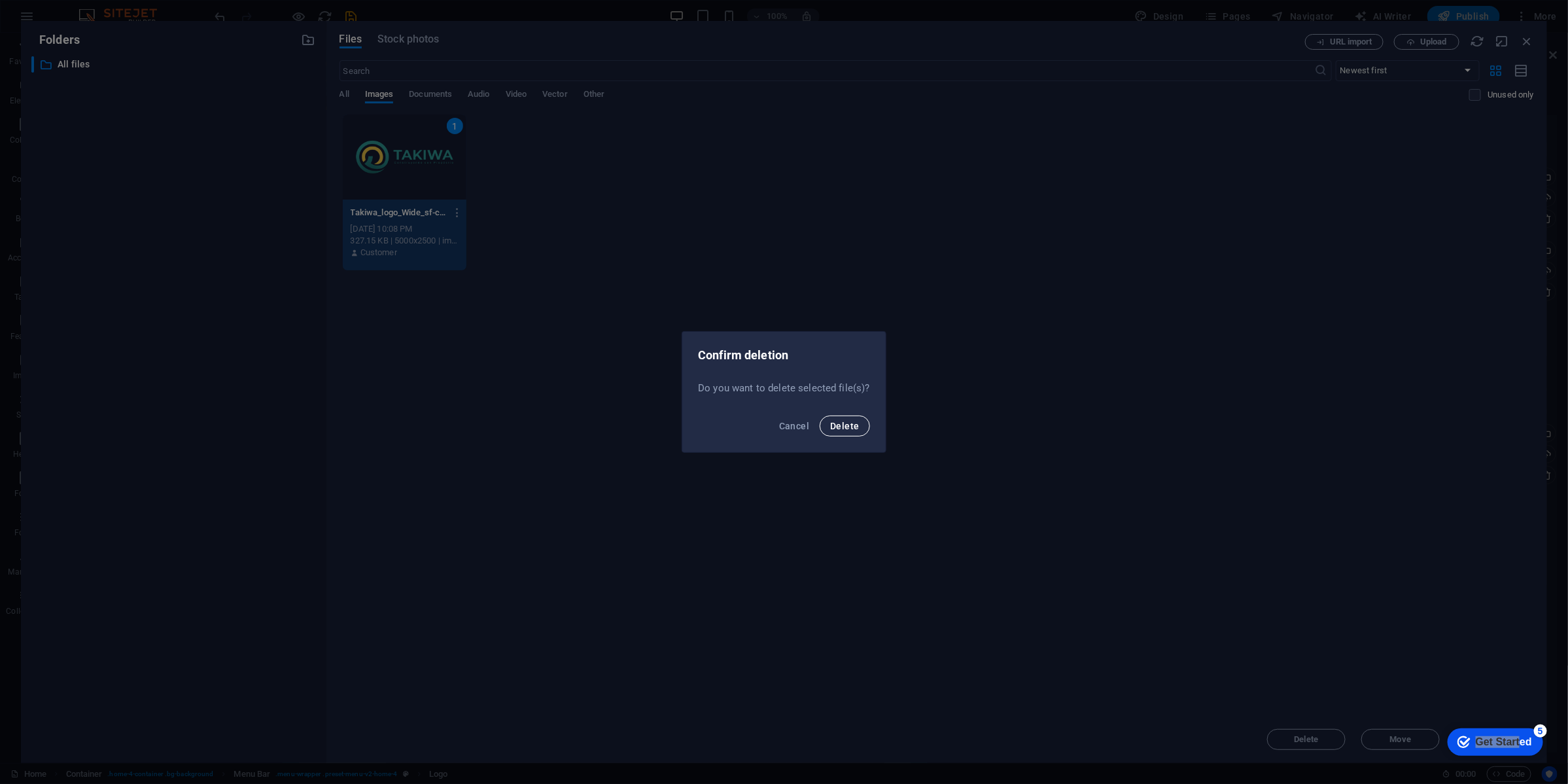
click at [857, 424] on span "Delete" at bounding box center [844, 426] width 29 height 11
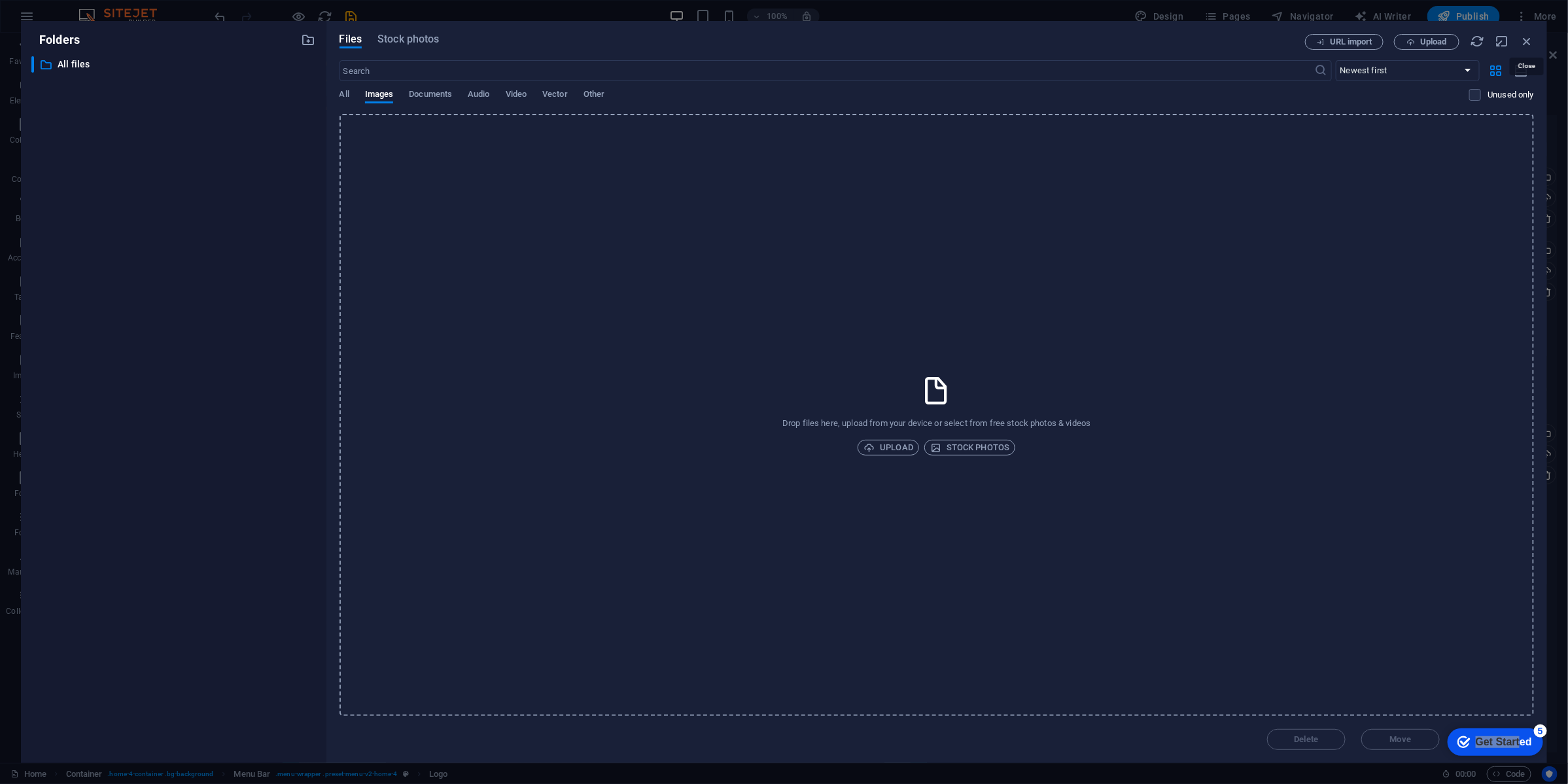
click at [1523, 41] on icon "button" at bounding box center [1527, 41] width 14 height 14
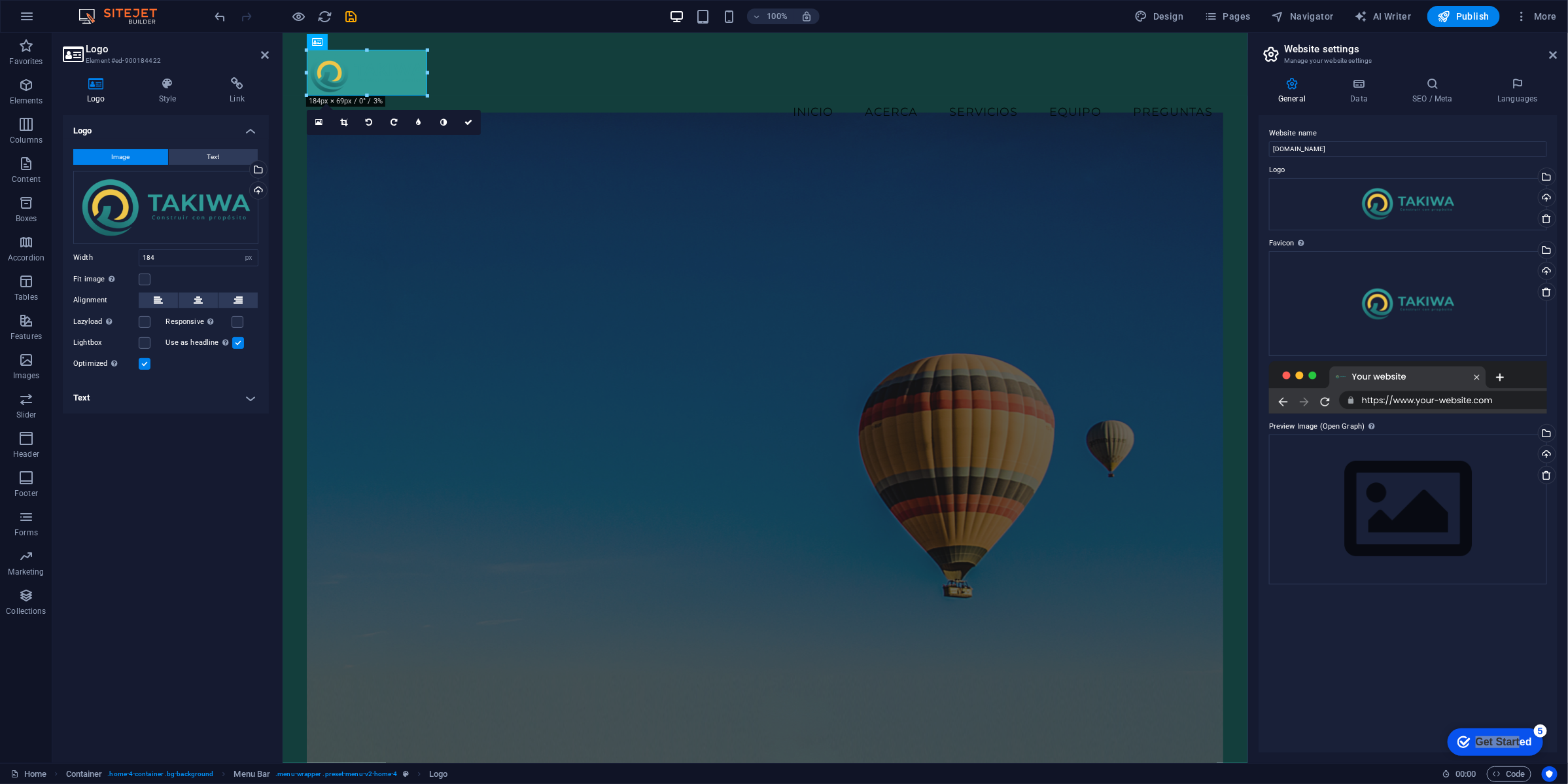
click at [184, 586] on div "Logo Image Text Drag files here, click to choose files or select files from Fil…" at bounding box center [166, 433] width 206 height 637
click at [407, 39] on div "Menu Inicio Acerca Servicios Equipo Preguntas" at bounding box center [765, 87] width 965 height 112
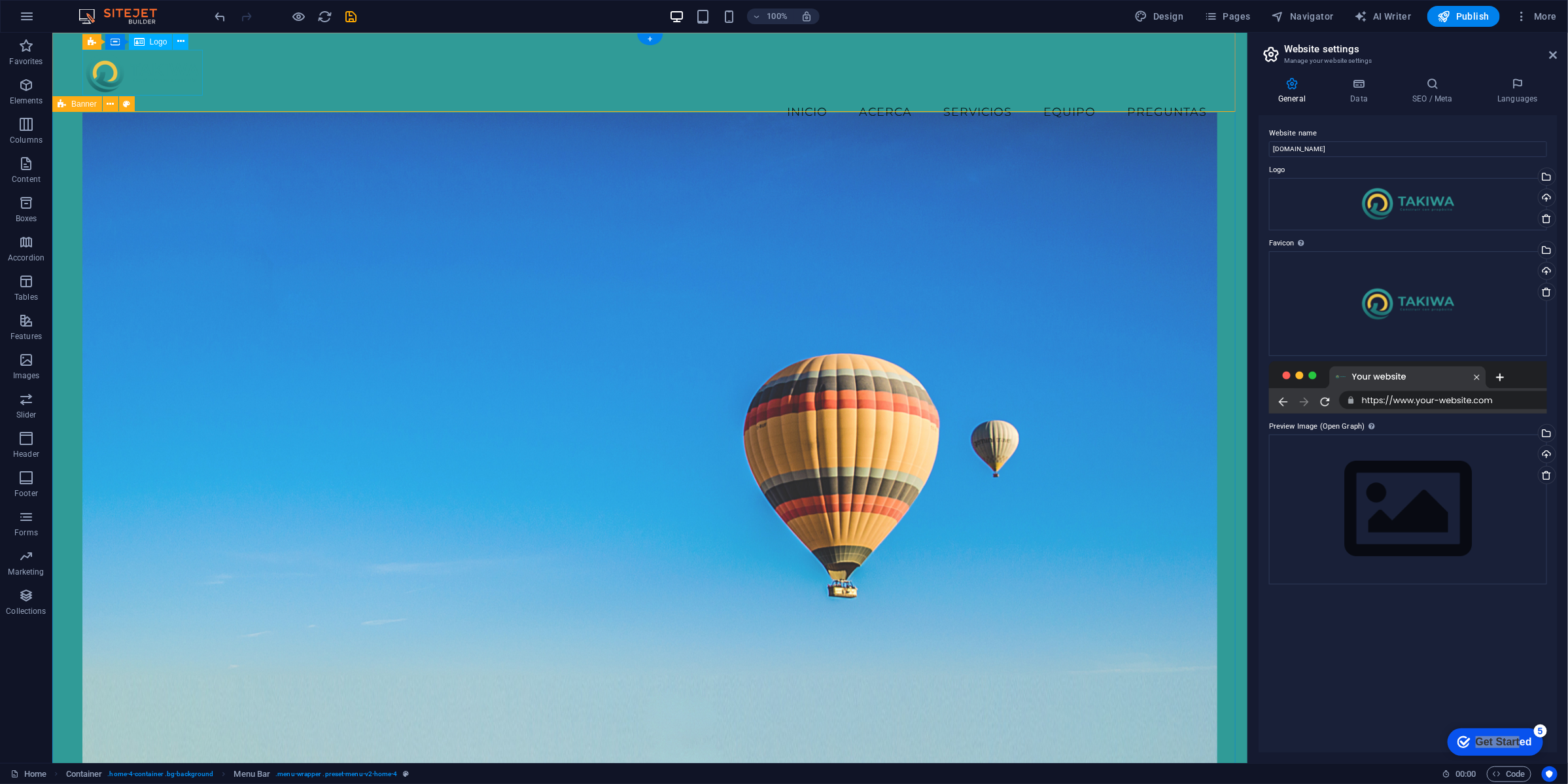
click at [153, 68] on div at bounding box center [649, 72] width 1136 height 46
drag, startPoint x: 171, startPoint y: 72, endPoint x: 173, endPoint y: 64, distance: 8.2
click at [171, 72] on div at bounding box center [649, 72] width 1136 height 46
click at [181, 43] on icon at bounding box center [181, 41] width 7 height 14
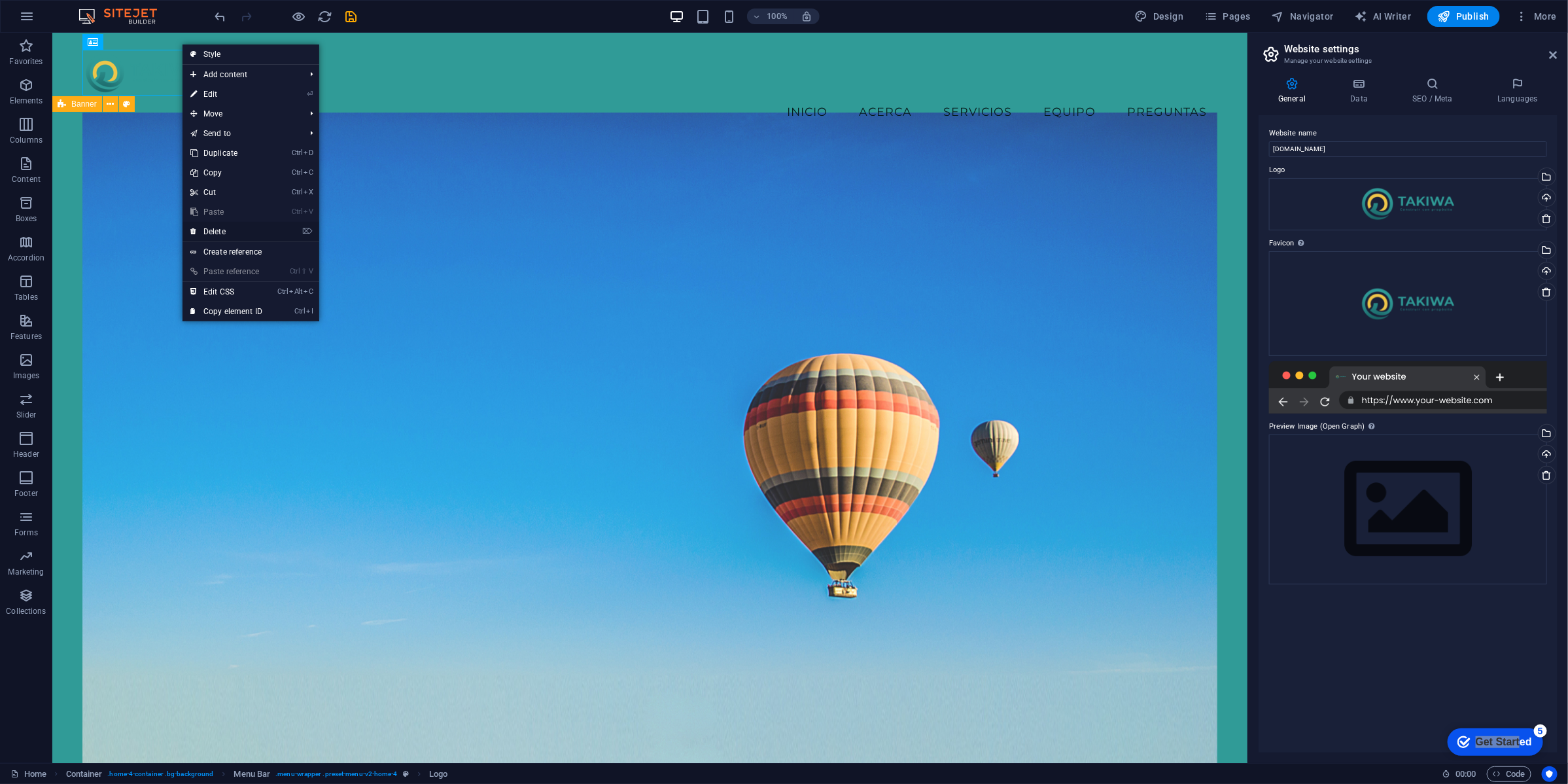
click at [224, 228] on link "⌦ Delete" at bounding box center [226, 231] width 87 height 19
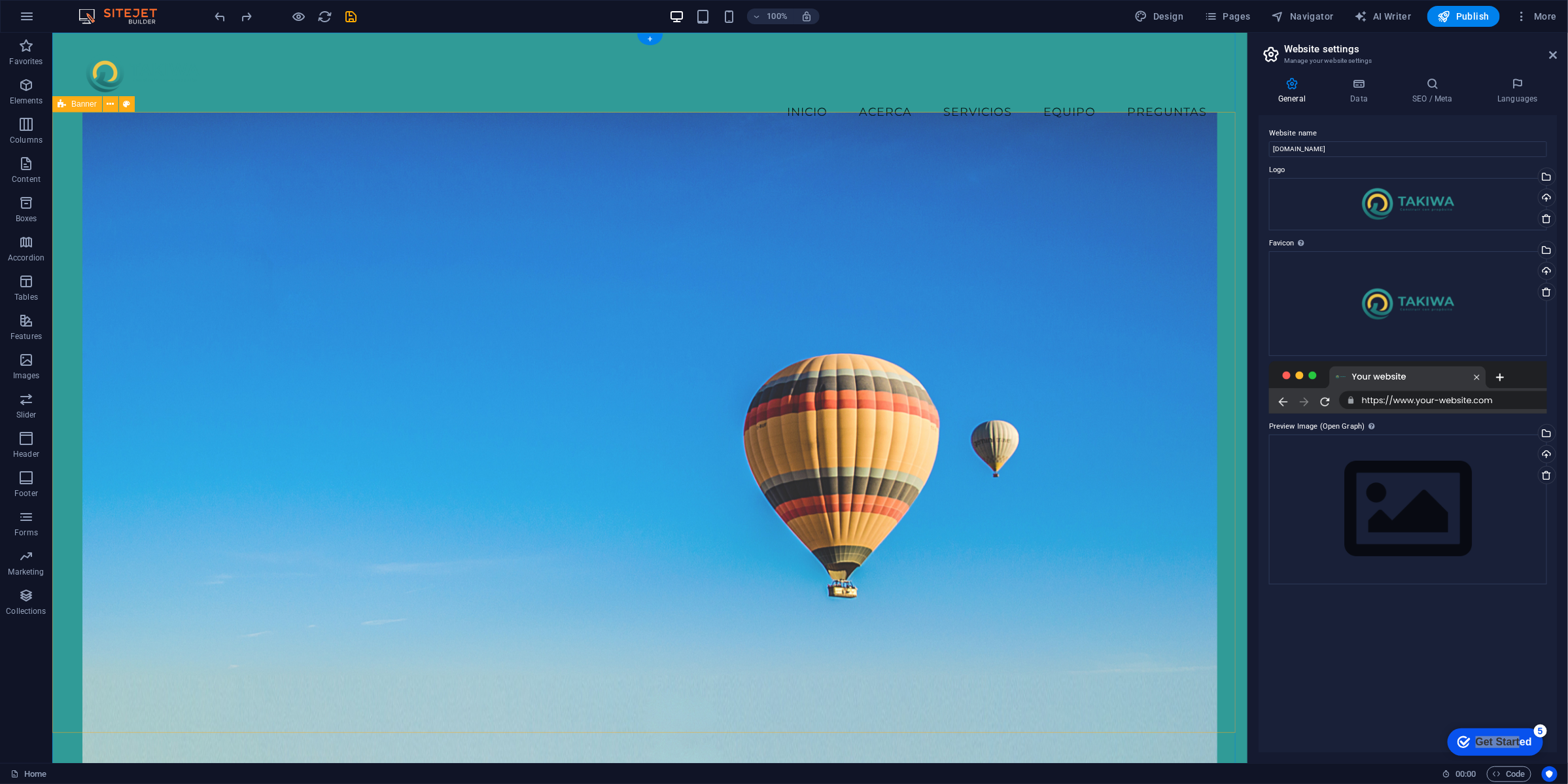
click at [64, 225] on div "Bienvenidos a Takiwa Transformamos realidades mediante el trabajo en comunidad.…" at bounding box center [649, 569] width 1196 height 852
click at [62, 229] on div "Bienvenidos a Takiwa Transformamos realidades mediante el trabajo en comunidad.…" at bounding box center [649, 569] width 1196 height 852
click at [126, 103] on icon at bounding box center [126, 104] width 7 height 14
select select "preset-banner-v3-home-4"
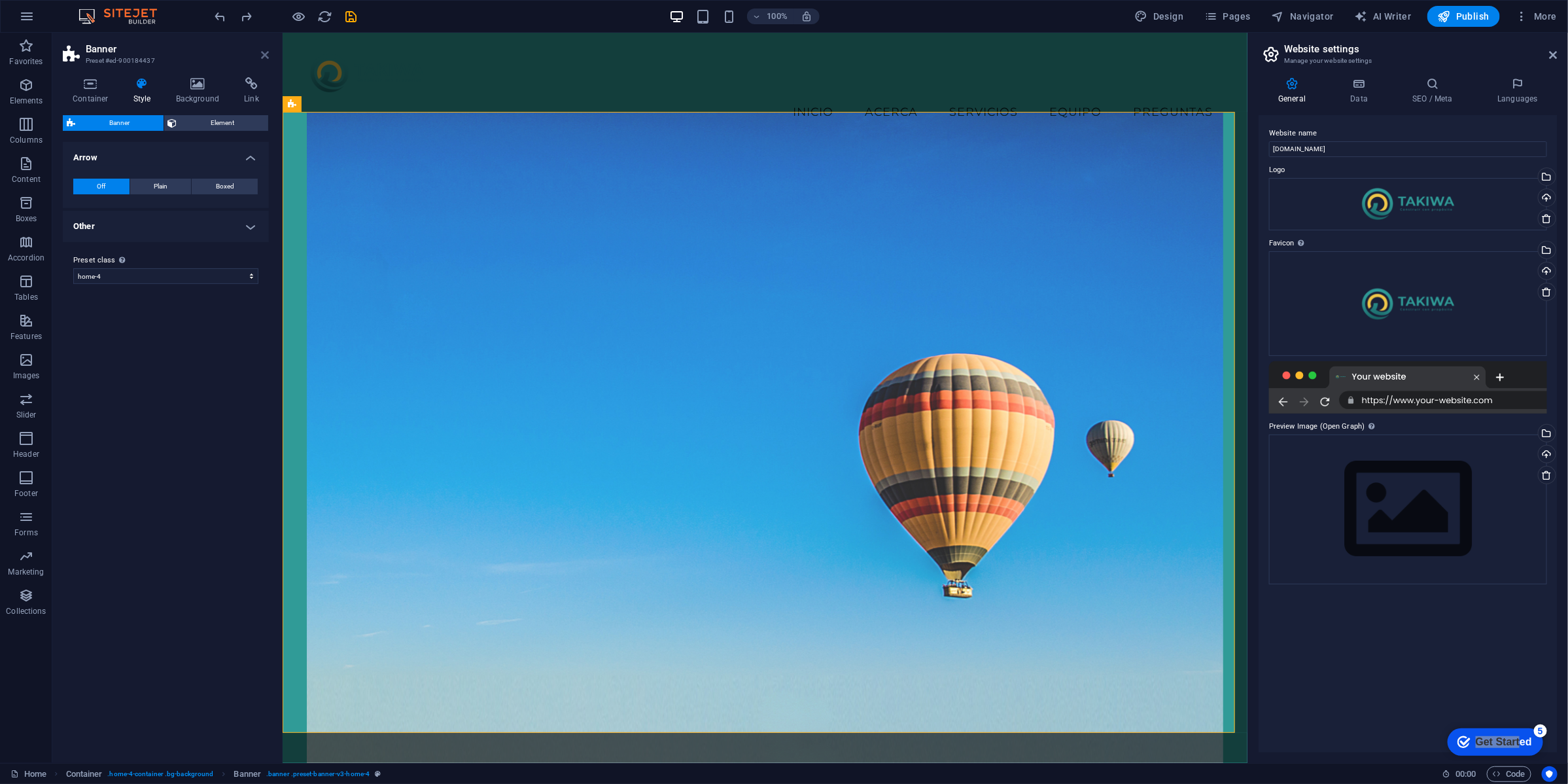
click at [264, 51] on icon at bounding box center [265, 55] width 8 height 11
